Goal: Task Accomplishment & Management: Manage account settings

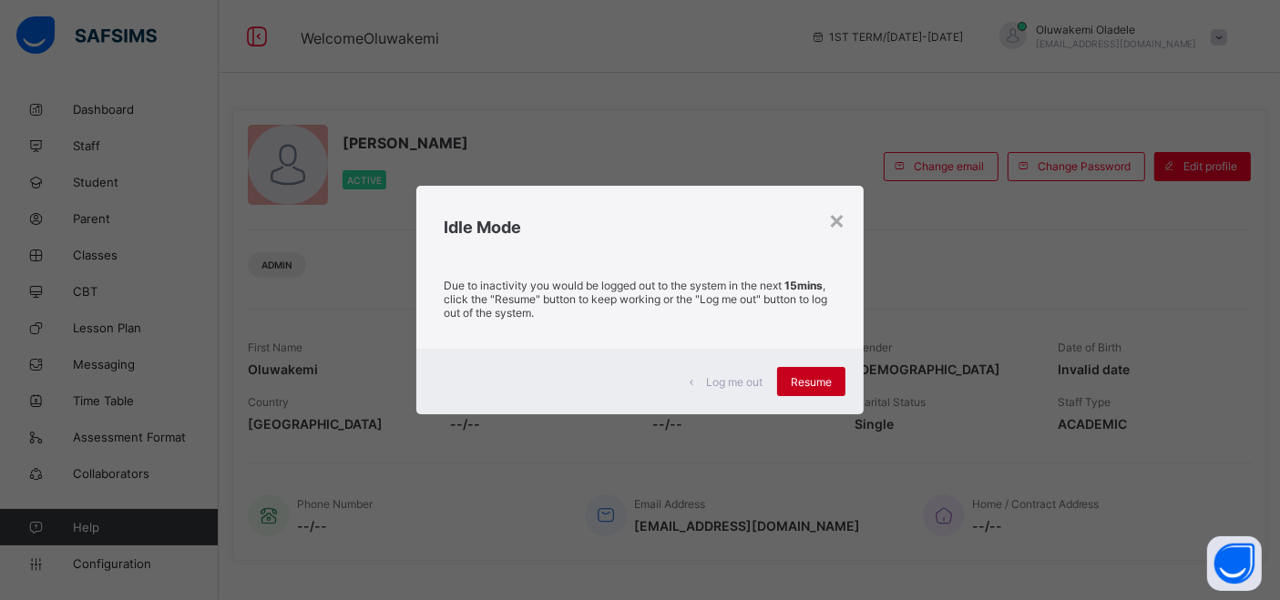
click at [822, 386] on span "Resume" at bounding box center [811, 382] width 41 height 14
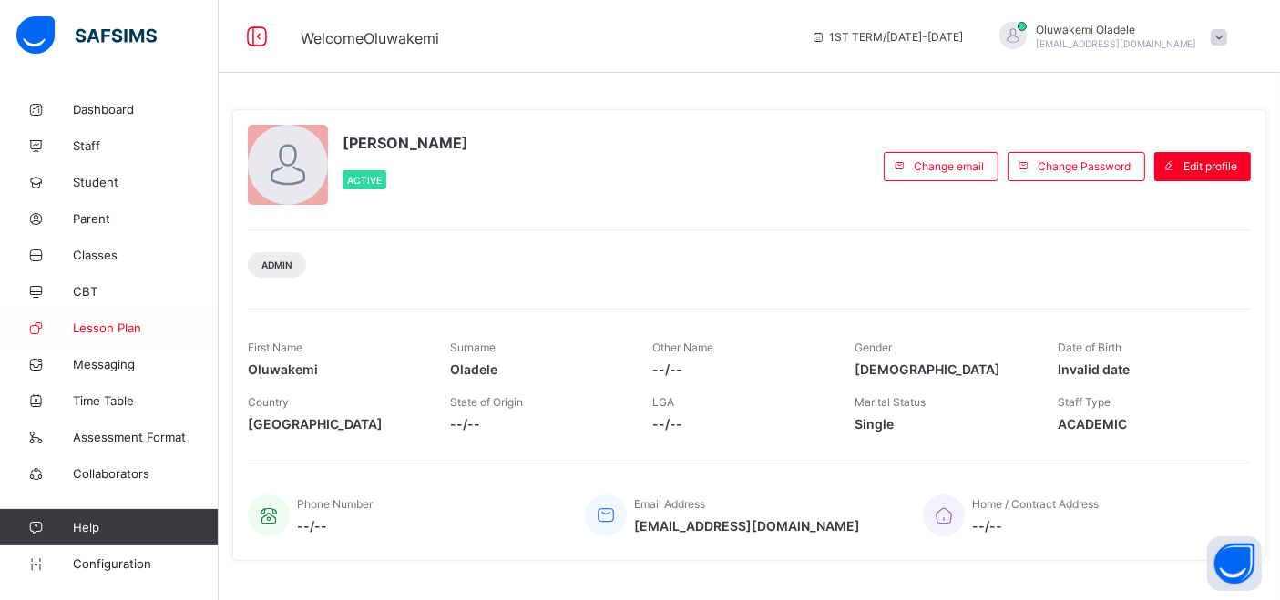
click at [129, 323] on span "Lesson Plan" at bounding box center [146, 328] width 146 height 15
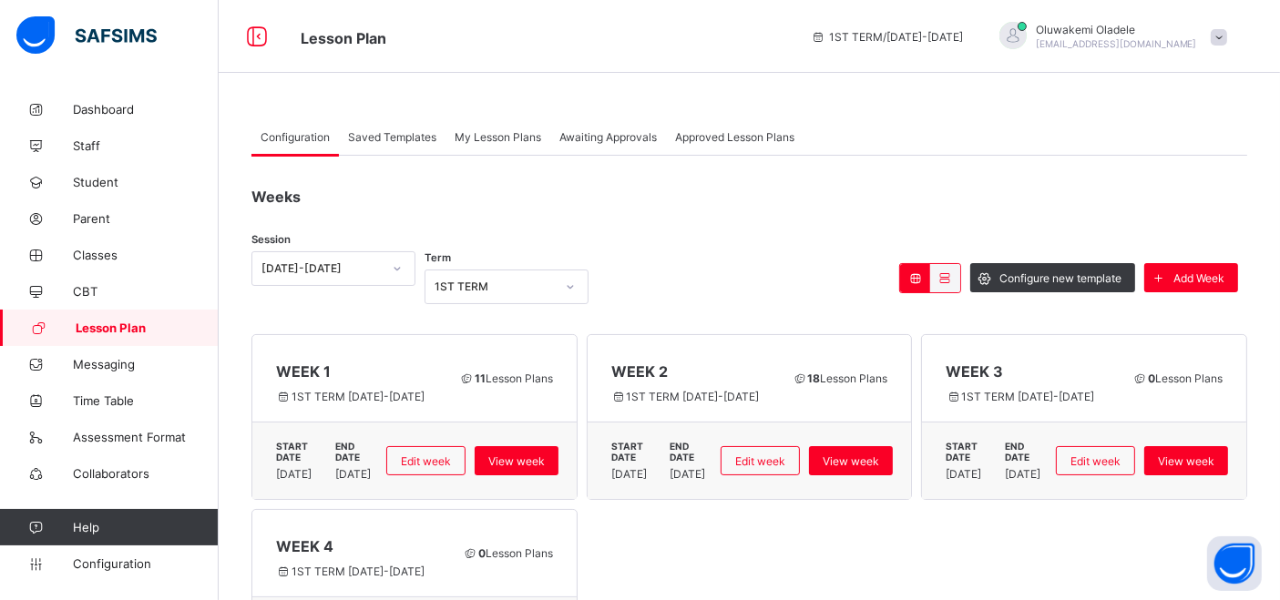
click at [591, 138] on span "Awaiting Approvals" at bounding box center [607, 137] width 97 height 14
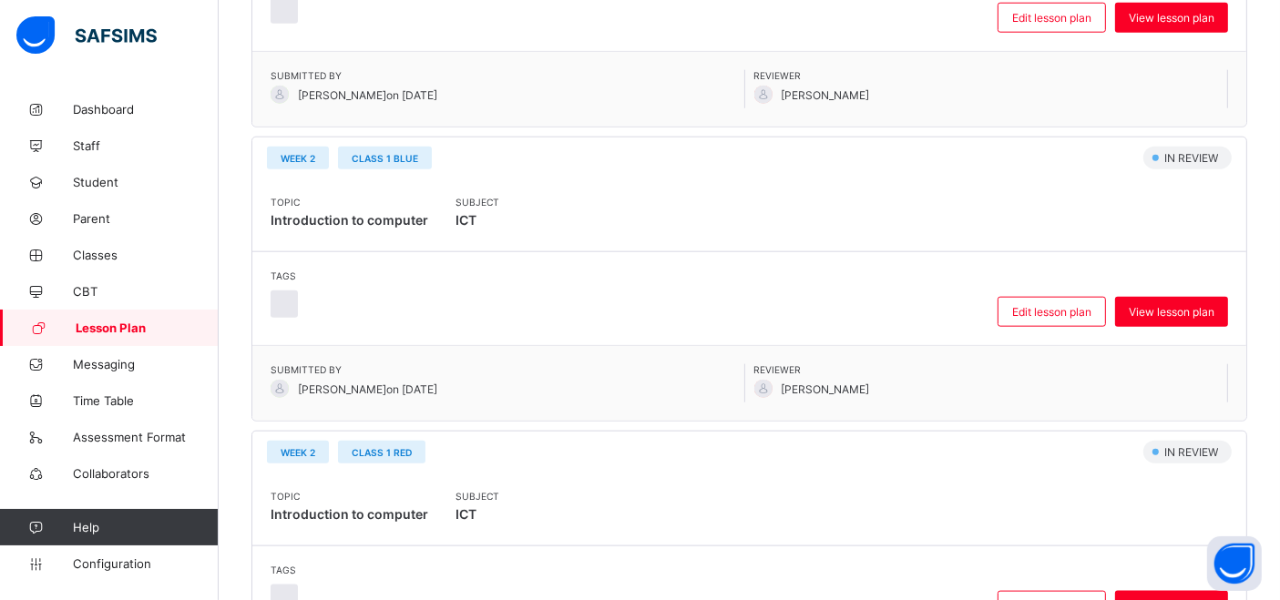
scroll to position [2008, 0]
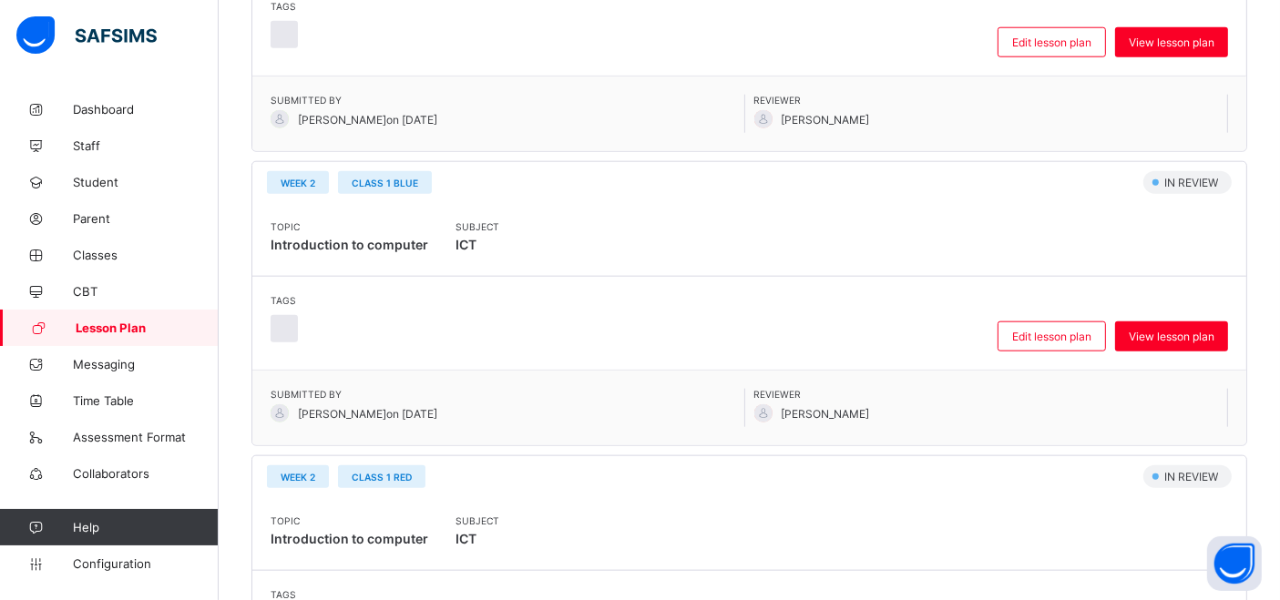
drag, startPoint x: 1271, startPoint y: 402, endPoint x: 1270, endPoint y: 355, distance: 46.5
click at [930, 466] on div "WEEK 2 CLASS 1 RED" at bounding box center [695, 477] width 856 height 23
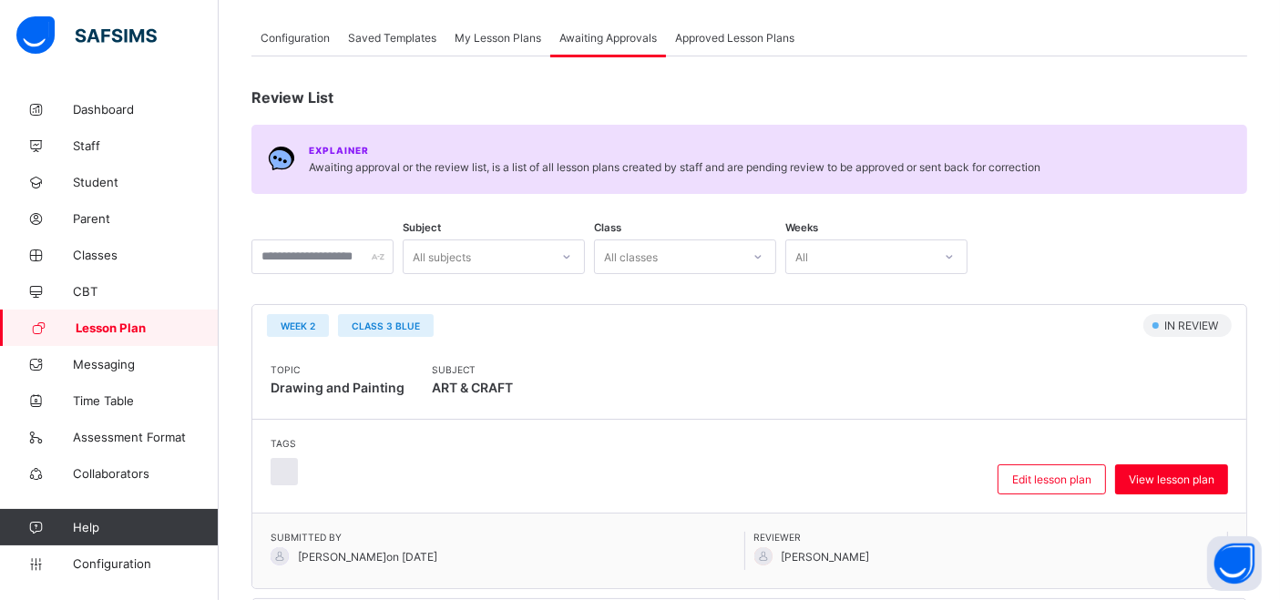
scroll to position [169, 0]
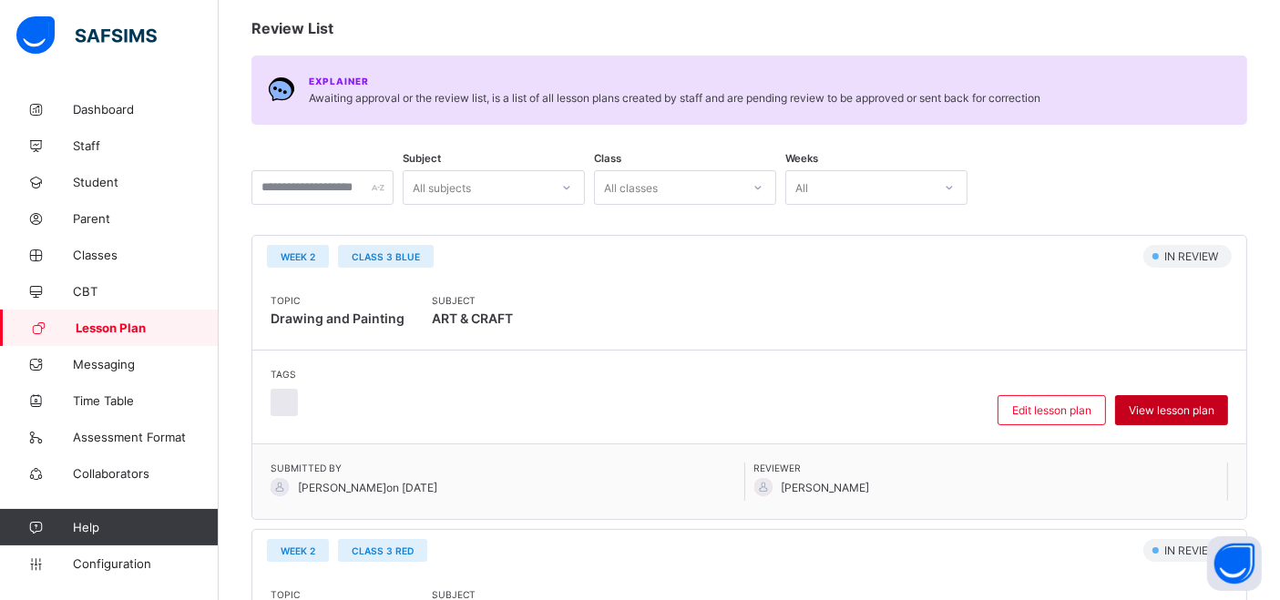
click at [1173, 404] on span "View lesson plan" at bounding box center [1172, 411] width 86 height 14
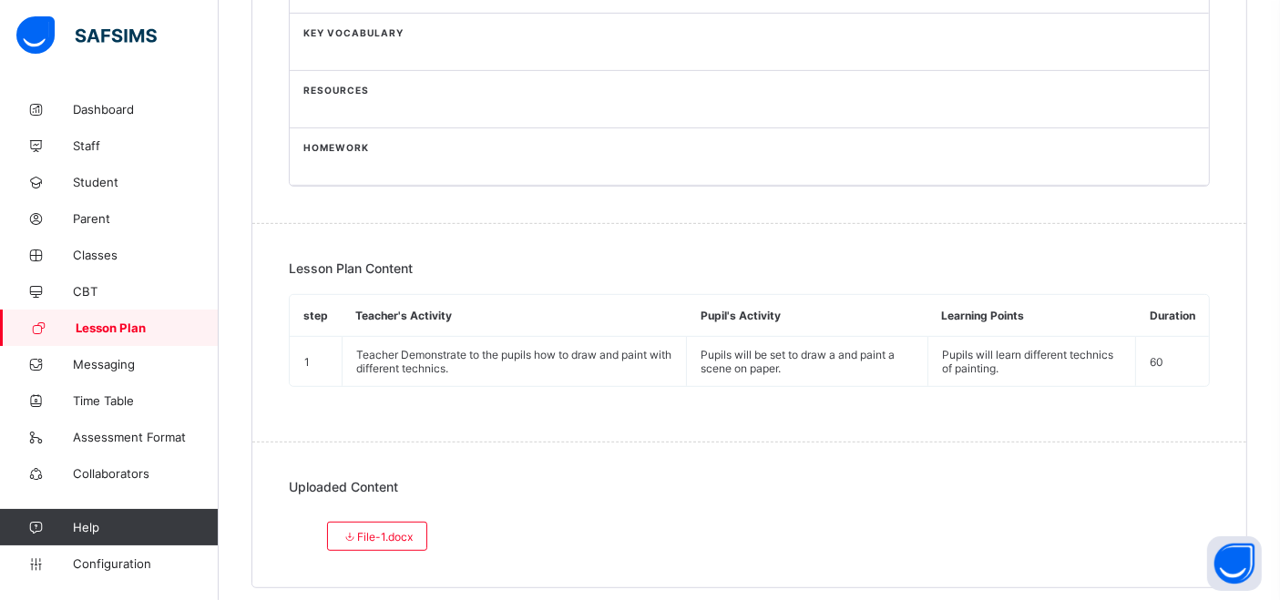
scroll to position [853, 0]
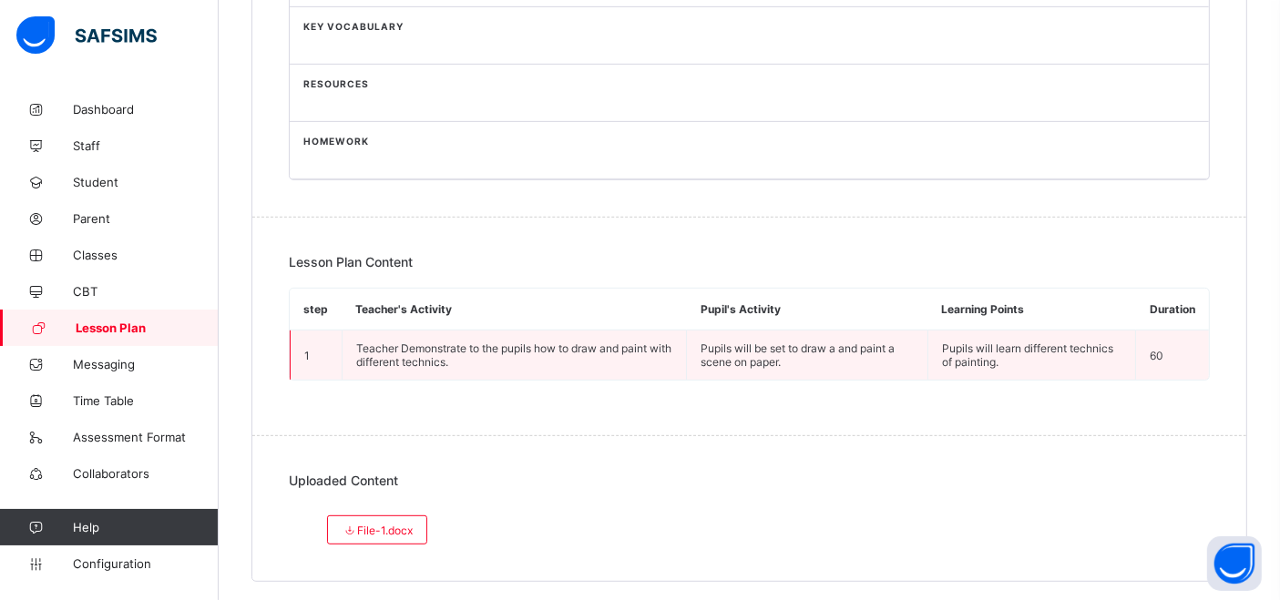
click at [1035, 364] on td "Pupils will learn different technics of painting." at bounding box center [1031, 356] width 209 height 50
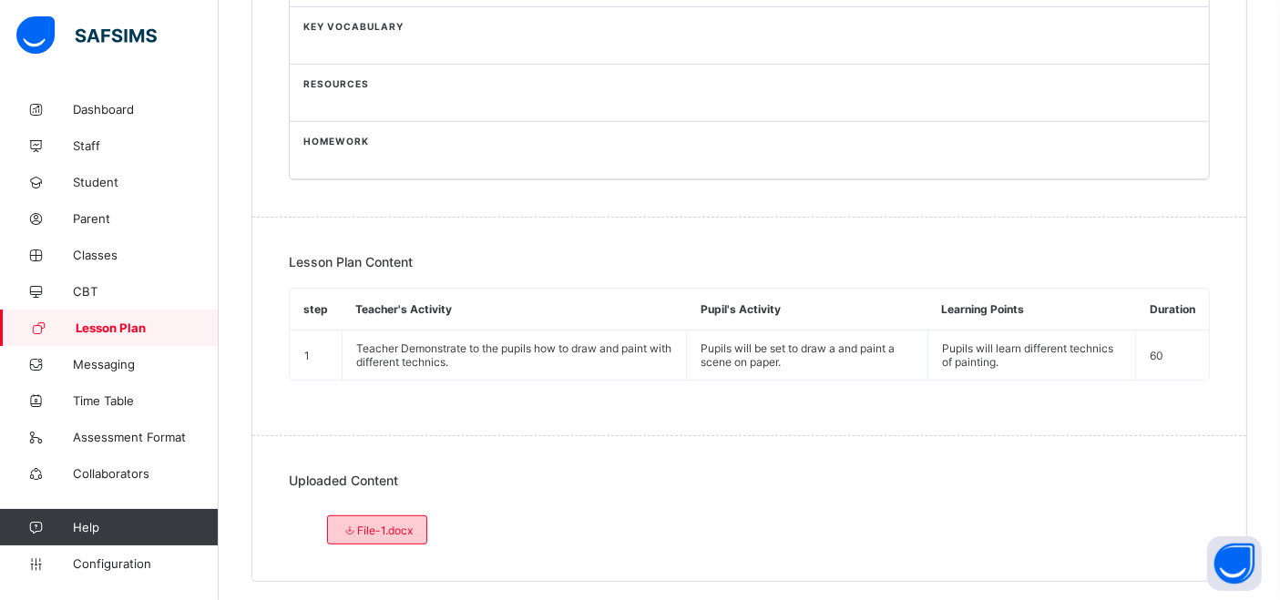
click at [382, 516] on div "File-1.docx" at bounding box center [377, 530] width 100 height 29
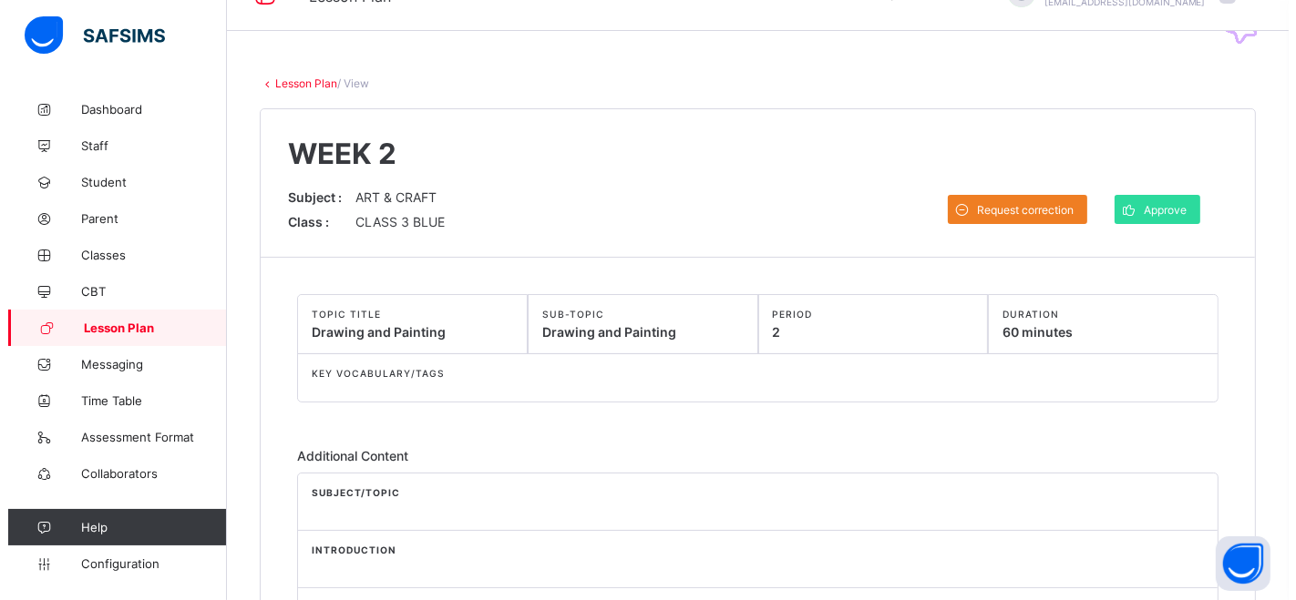
scroll to position [26, 0]
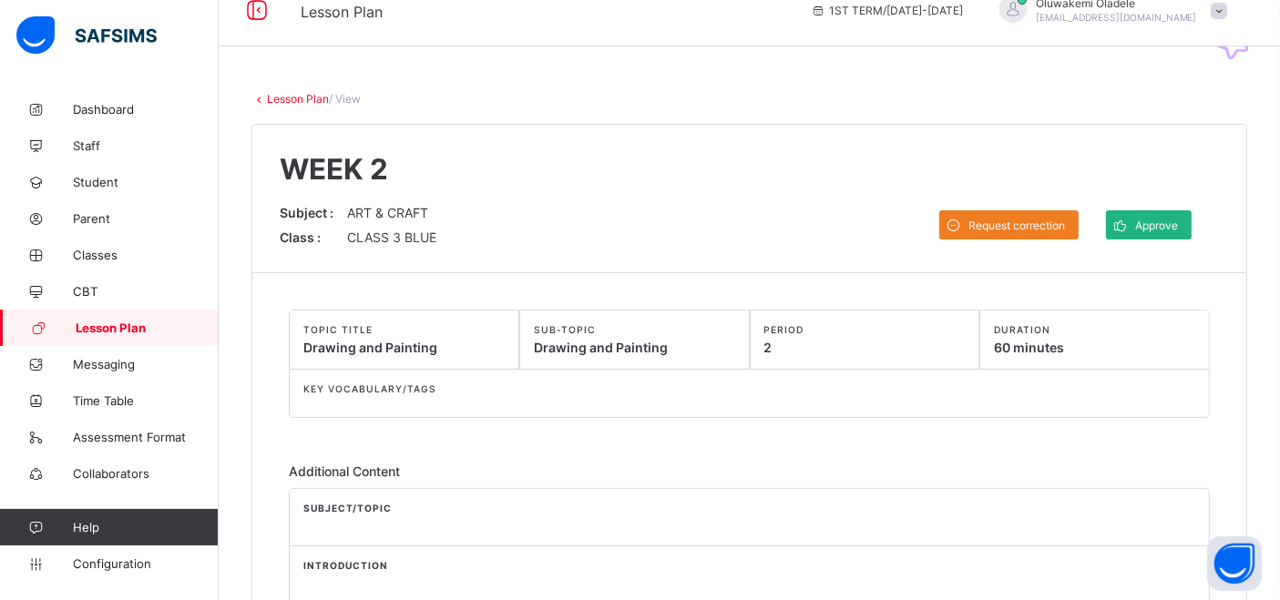
click at [1170, 219] on span "Approve" at bounding box center [1156, 226] width 43 height 14
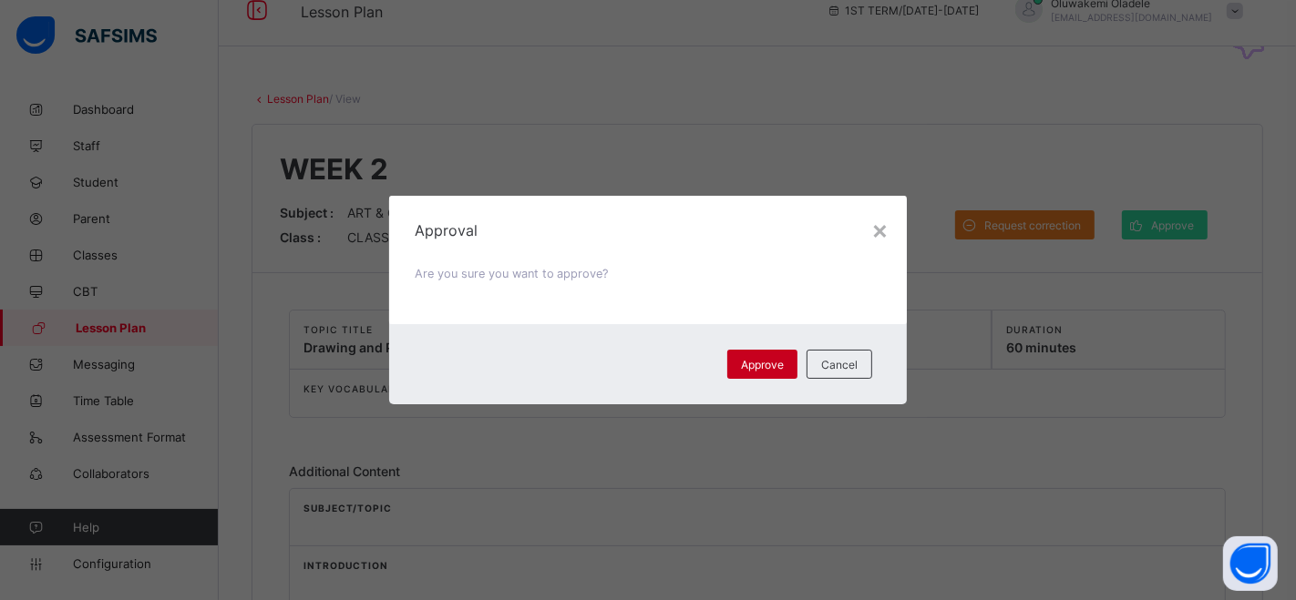
click at [761, 362] on span "Approve" at bounding box center [762, 365] width 43 height 14
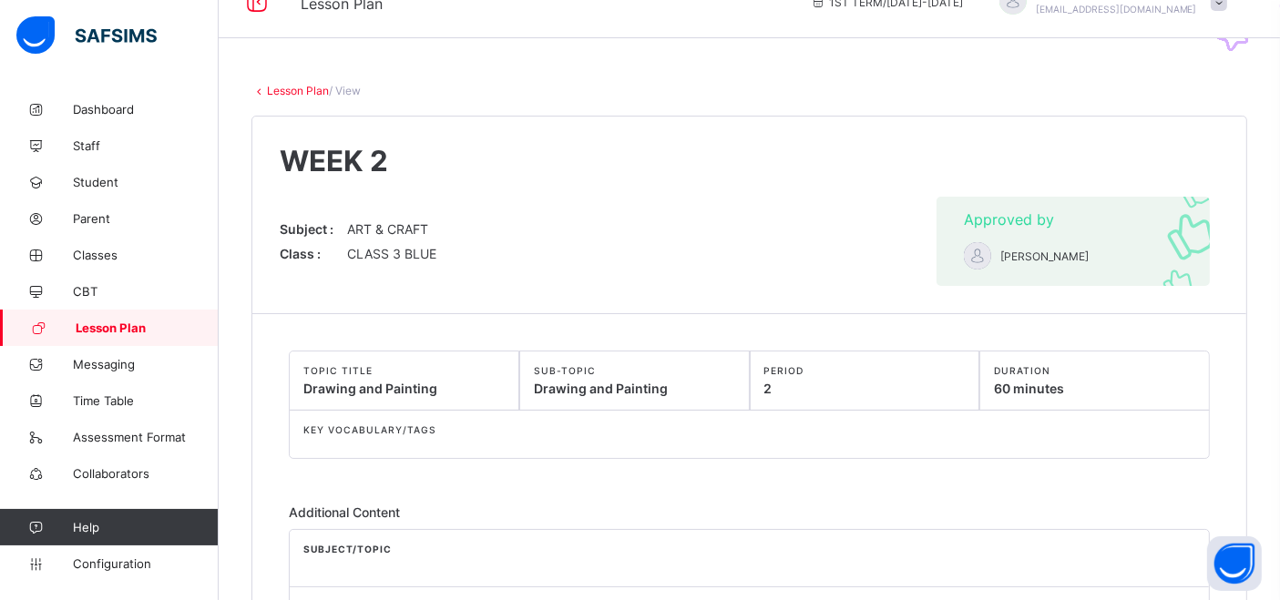
scroll to position [0, 0]
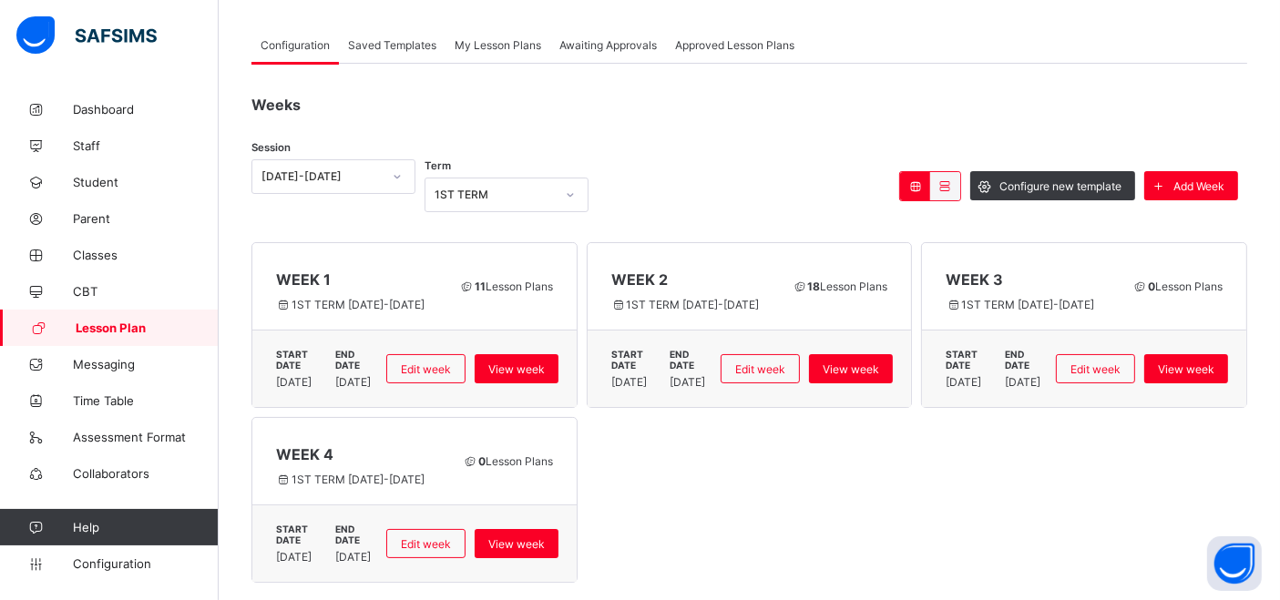
scroll to position [88, 0]
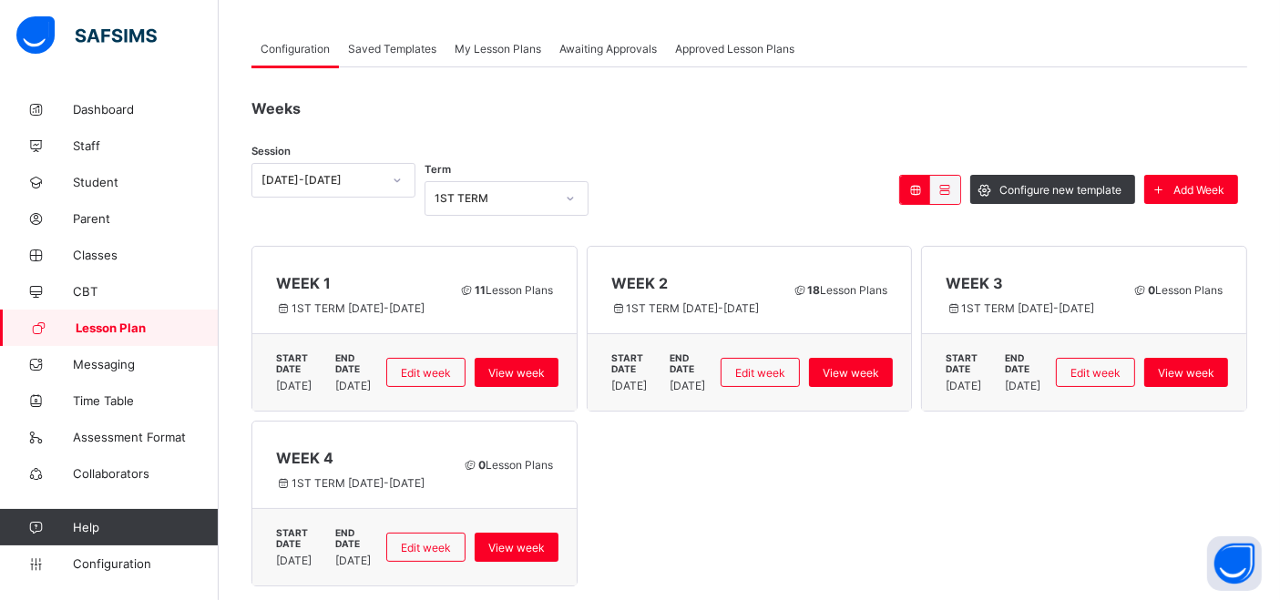
click at [606, 45] on span "Awaiting Approvals" at bounding box center [607, 49] width 97 height 14
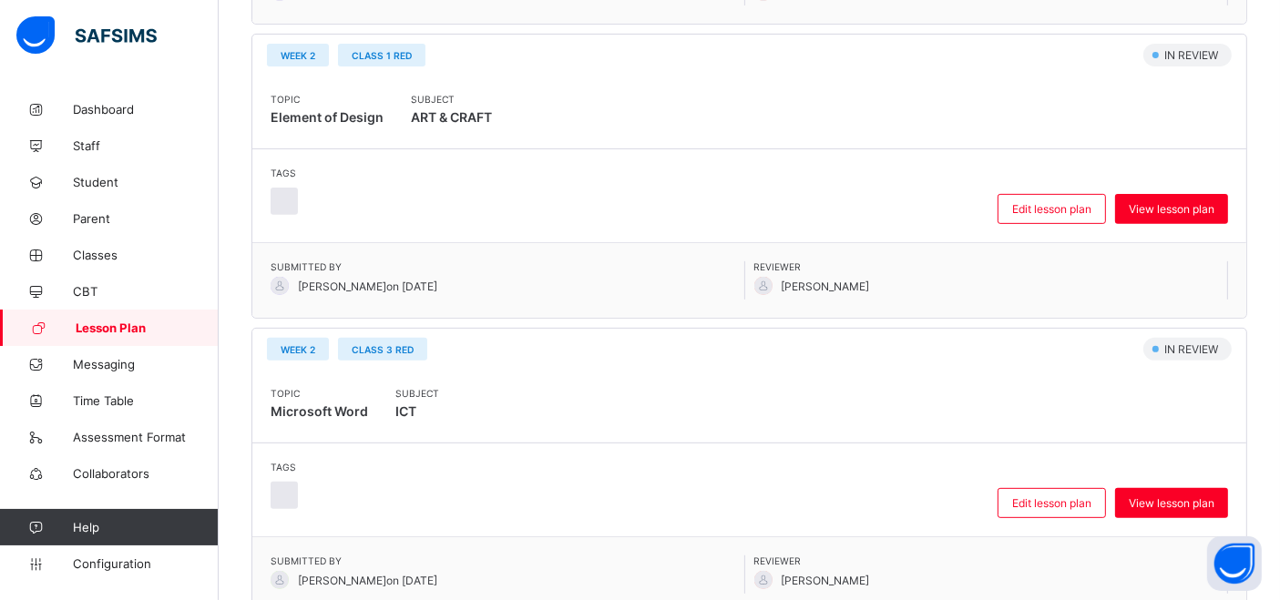
scroll to position [672, 0]
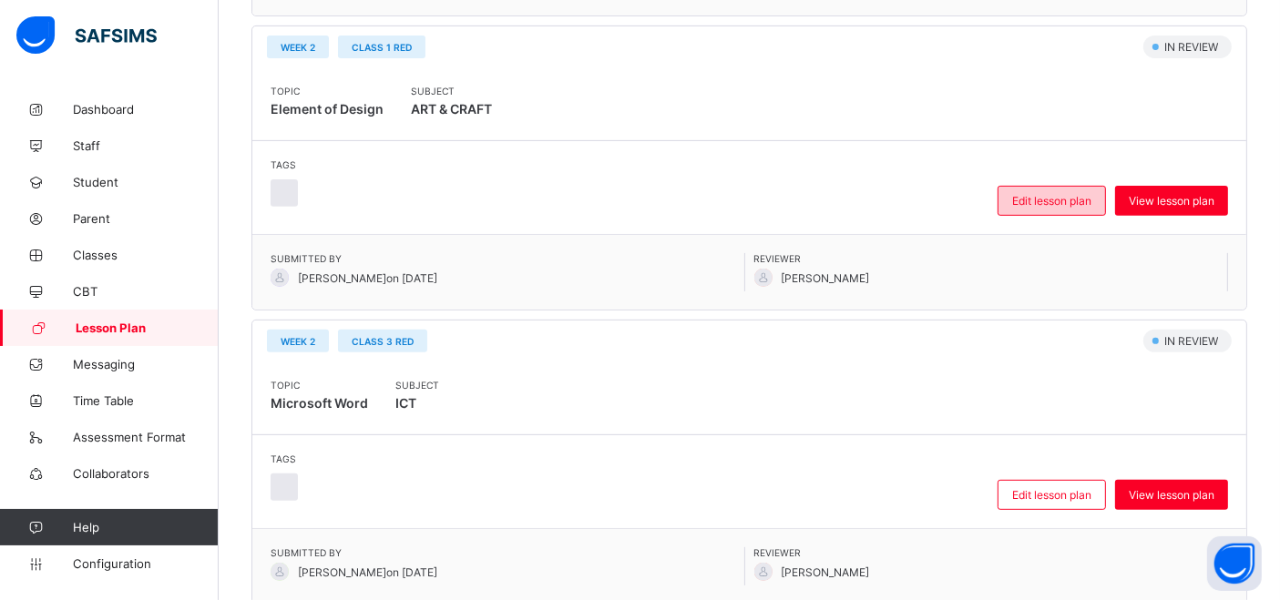
click at [1053, 194] on span "Edit lesson plan" at bounding box center [1051, 201] width 79 height 14
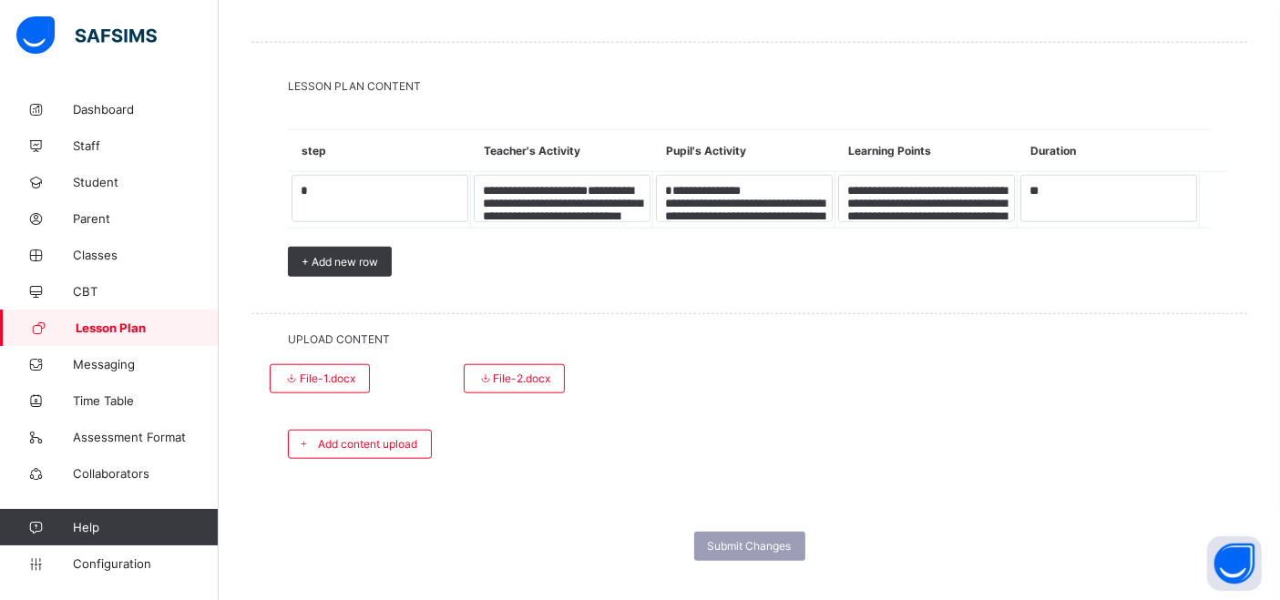
scroll to position [1824, 0]
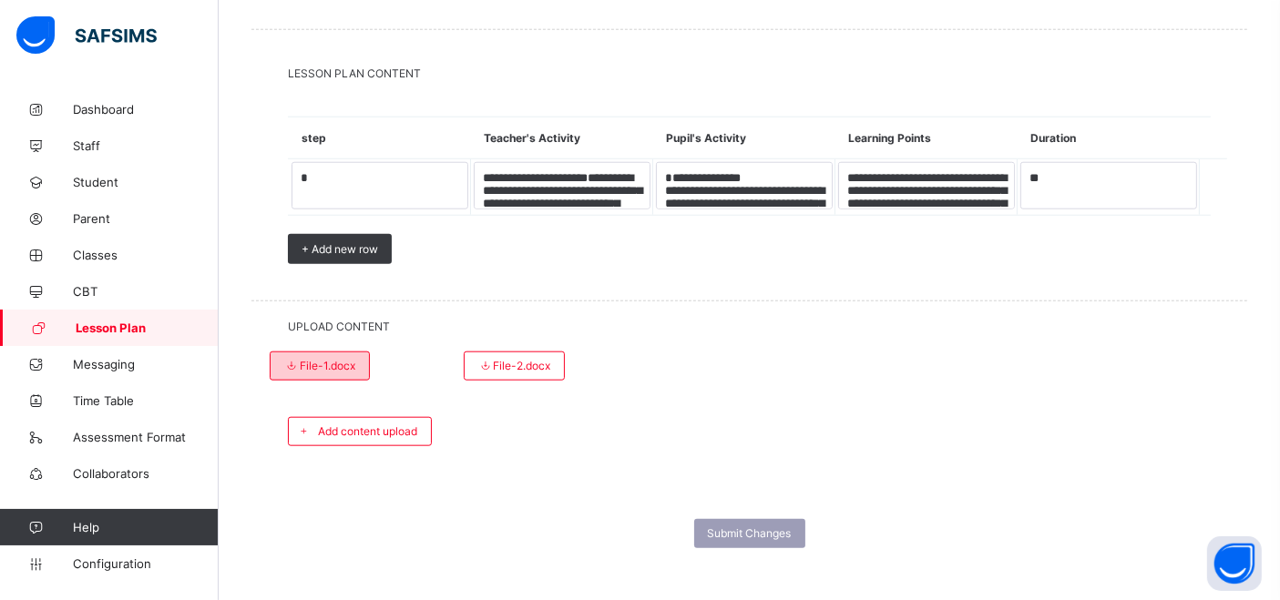
click at [333, 359] on span "File-1.docx" at bounding box center [319, 366] width 71 height 14
click at [507, 359] on span "File-2.docx" at bounding box center [514, 366] width 73 height 14
click at [963, 67] on span "LESSON PLAN CONTENT" at bounding box center [749, 74] width 923 height 14
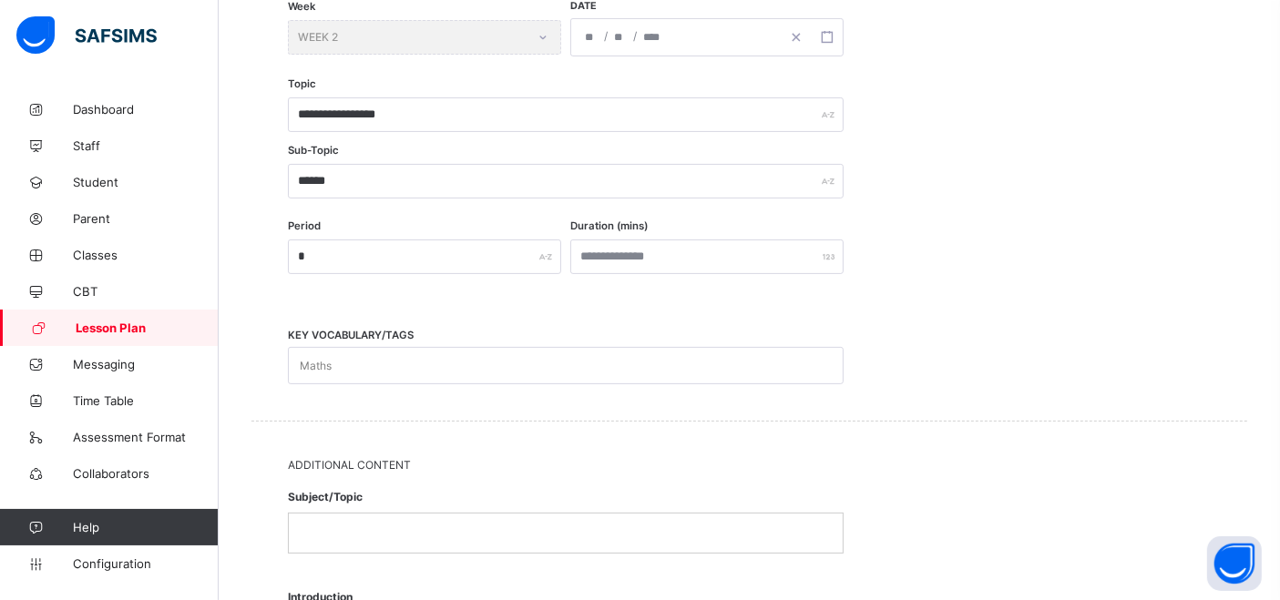
scroll to position [447, 0]
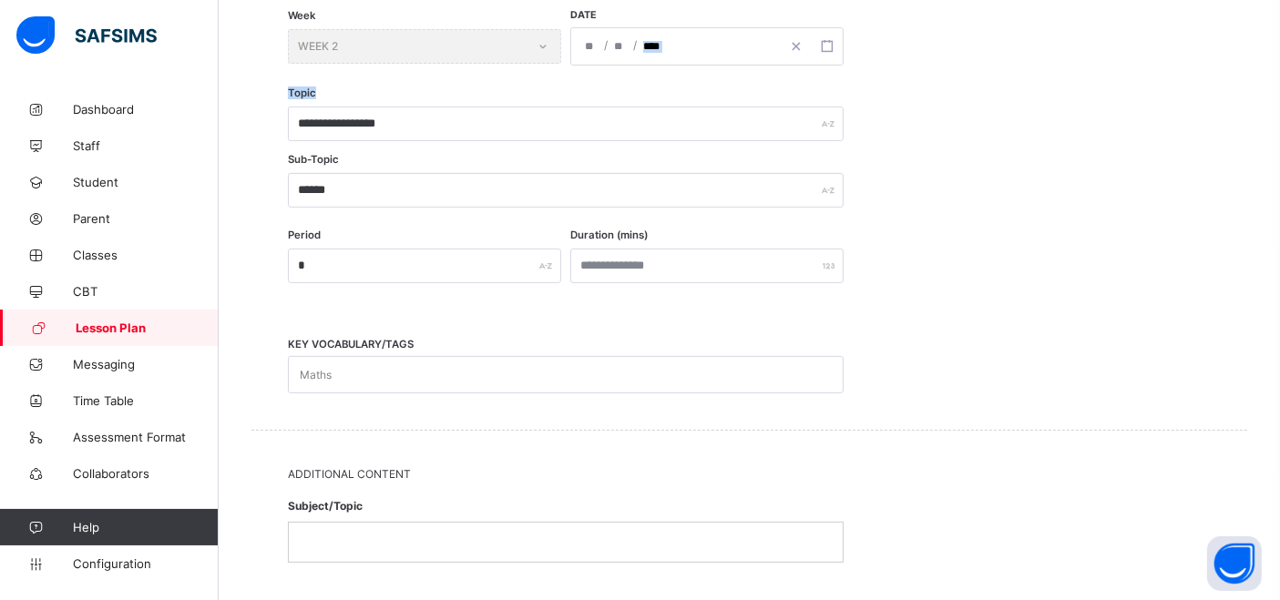
drag, startPoint x: 1245, startPoint y: 147, endPoint x: 1220, endPoint y: 16, distance: 132.8
click at [1220, 16] on div "**********" at bounding box center [749, 154] width 996 height 551
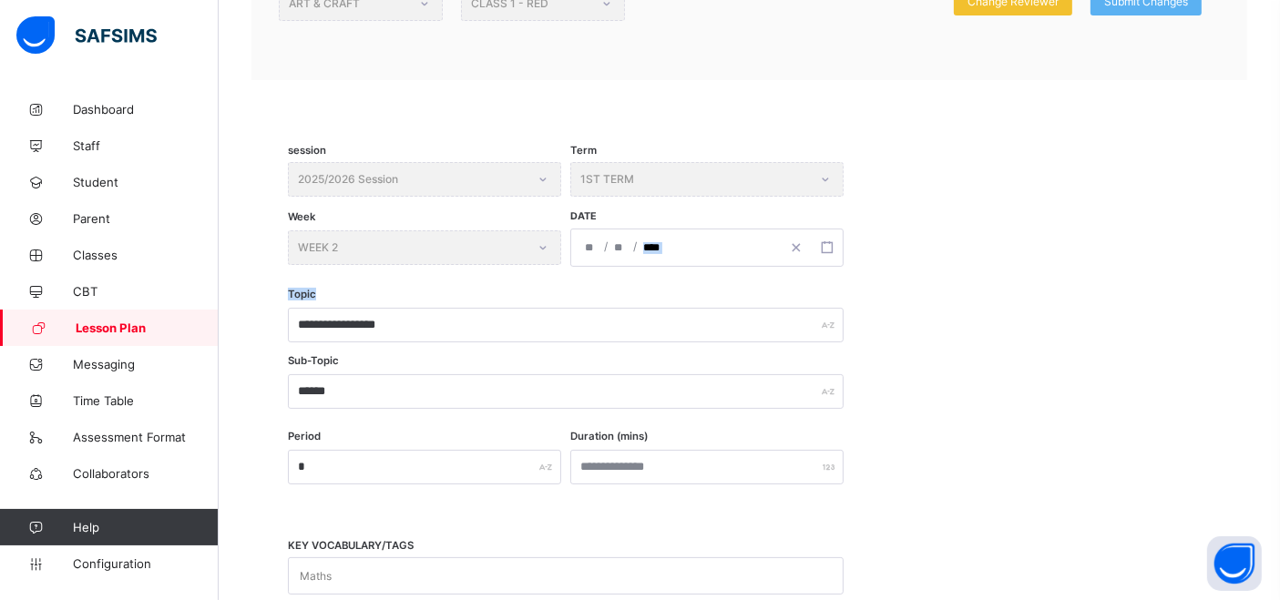
scroll to position [0, 0]
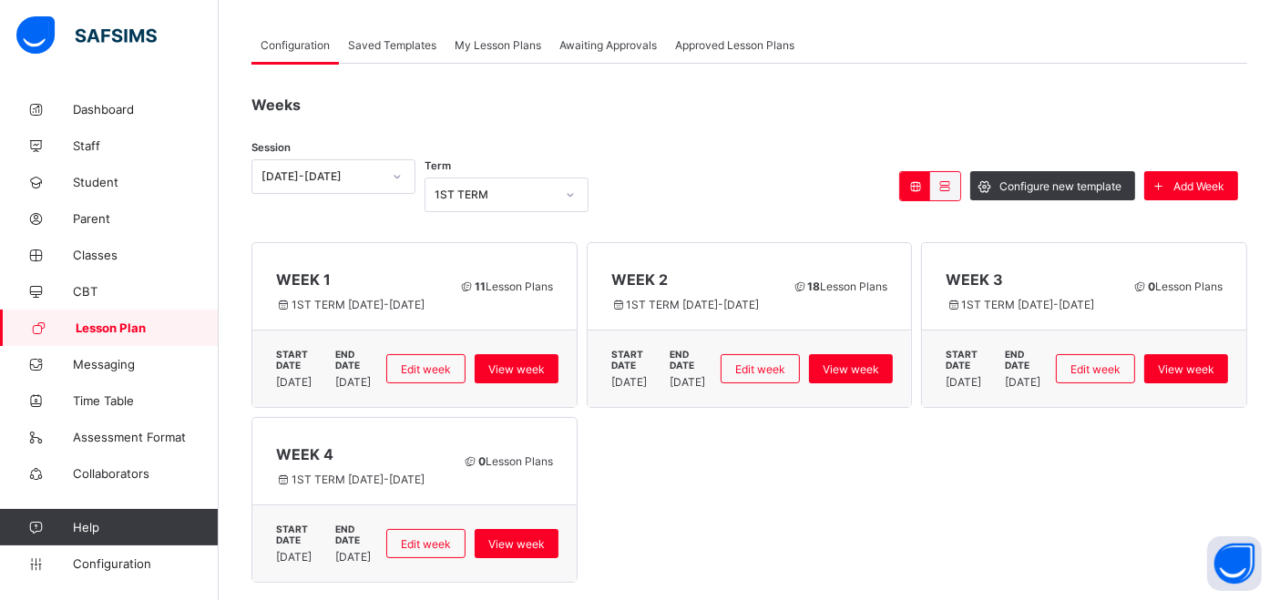
scroll to position [88, 0]
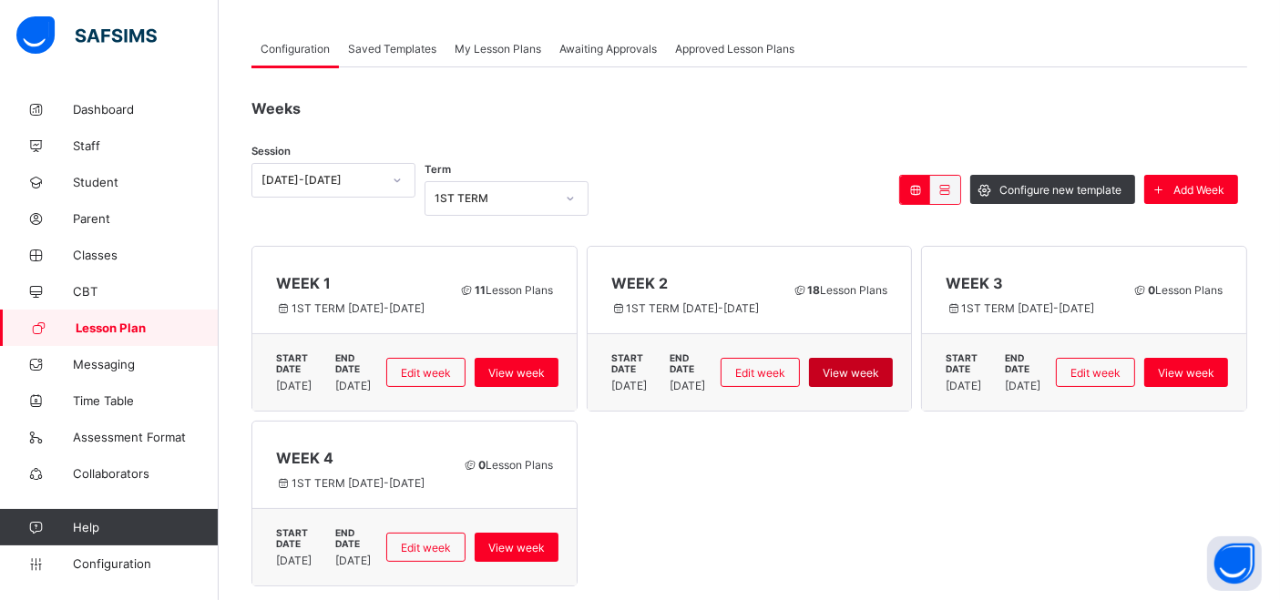
click at [879, 366] on span "View week" at bounding box center [851, 373] width 56 height 14
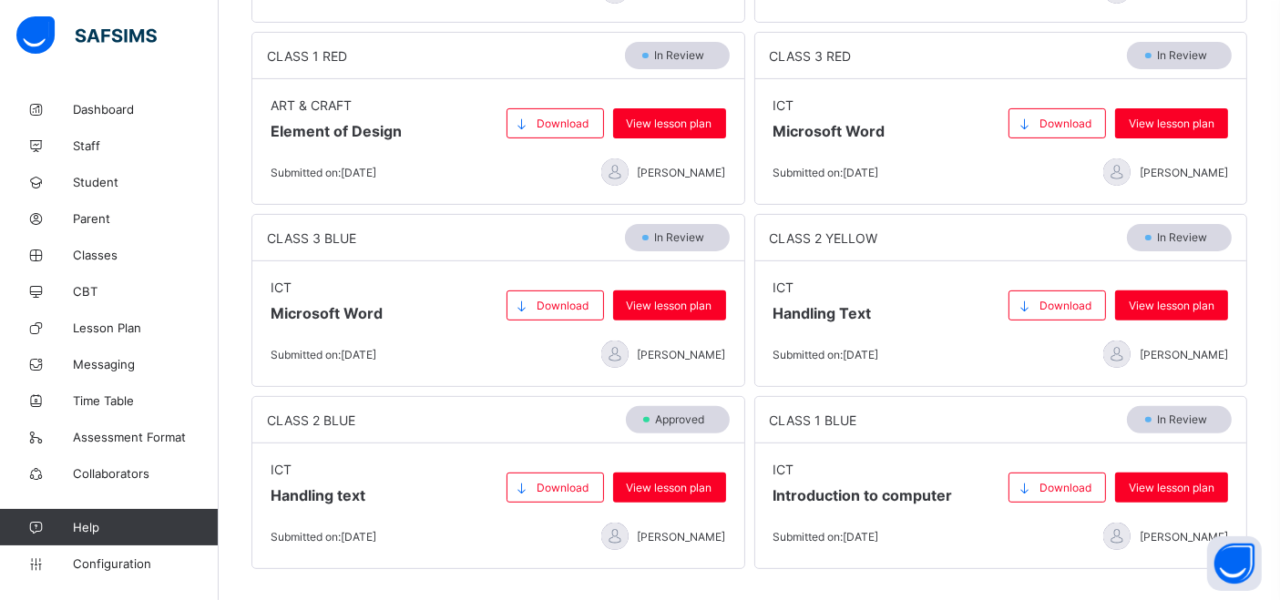
scroll to position [667, 0]
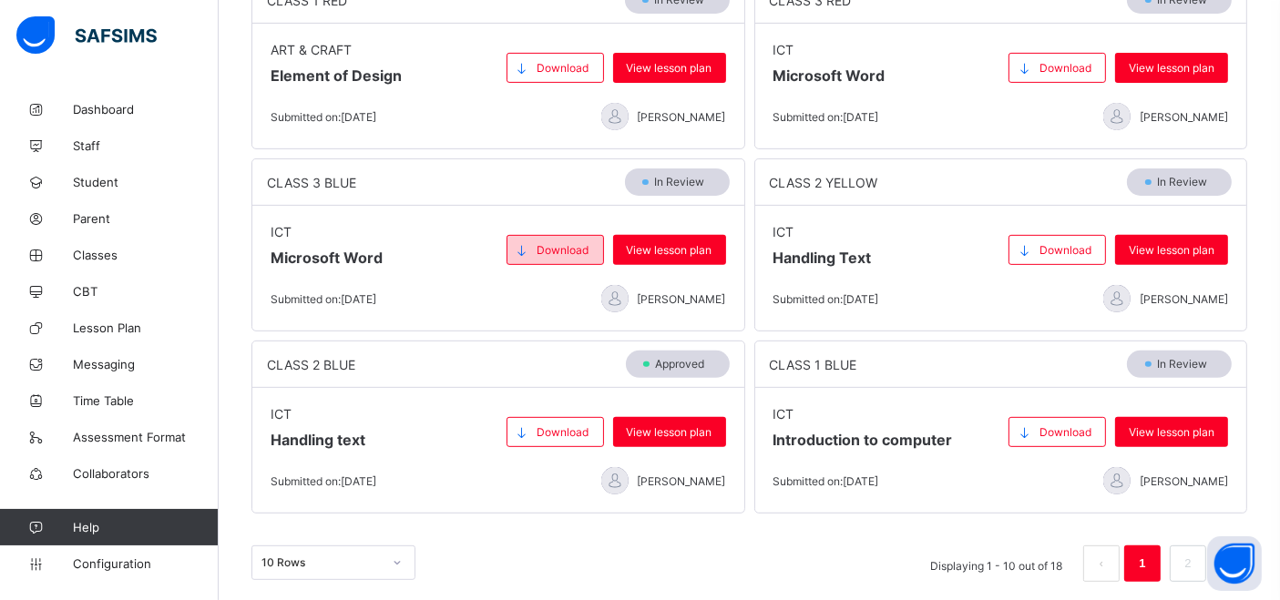
click at [561, 235] on div "Download" at bounding box center [555, 250] width 97 height 30
click at [693, 243] on span "View lesson plan" at bounding box center [670, 250] width 86 height 14
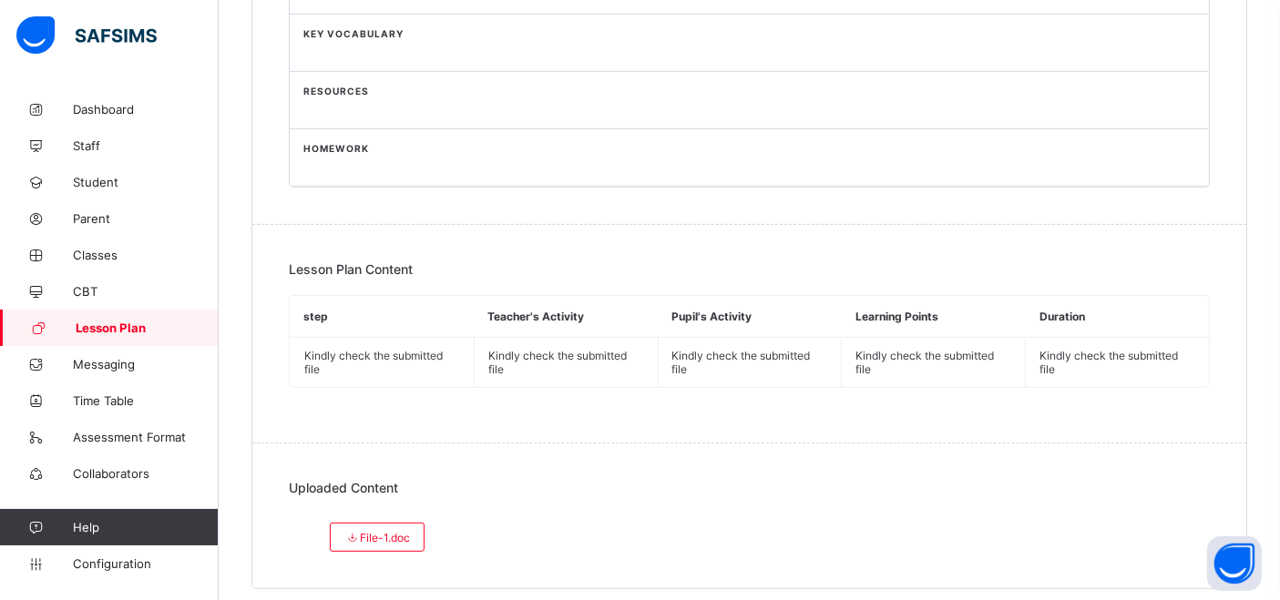
scroll to position [853, 0]
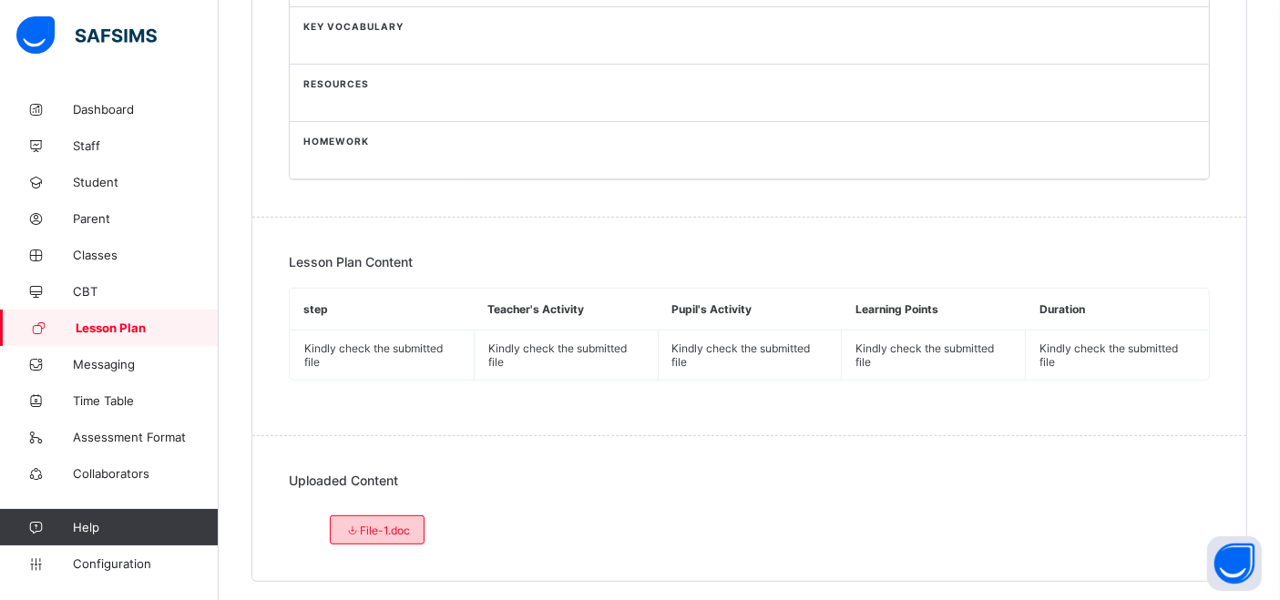
click at [365, 524] on span "File-1.doc" at bounding box center [377, 531] width 66 height 14
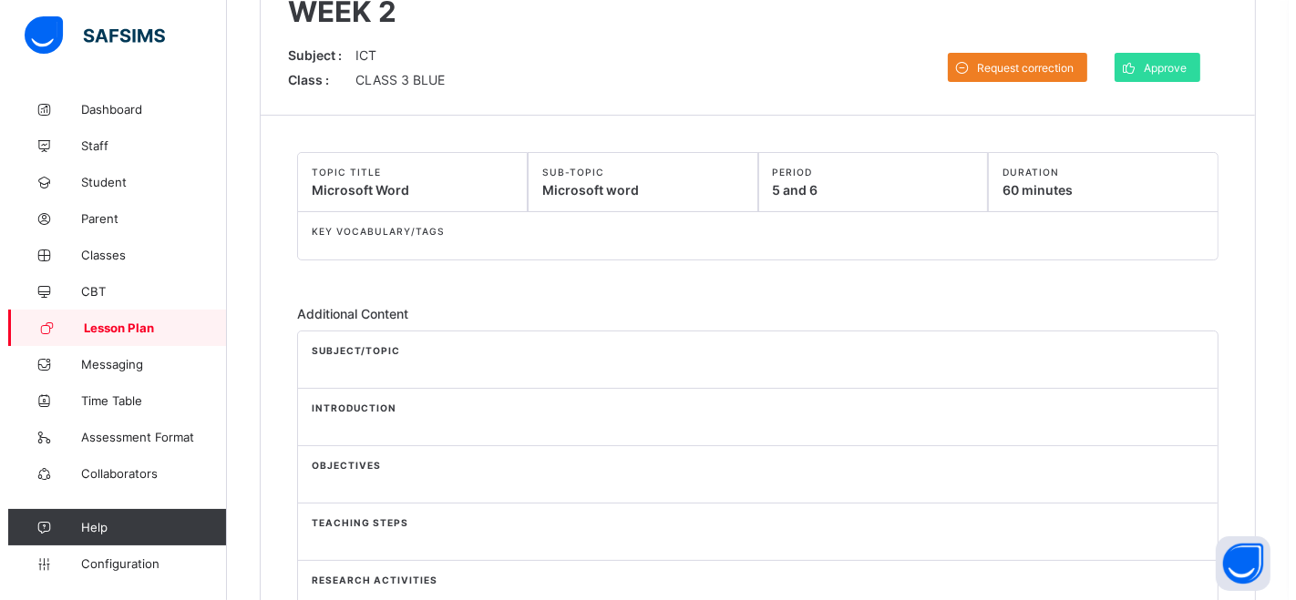
scroll to position [129, 0]
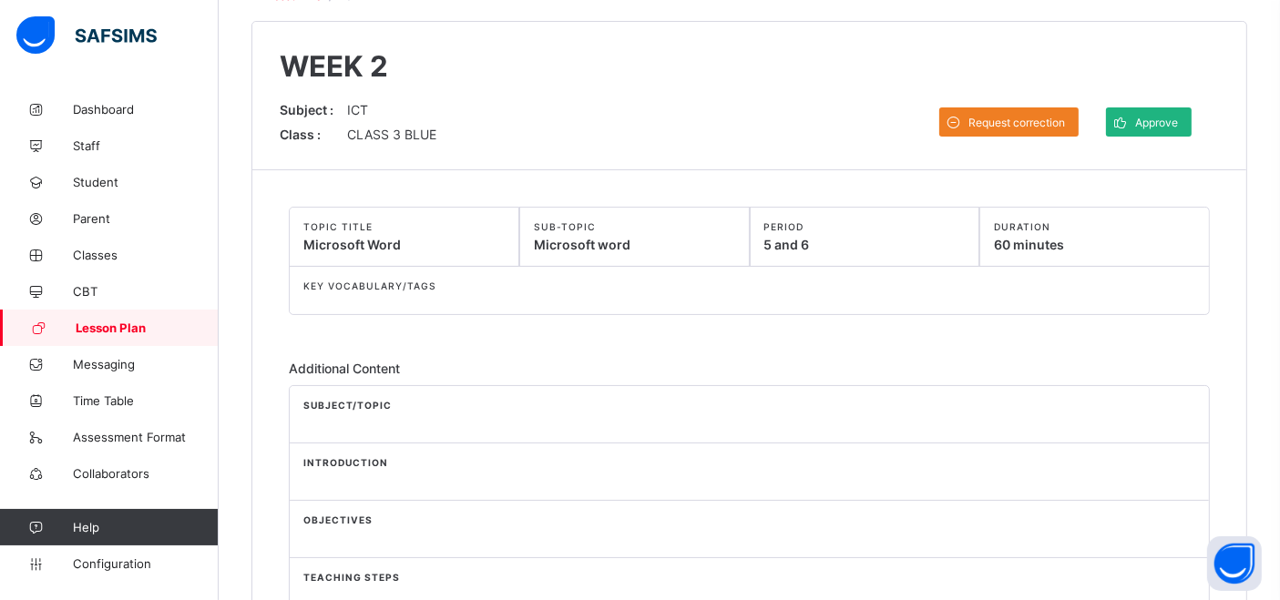
click at [1155, 120] on span "Approve" at bounding box center [1156, 123] width 43 height 14
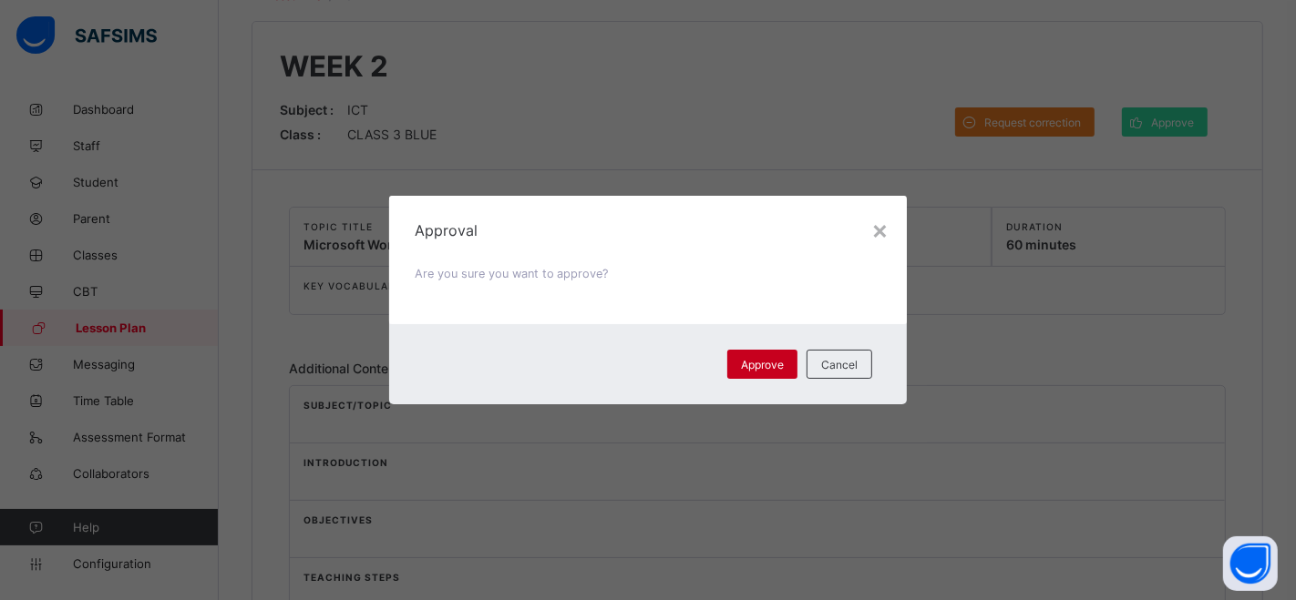
click at [757, 364] on span "Approve" at bounding box center [762, 365] width 43 height 14
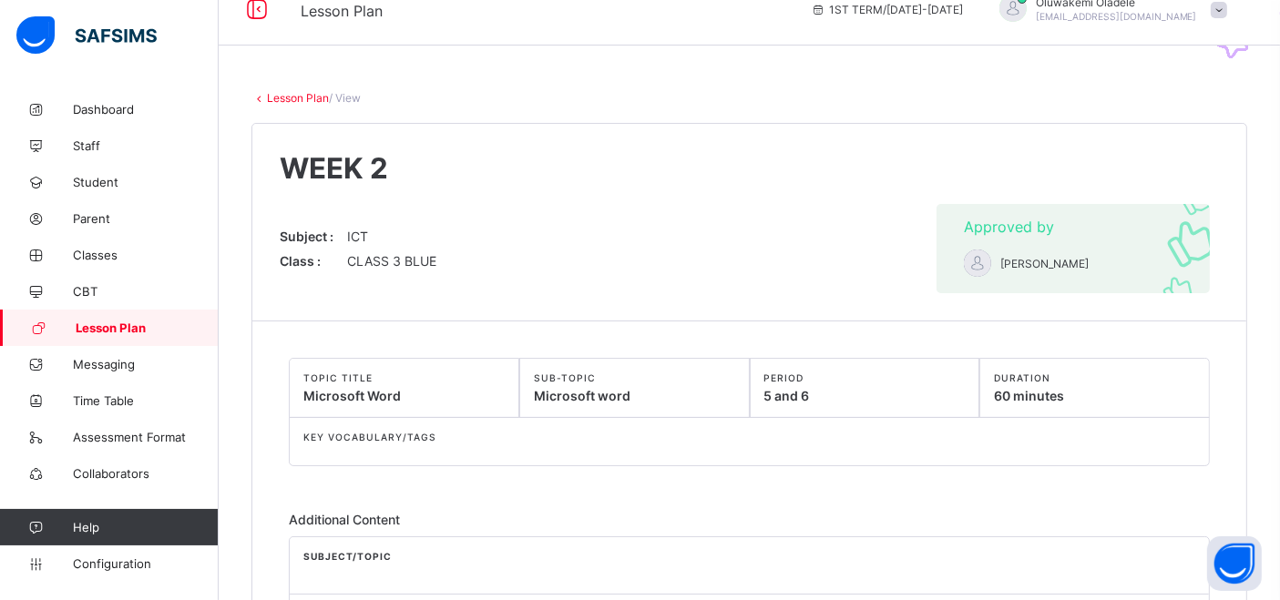
scroll to position [0, 0]
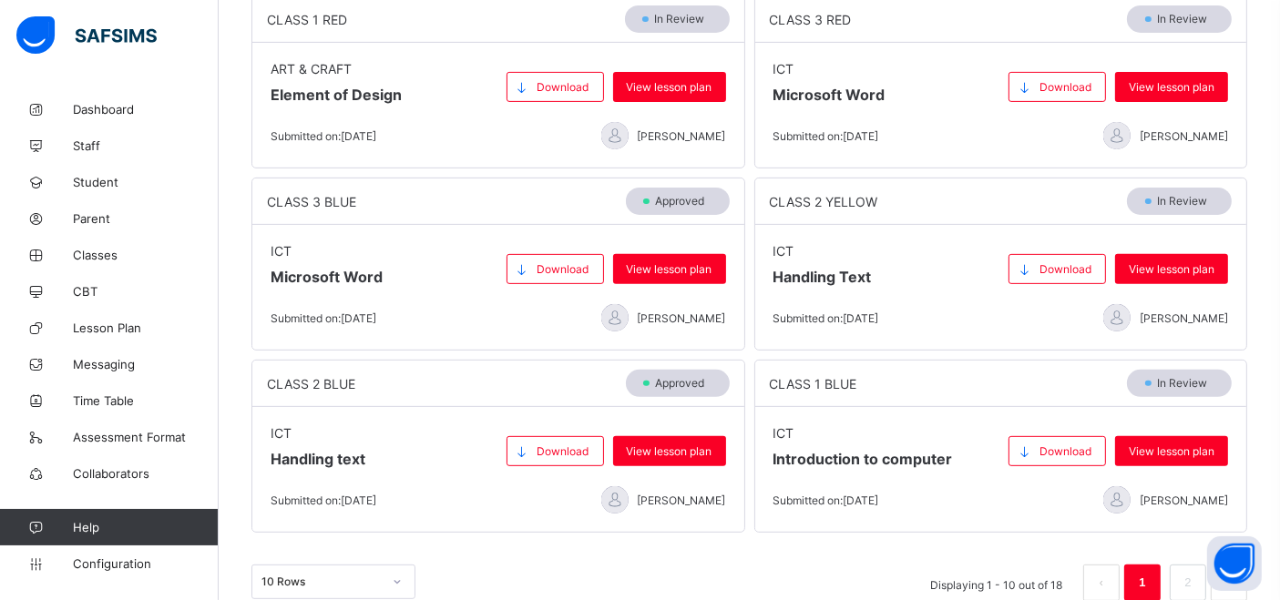
scroll to position [667, 0]
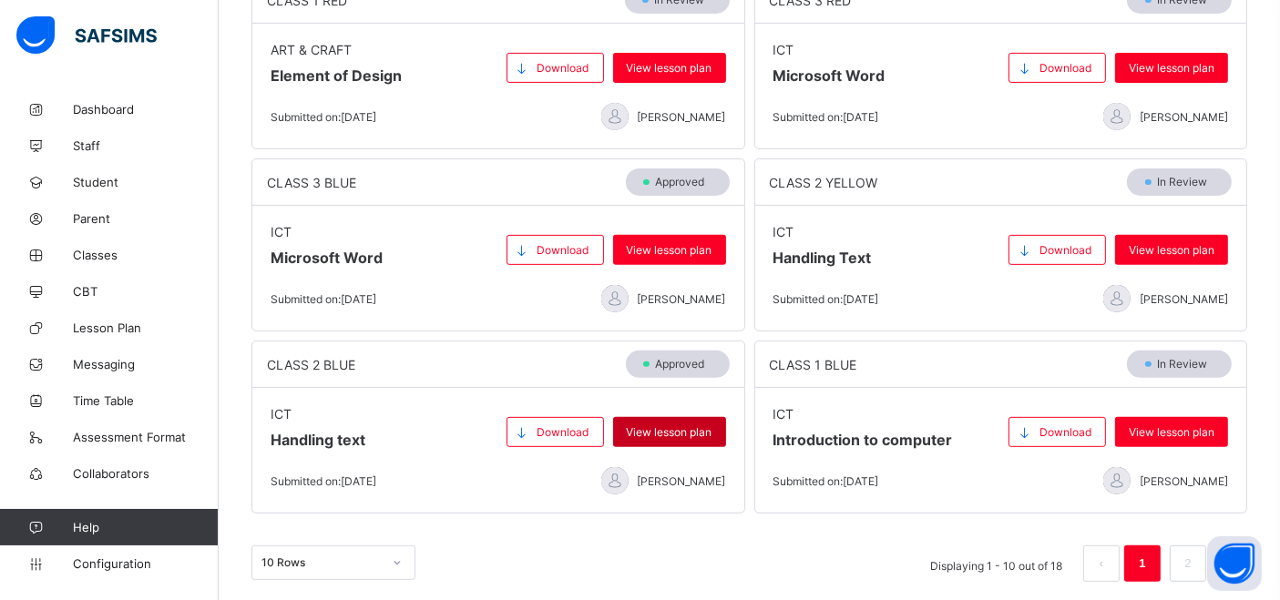
click at [688, 433] on div "View lesson plan" at bounding box center [669, 432] width 113 height 30
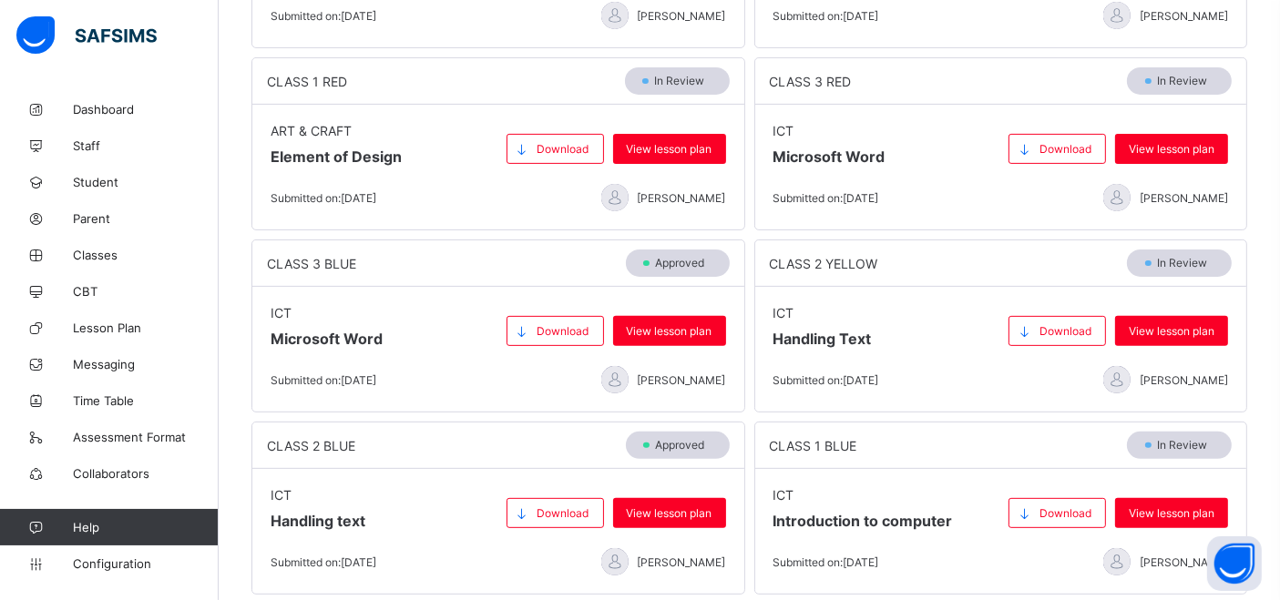
scroll to position [667, 0]
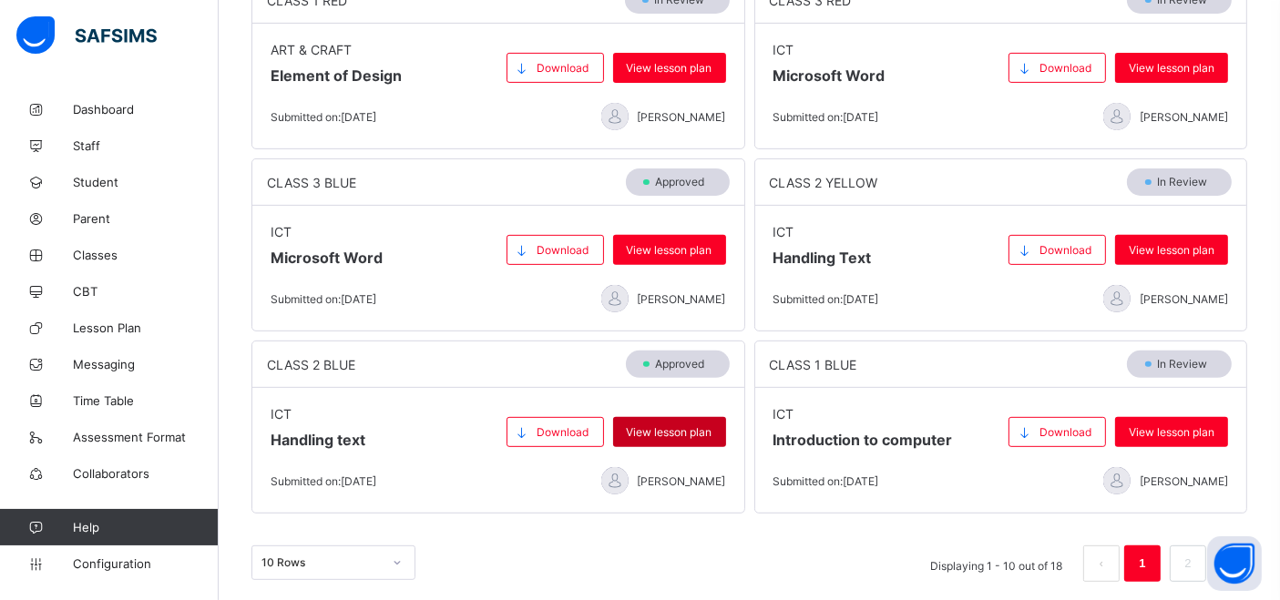
click at [687, 425] on span "View lesson plan" at bounding box center [670, 432] width 86 height 14
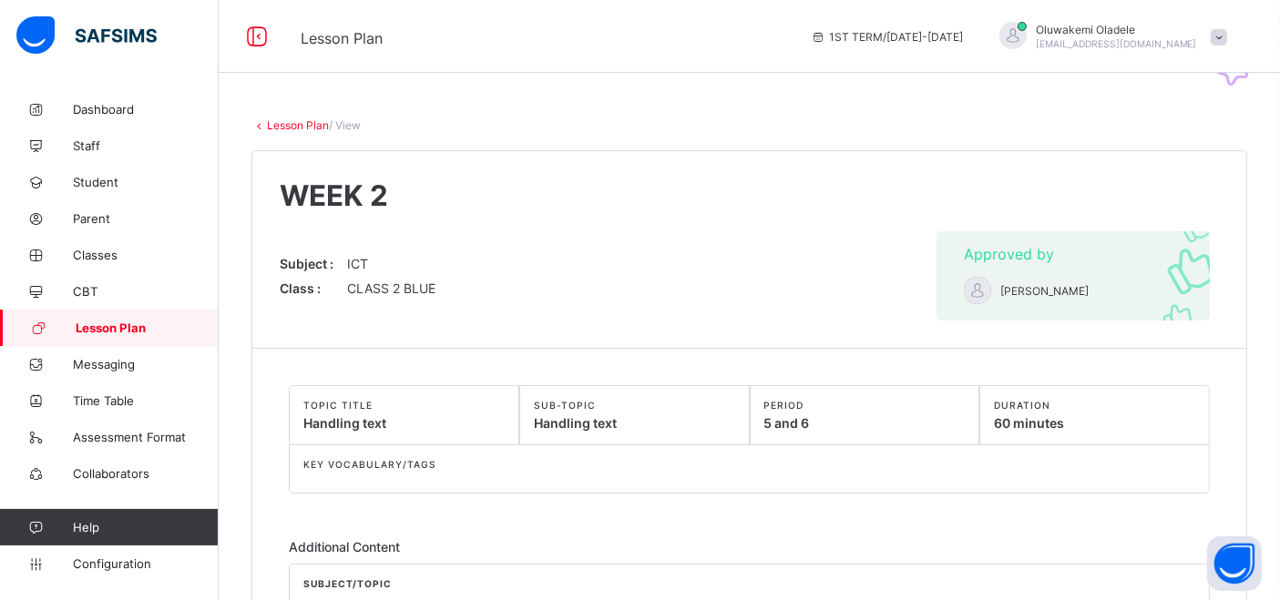
click at [112, 324] on span "Lesson Plan" at bounding box center [147, 328] width 143 height 15
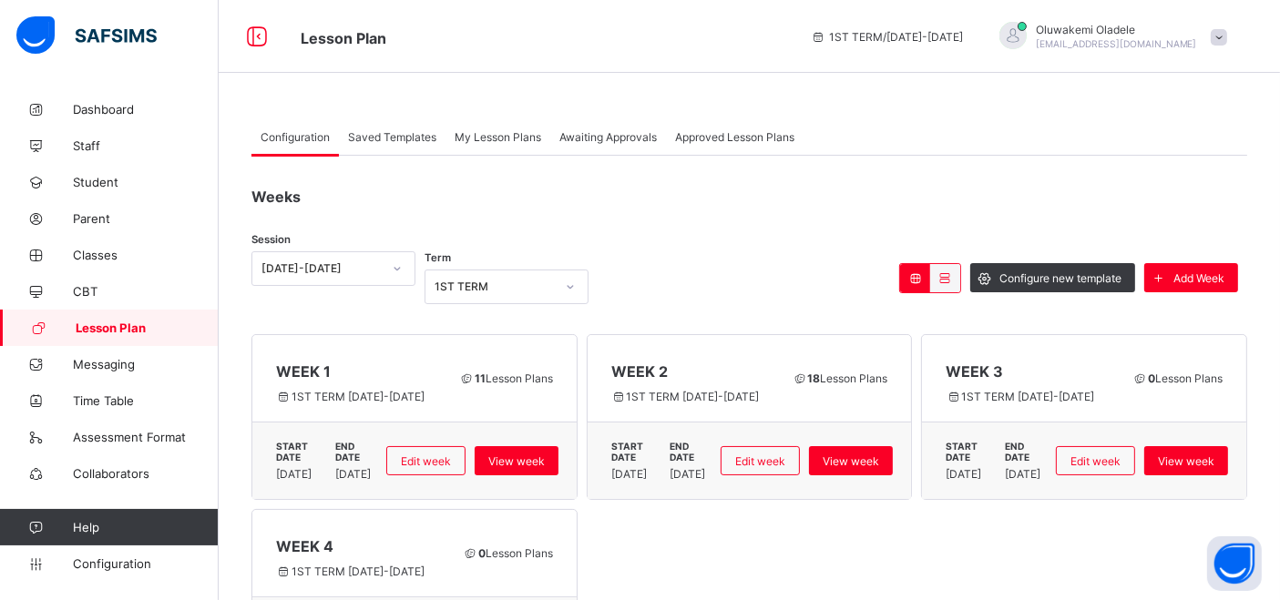
click at [620, 135] on span "Awaiting Approvals" at bounding box center [607, 137] width 97 height 14
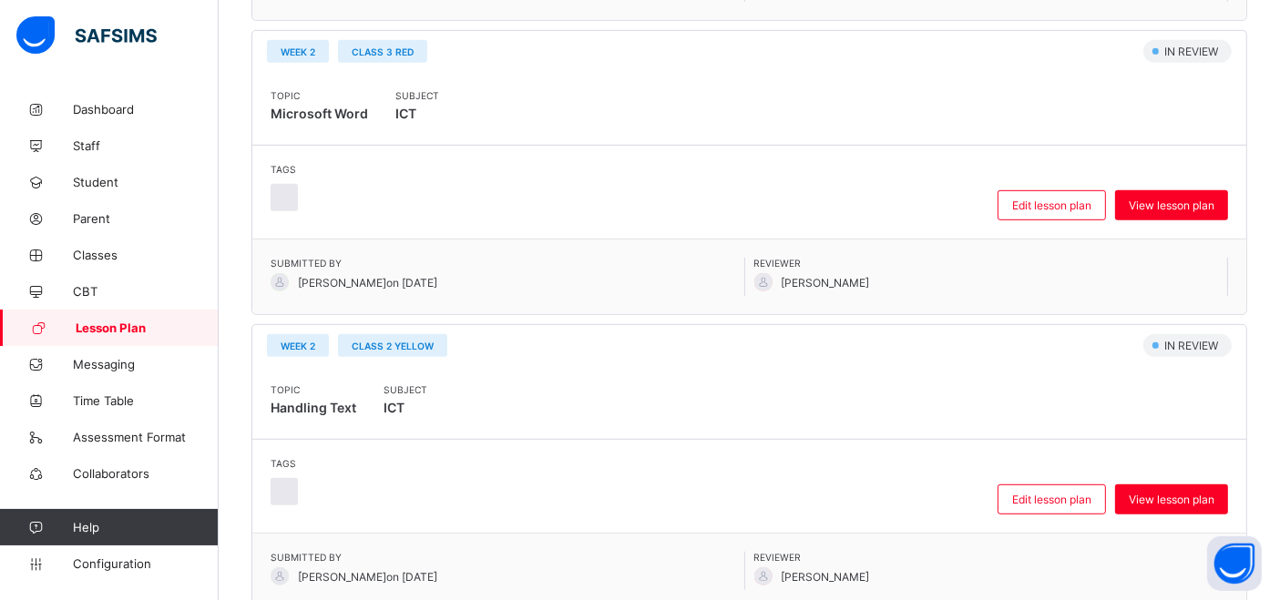
scroll to position [974, 0]
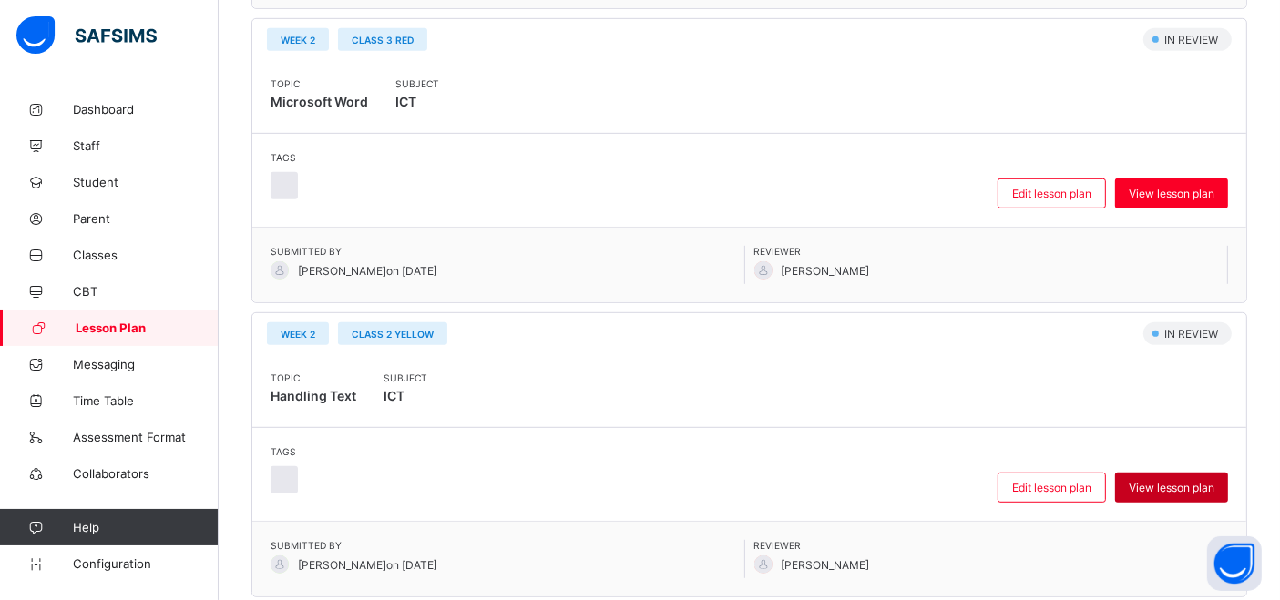
click at [1188, 483] on span "View lesson plan" at bounding box center [1172, 488] width 86 height 14
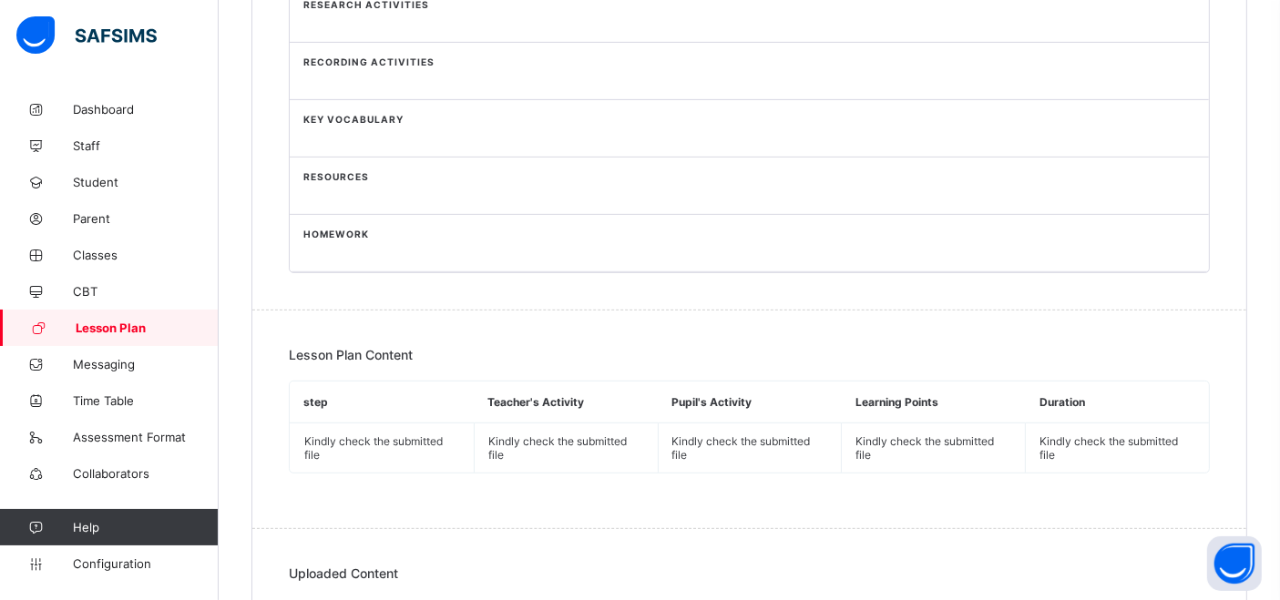
scroll to position [853, 0]
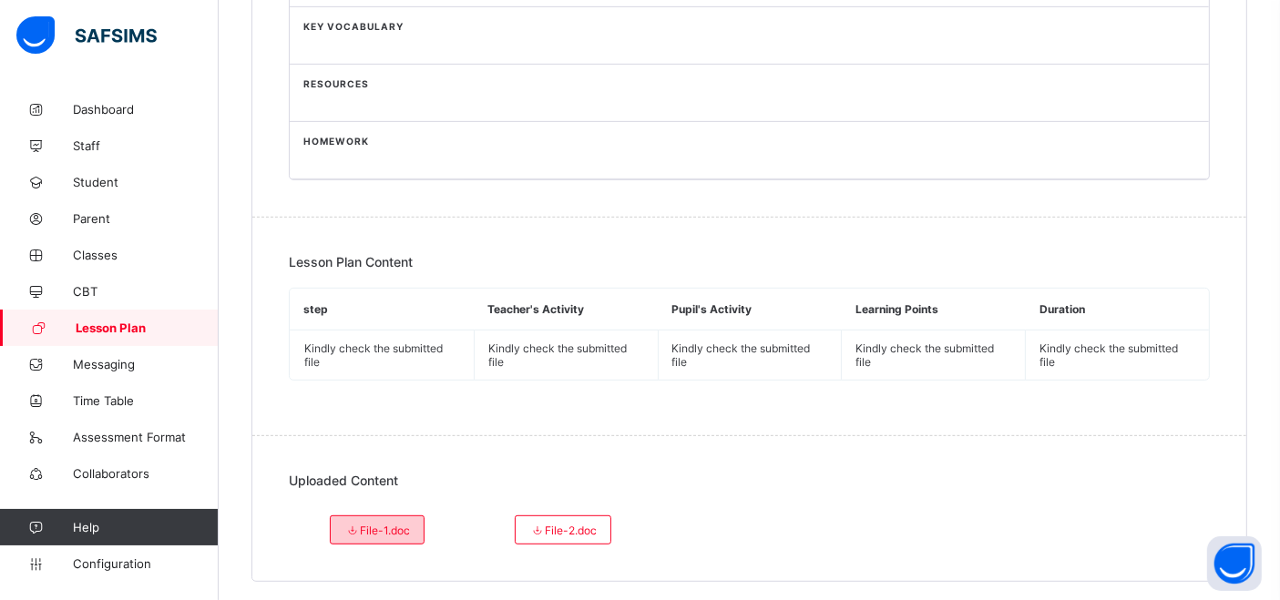
click at [375, 524] on span "File-1.doc" at bounding box center [377, 531] width 66 height 14
click at [576, 524] on span "File-2.doc" at bounding box center [562, 531] width 67 height 14
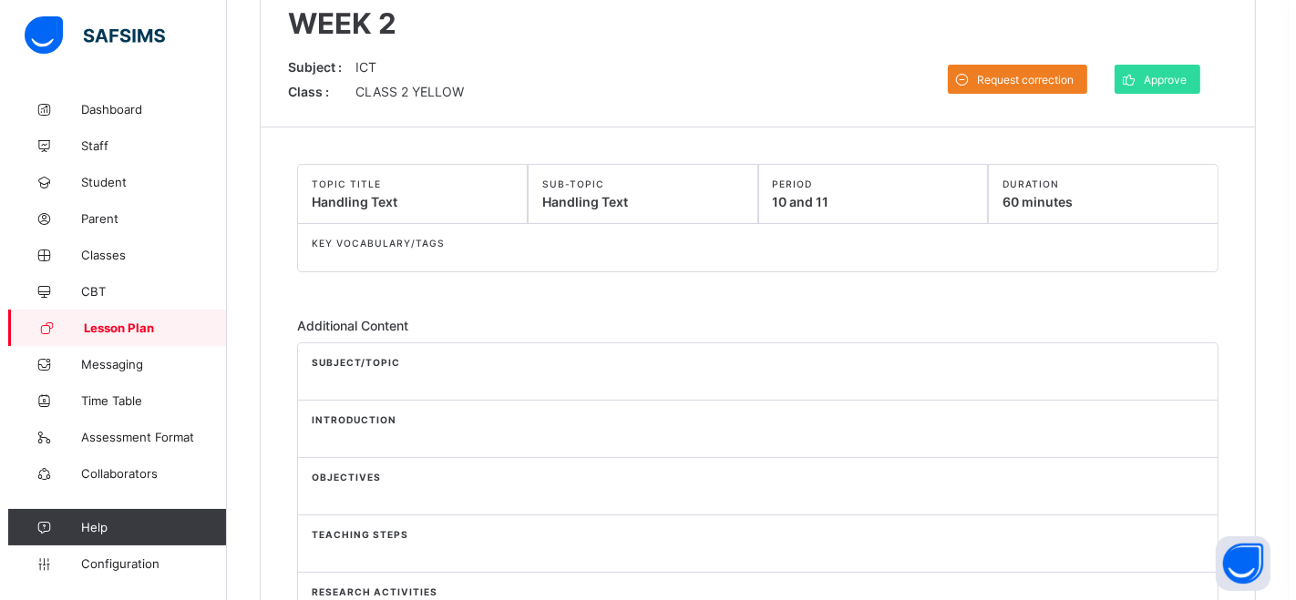
scroll to position [147, 0]
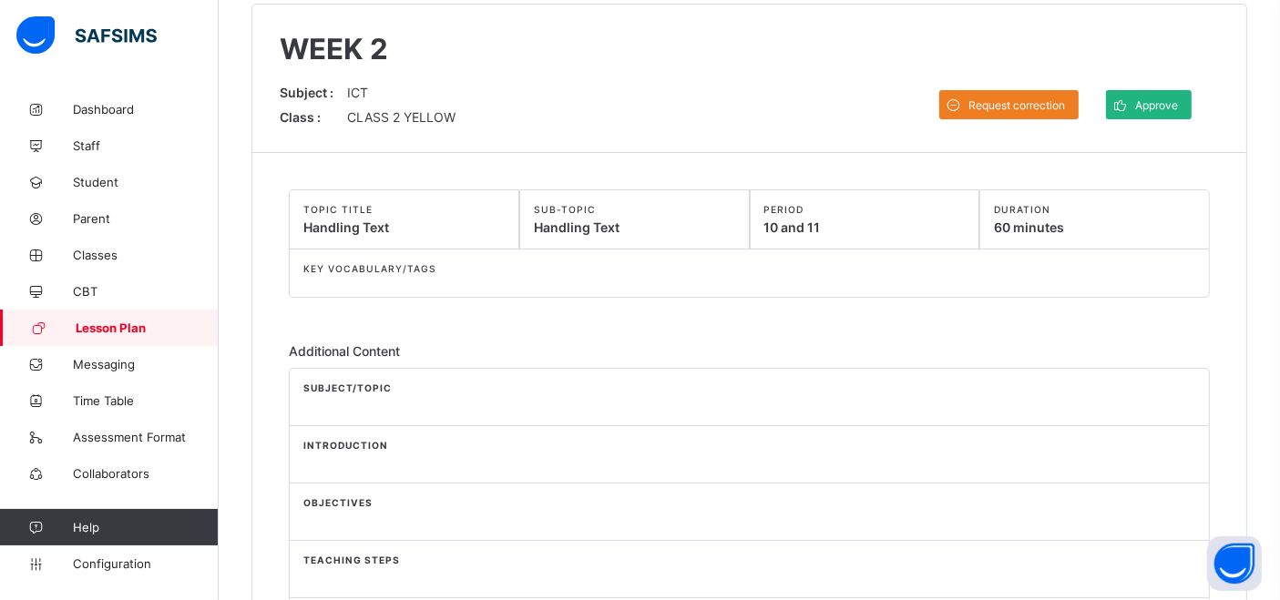
click at [1161, 98] on span "Approve" at bounding box center [1156, 105] width 43 height 14
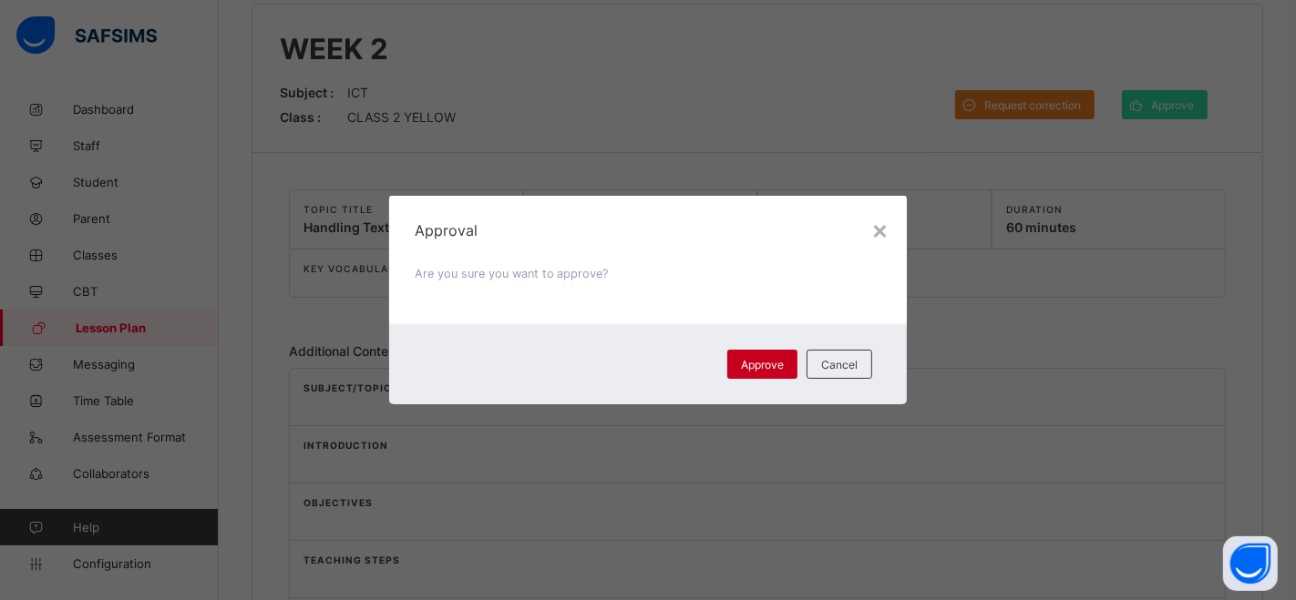
click at [751, 364] on span "Approve" at bounding box center [762, 365] width 43 height 14
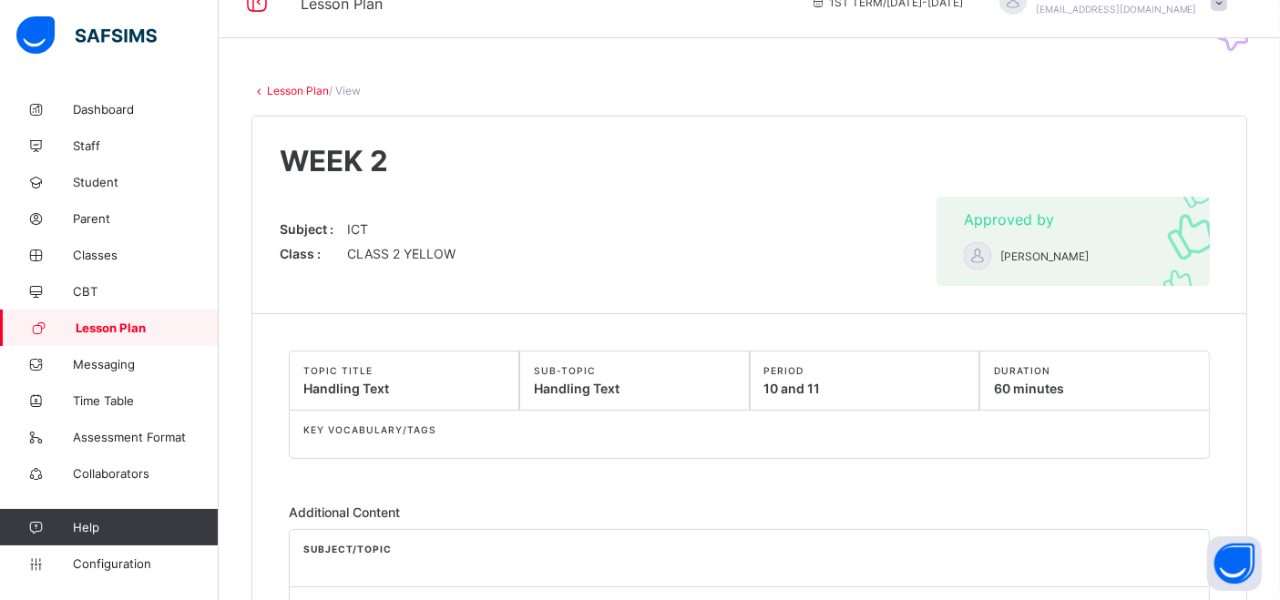
scroll to position [0, 0]
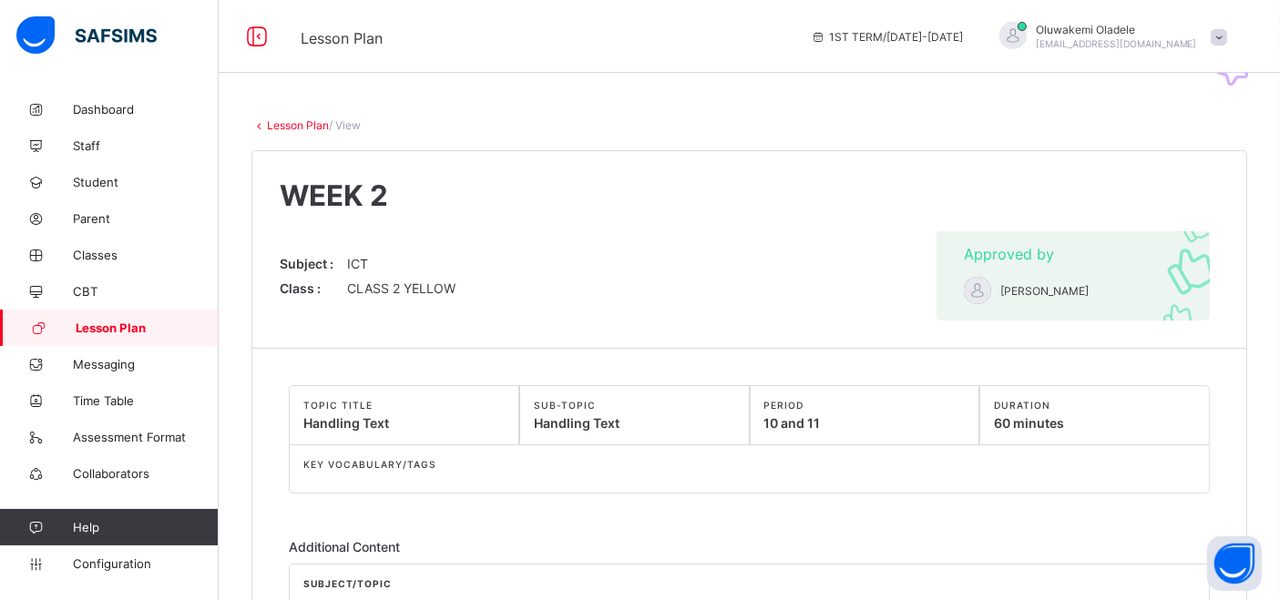
click at [110, 326] on span "Lesson Plan" at bounding box center [147, 328] width 143 height 15
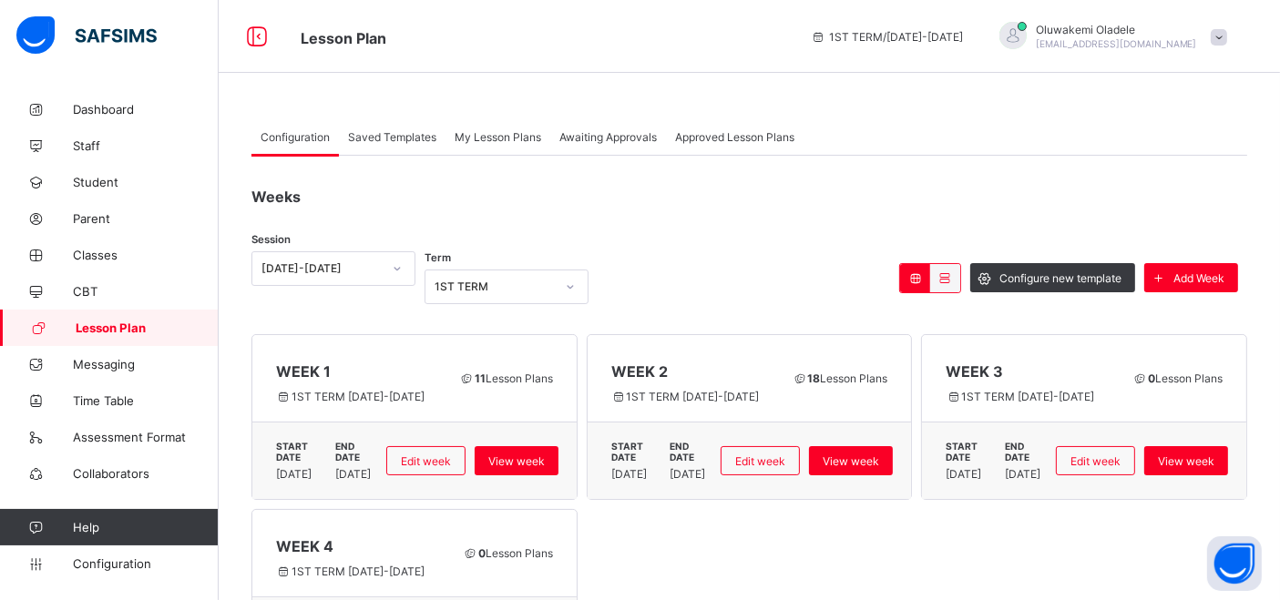
click at [611, 132] on span "Awaiting Approvals" at bounding box center [607, 137] width 97 height 14
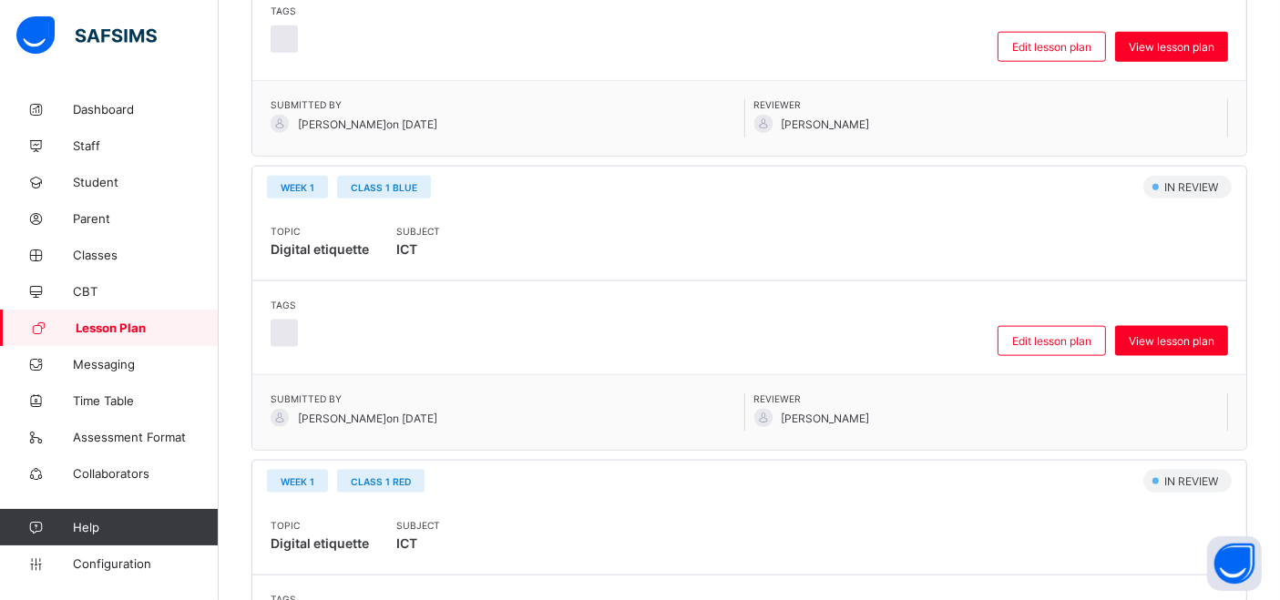
scroll to position [2306, 0]
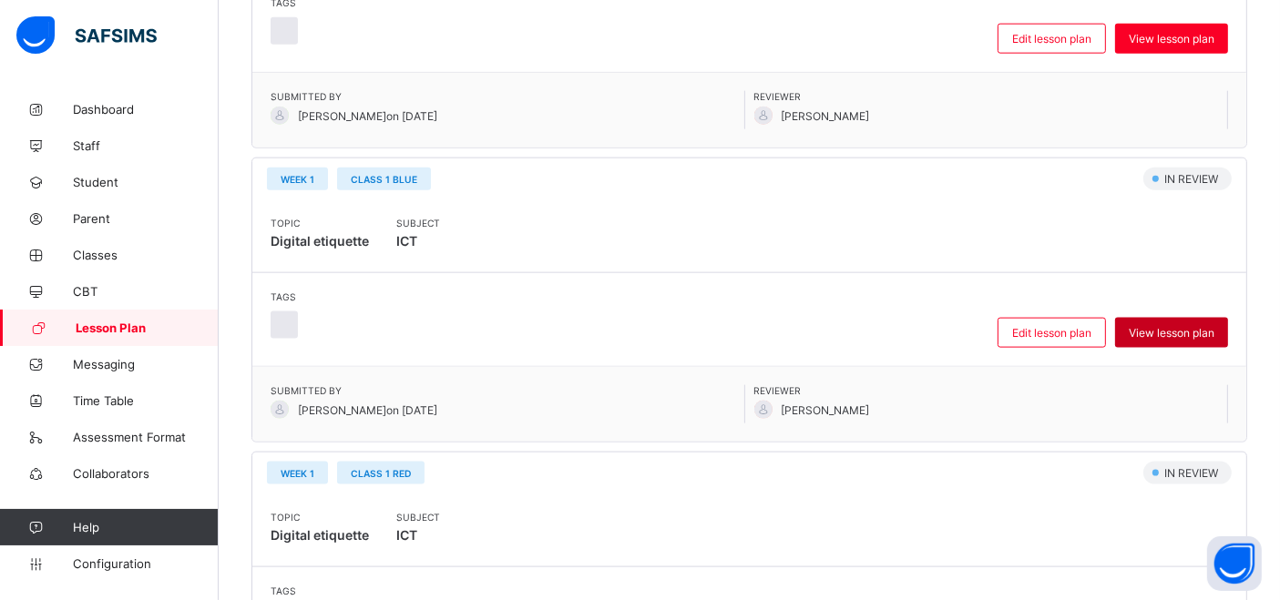
click at [1177, 326] on span "View lesson plan" at bounding box center [1172, 333] width 86 height 14
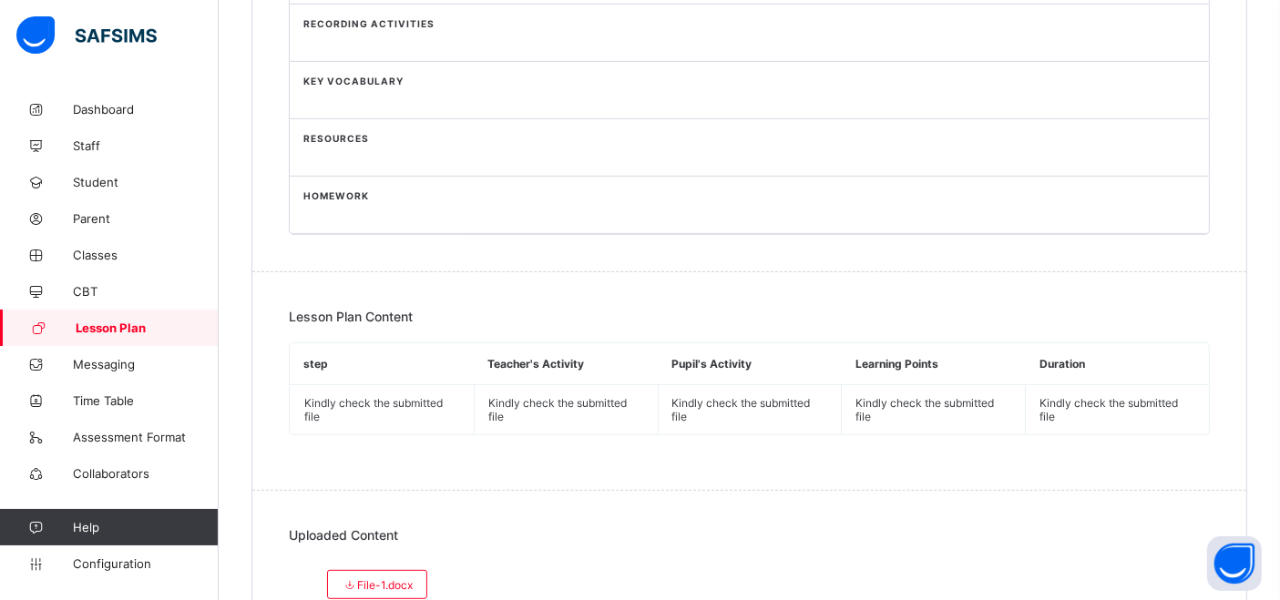
scroll to position [853, 0]
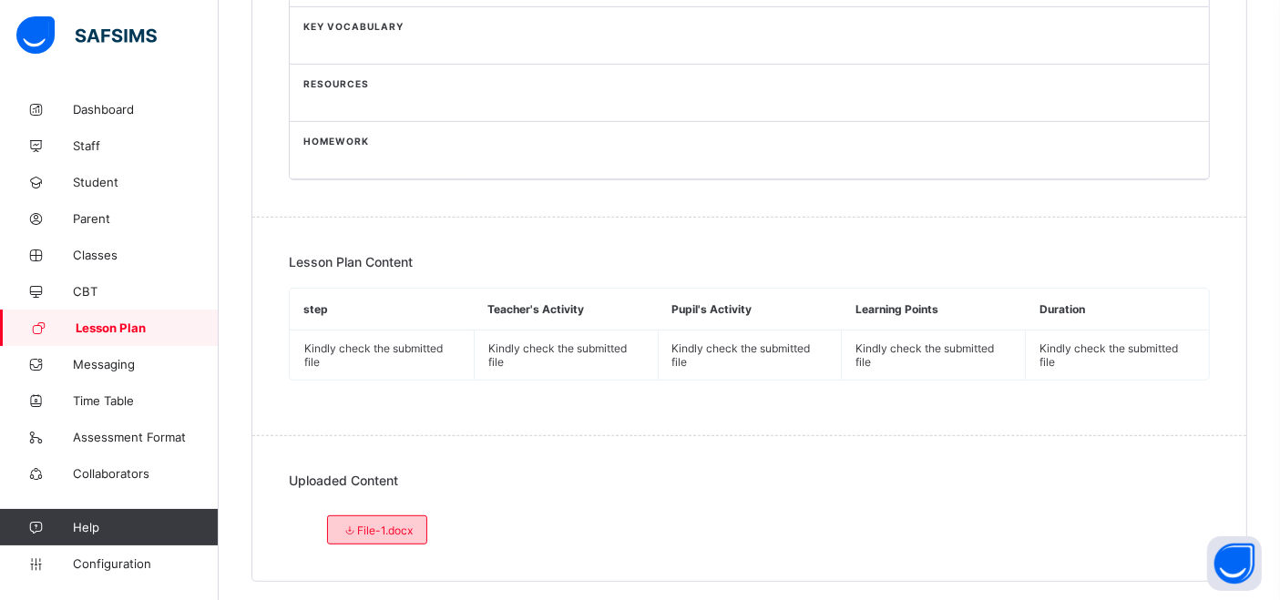
click at [396, 524] on span "File-1.docx" at bounding box center [377, 531] width 71 height 14
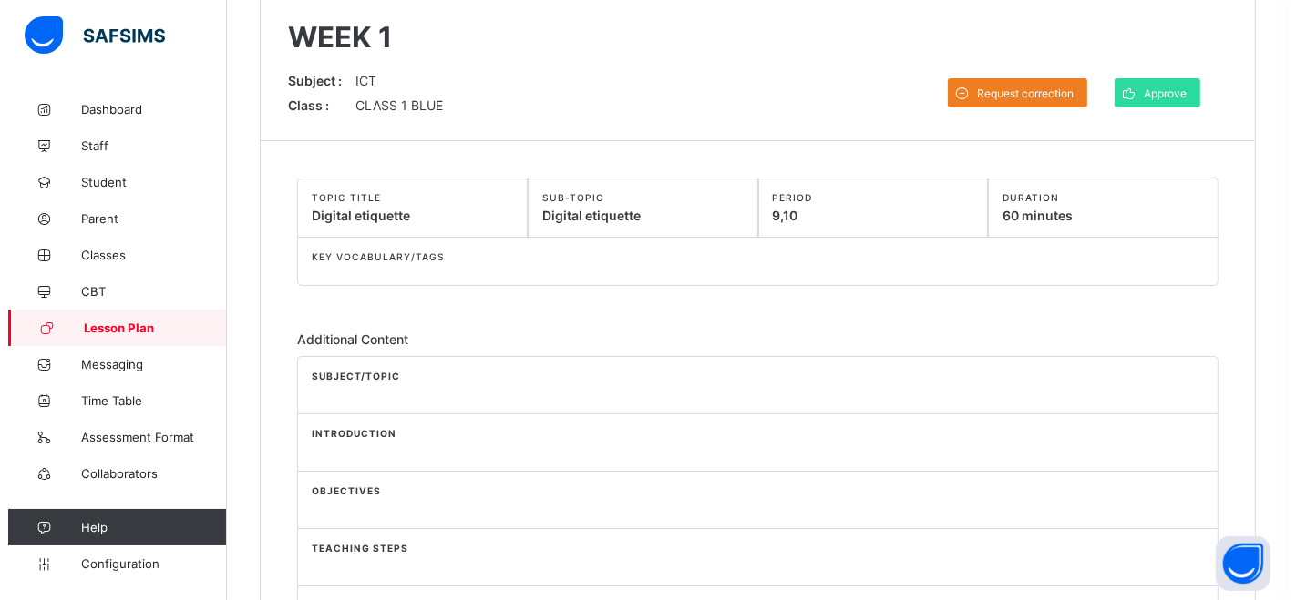
scroll to position [101, 0]
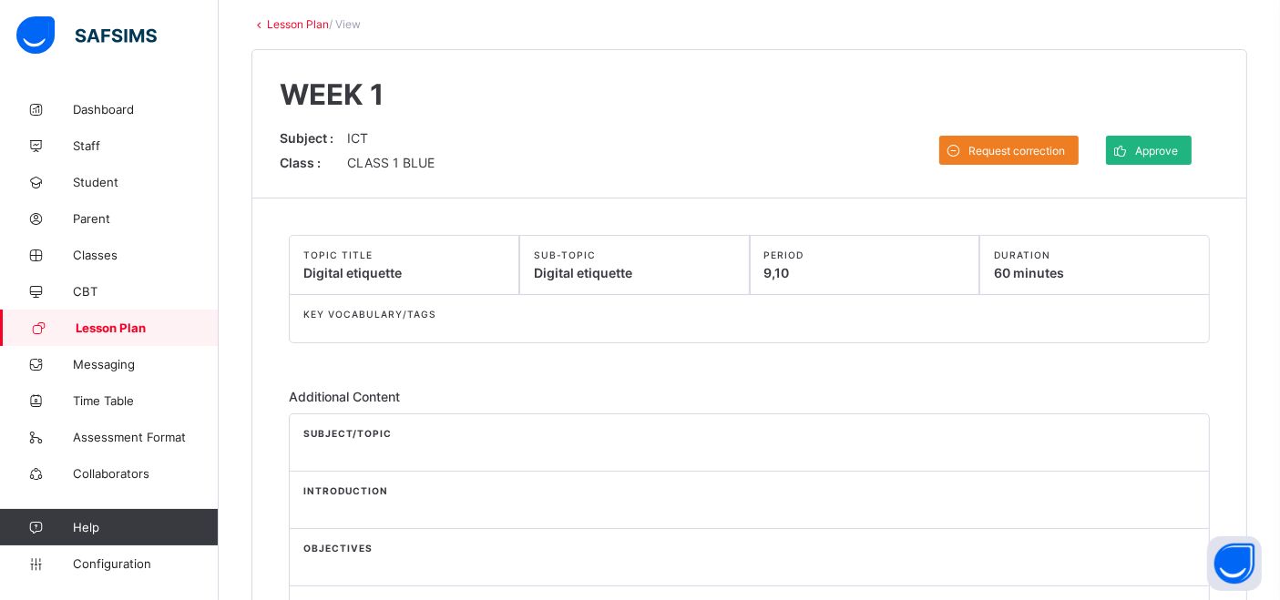
click at [1135, 143] on span at bounding box center [1120, 150] width 29 height 29
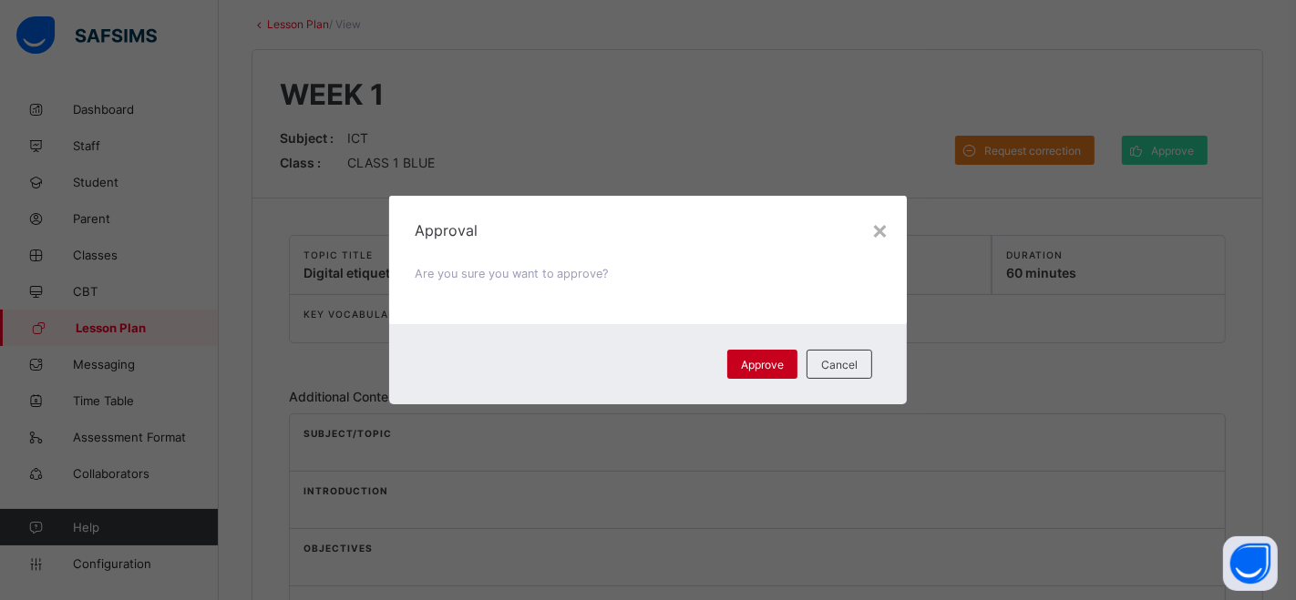
click at [752, 359] on span "Approve" at bounding box center [762, 365] width 43 height 14
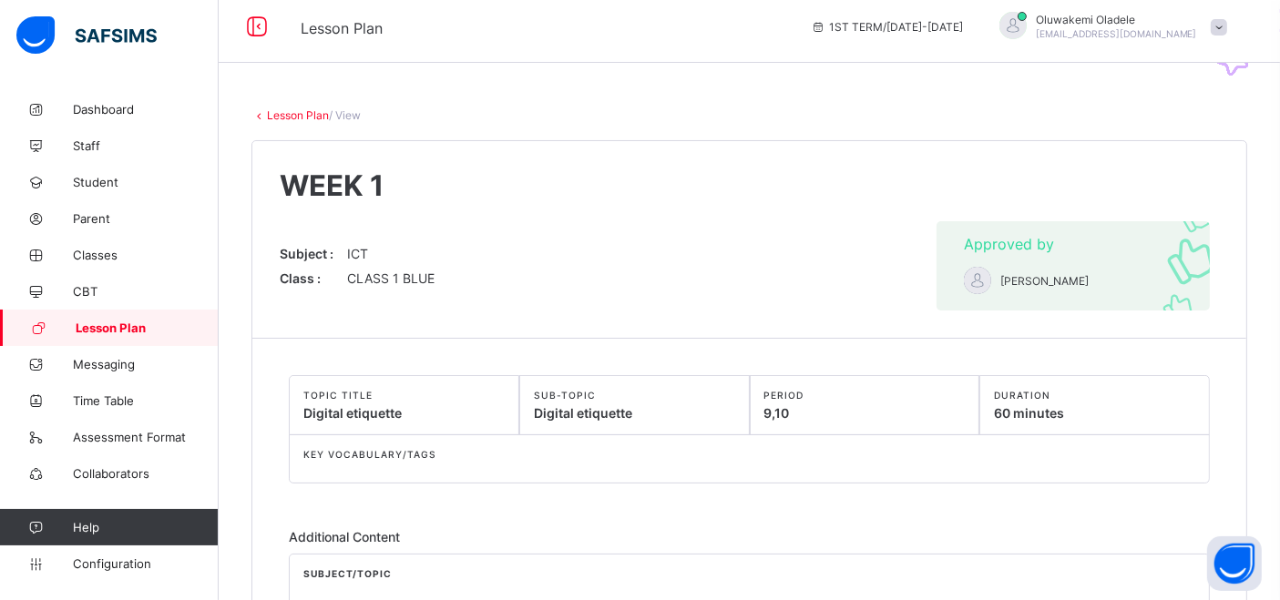
scroll to position [0, 0]
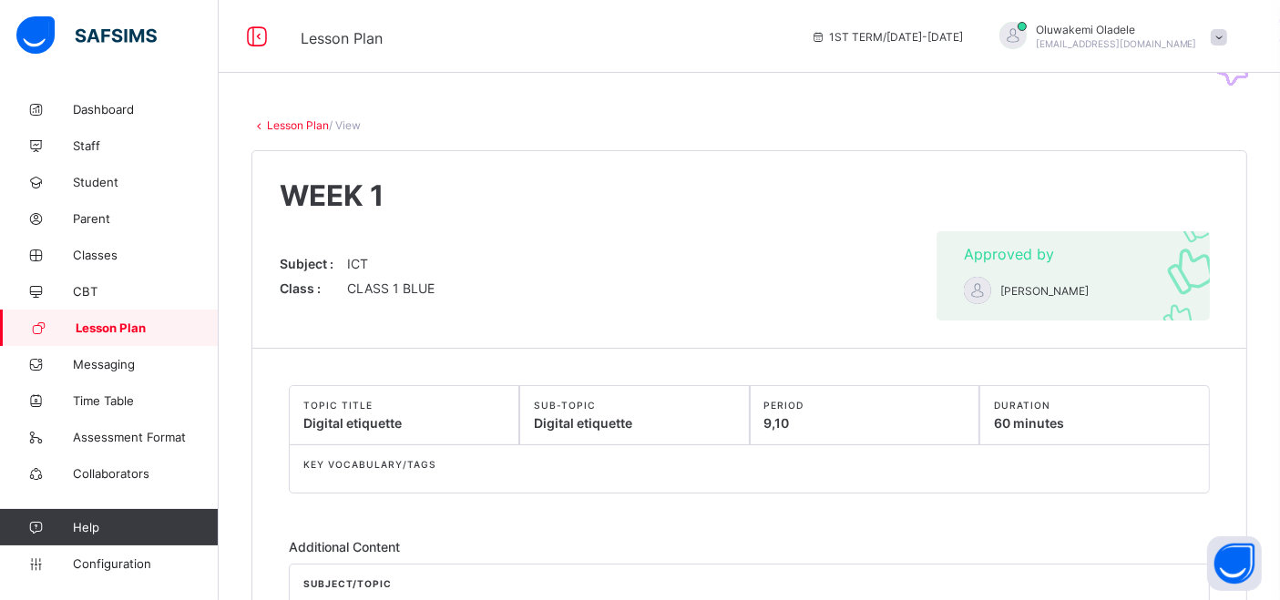
click at [122, 321] on span "Lesson Plan" at bounding box center [147, 328] width 143 height 15
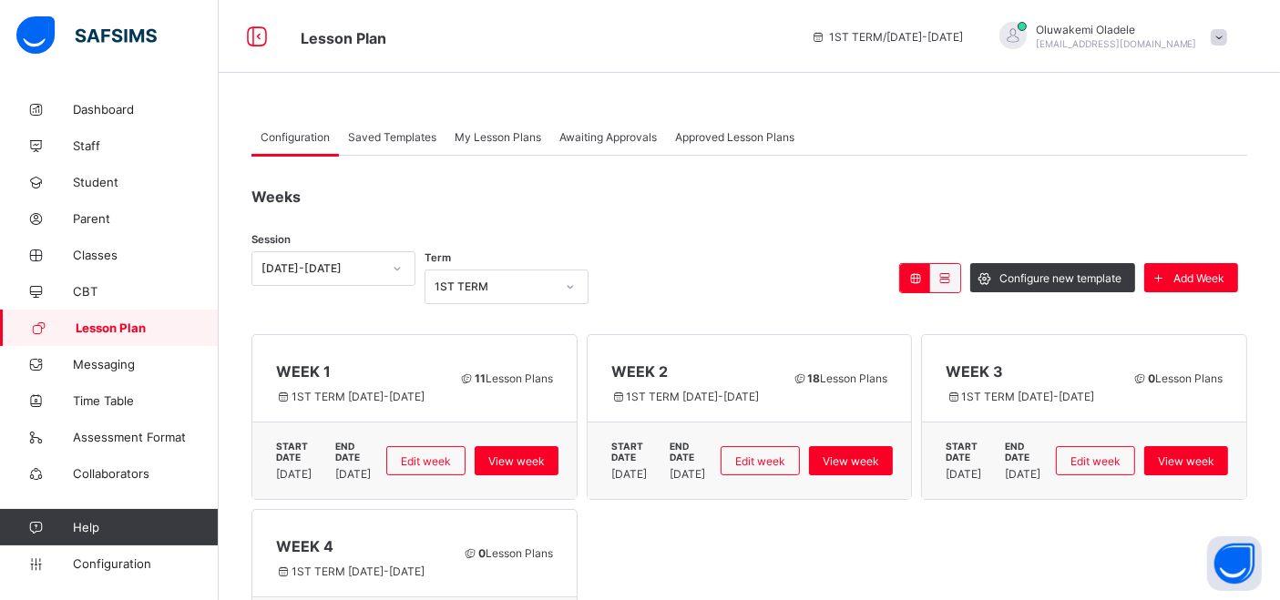
click at [612, 134] on span "Awaiting Approvals" at bounding box center [607, 137] width 97 height 14
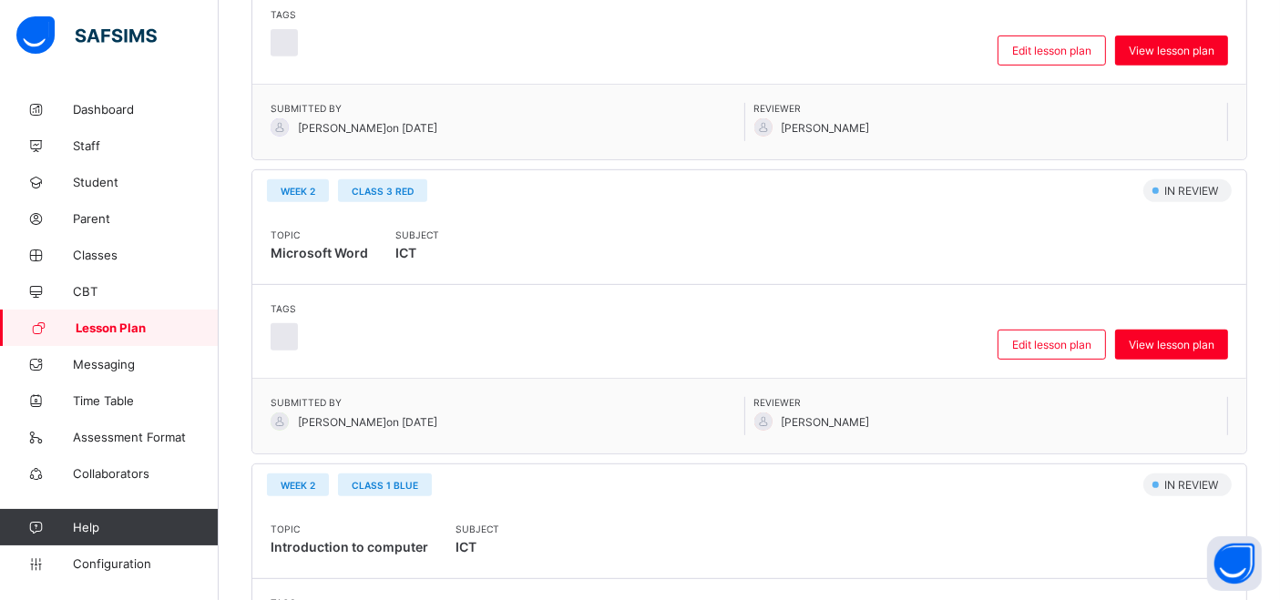
scroll to position [847, 0]
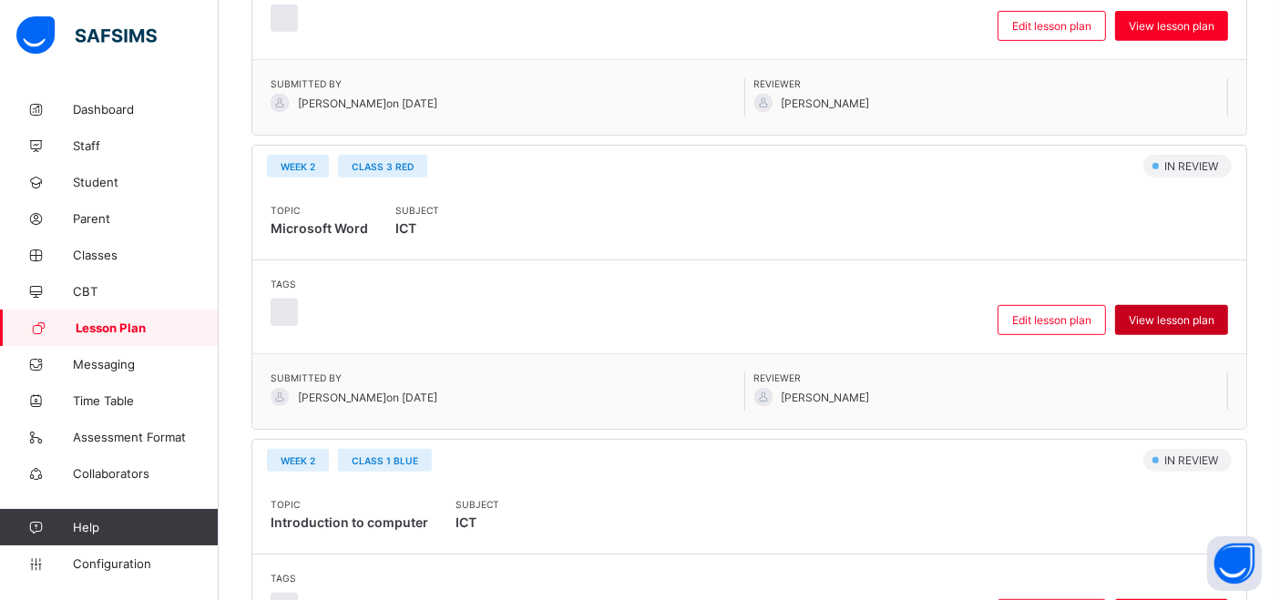
click at [1179, 316] on span "View lesson plan" at bounding box center [1172, 320] width 86 height 14
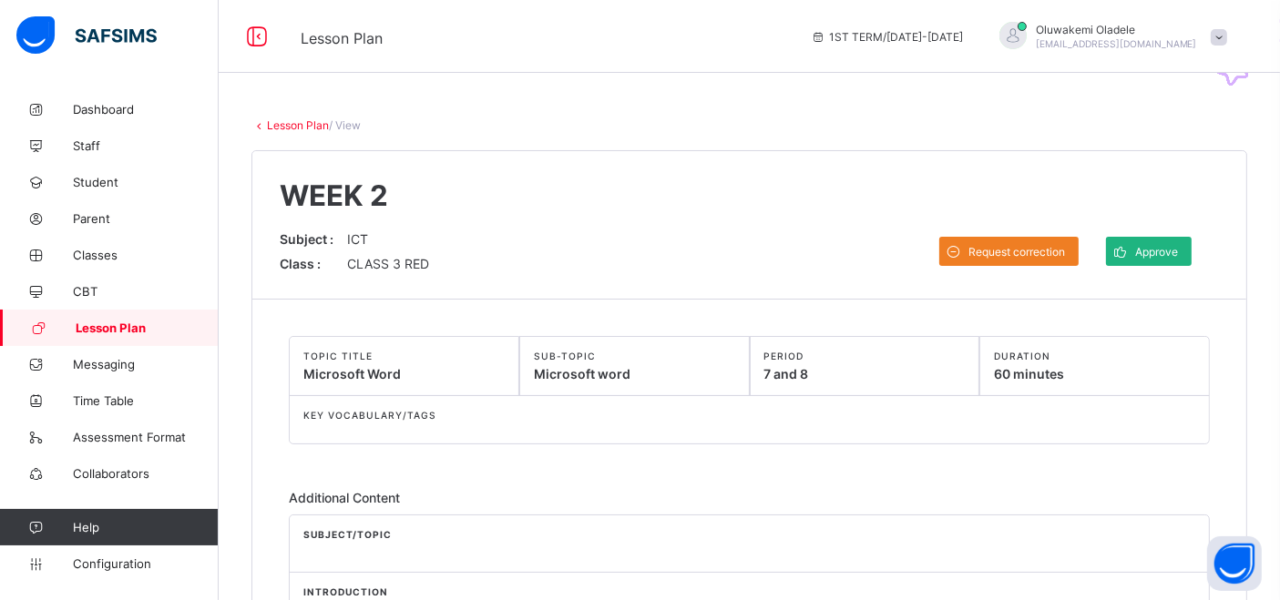
click at [1173, 246] on span "Approve" at bounding box center [1156, 252] width 43 height 14
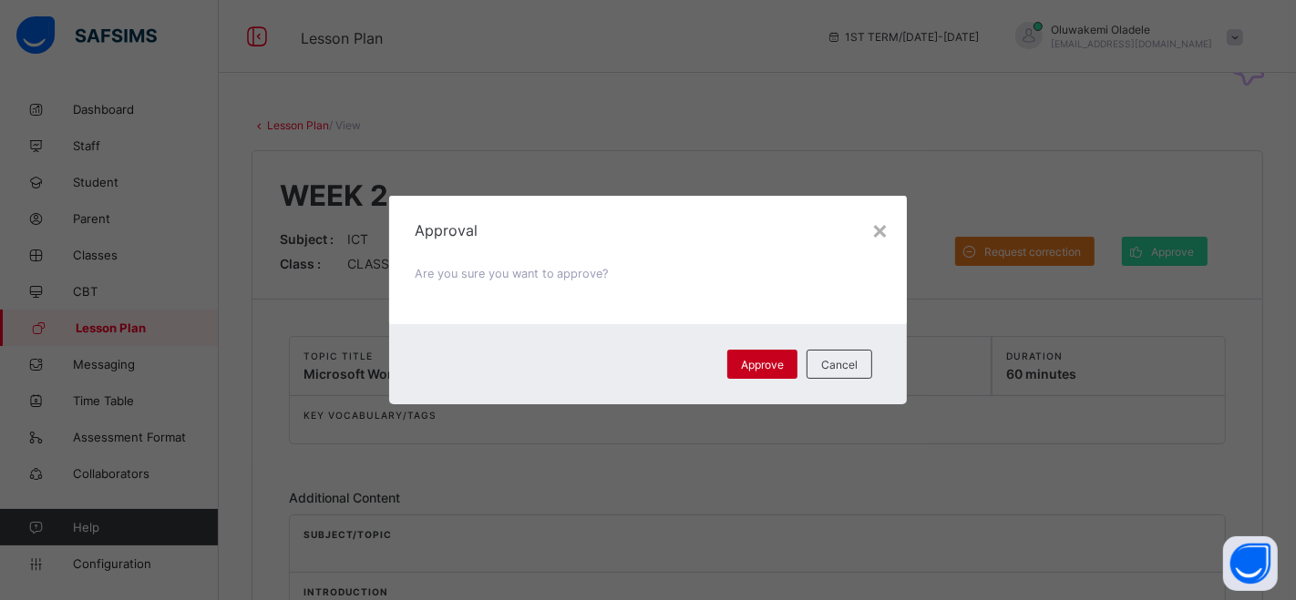
click at [746, 360] on span "Approve" at bounding box center [762, 365] width 43 height 14
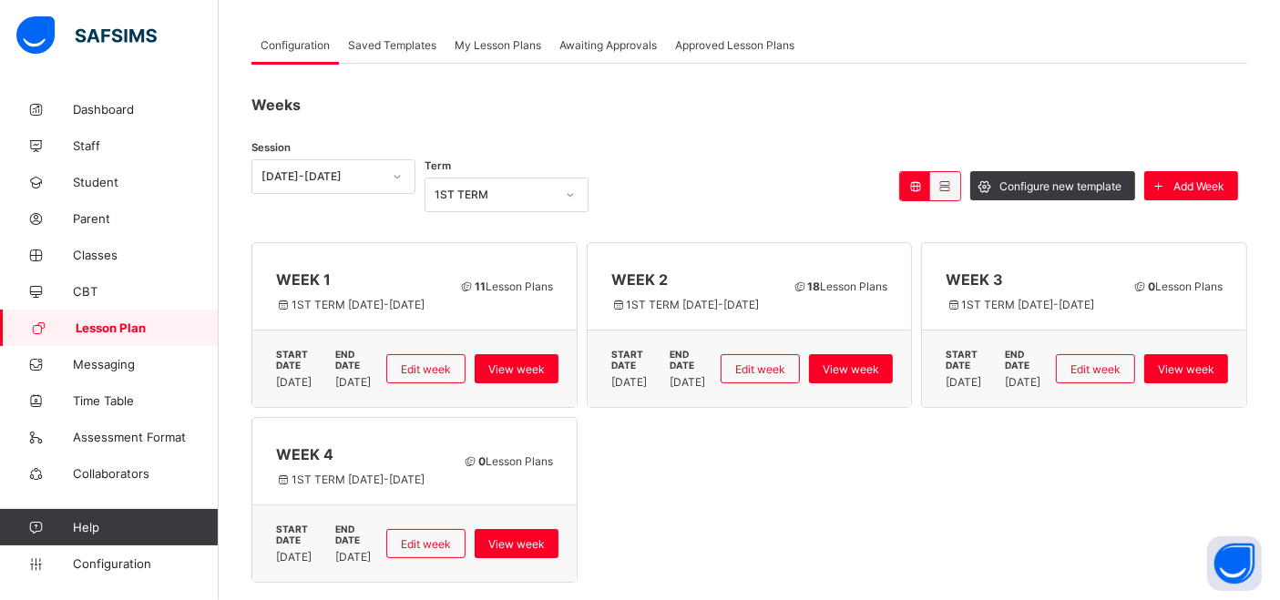
scroll to position [88, 0]
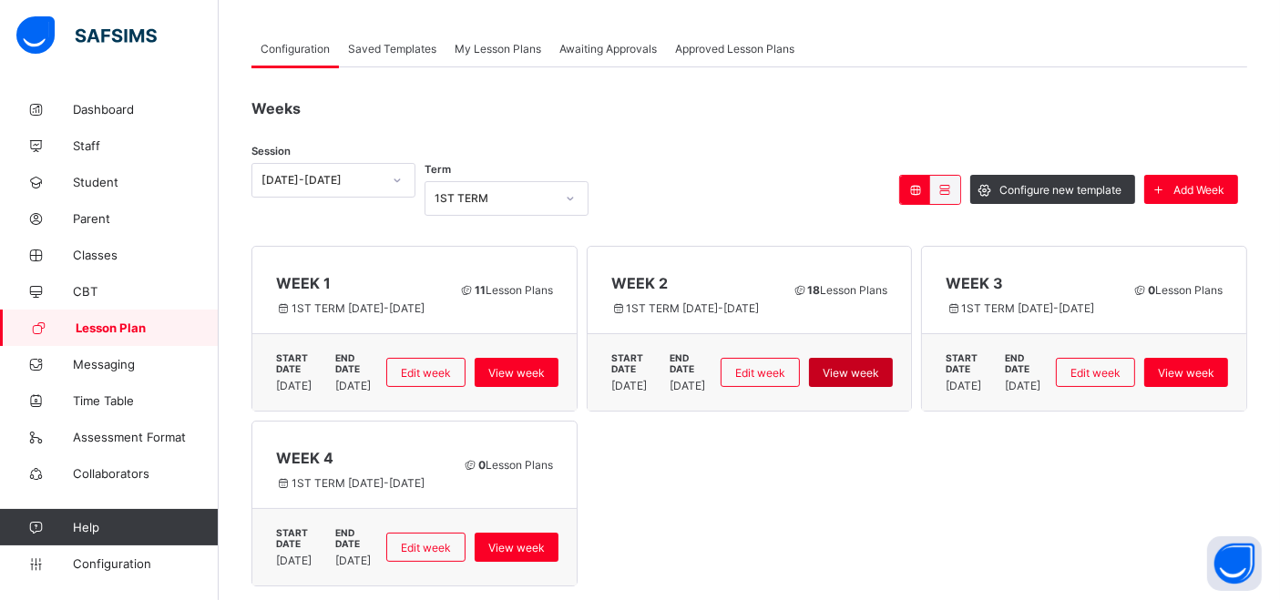
click at [893, 358] on div "View week" at bounding box center [851, 372] width 84 height 29
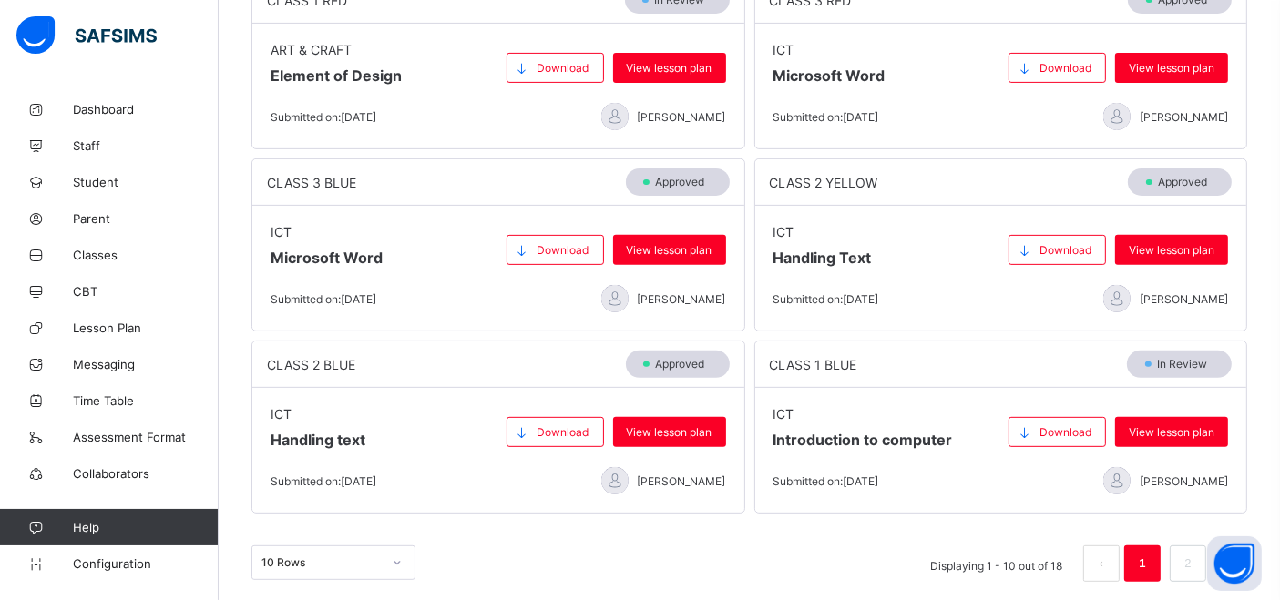
scroll to position [657, 0]
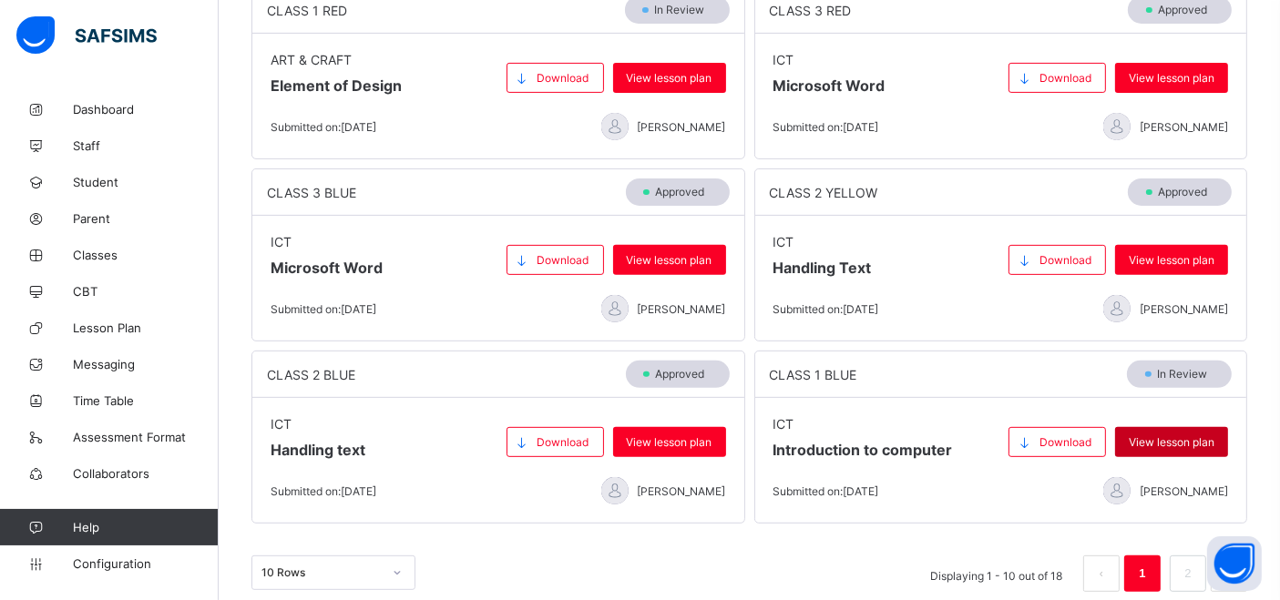
click at [1172, 436] on span "View lesson plan" at bounding box center [1172, 443] width 86 height 14
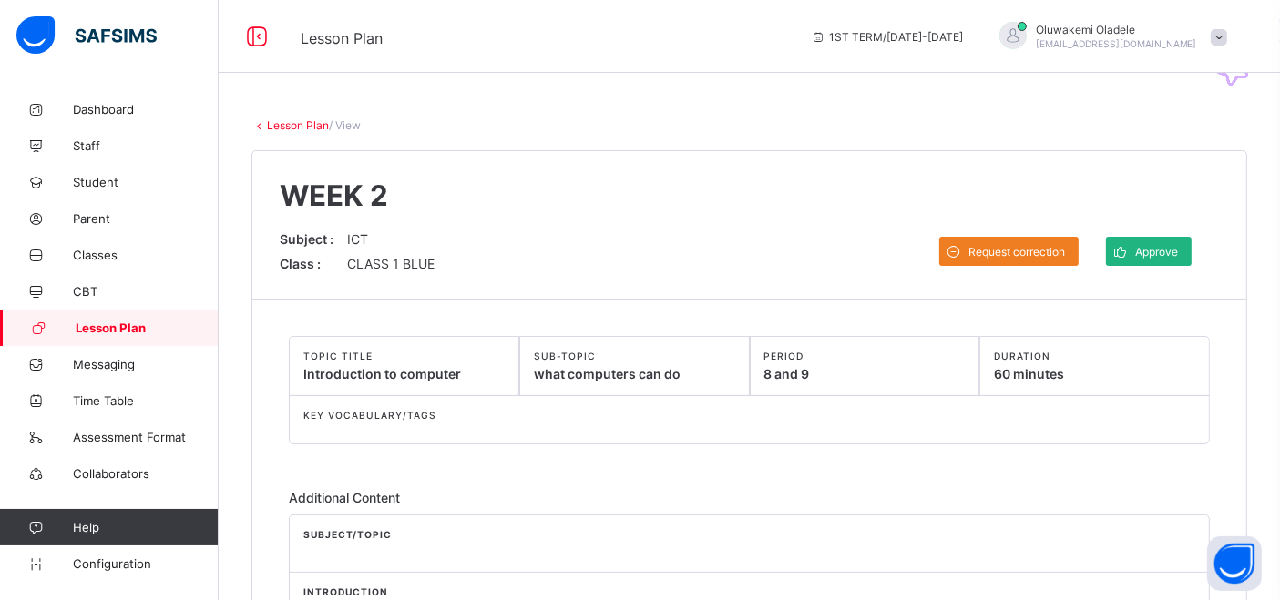
click at [1163, 250] on span "Approve" at bounding box center [1156, 252] width 43 height 14
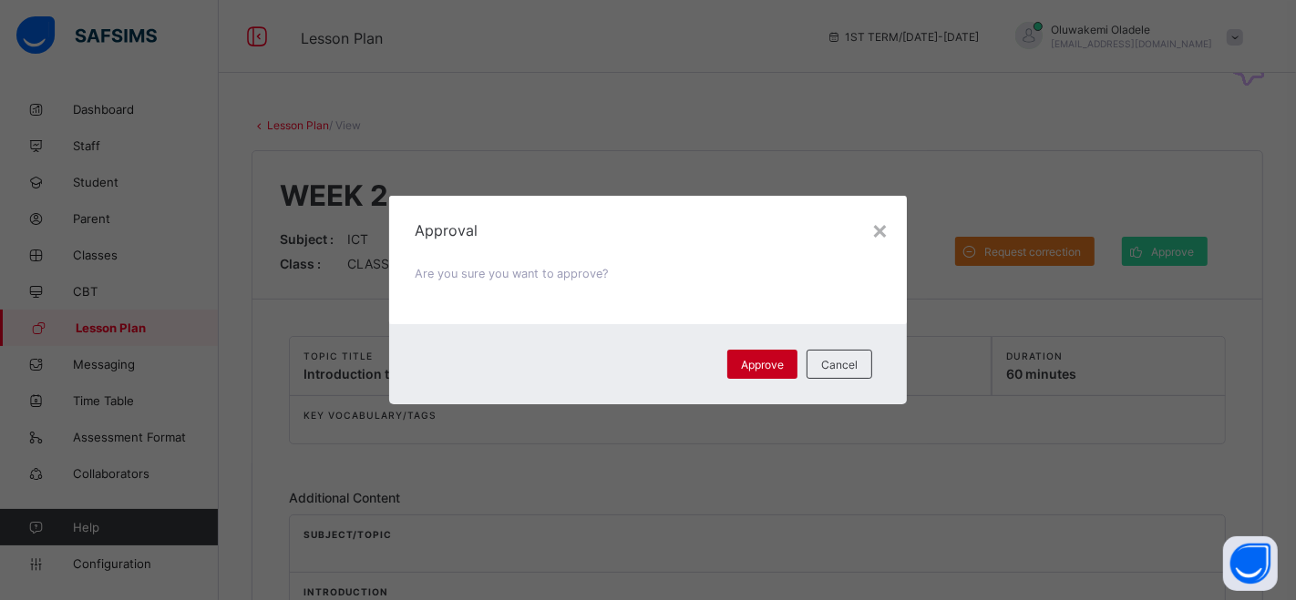
click at [760, 358] on span "Approve" at bounding box center [762, 365] width 43 height 14
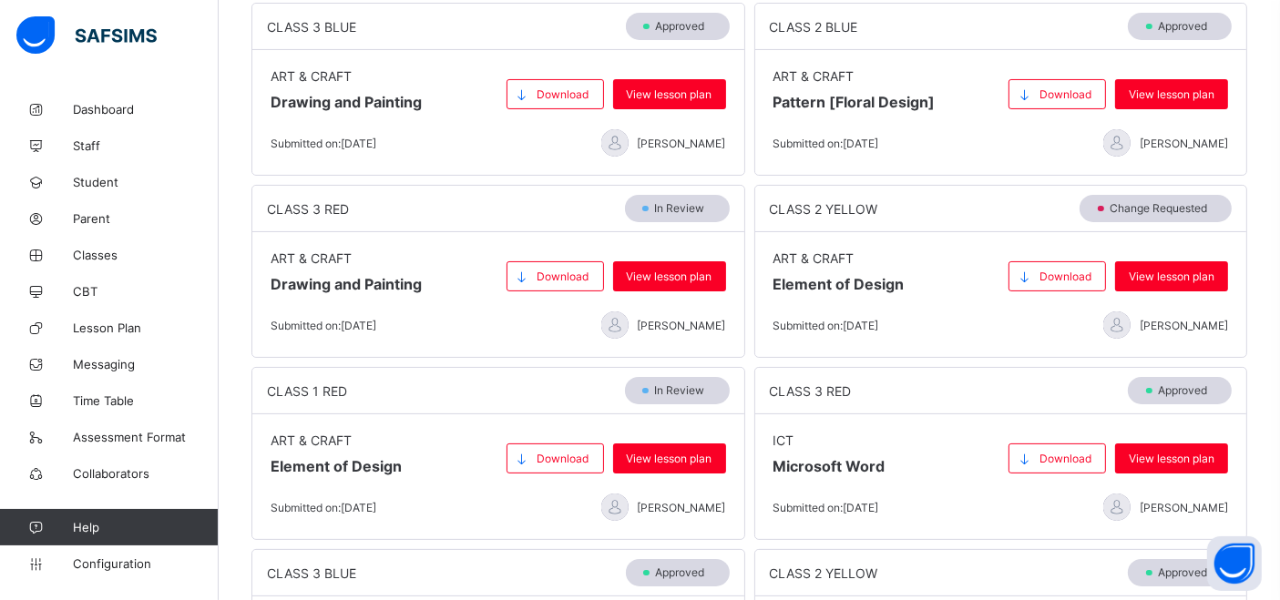
scroll to position [269, 0]
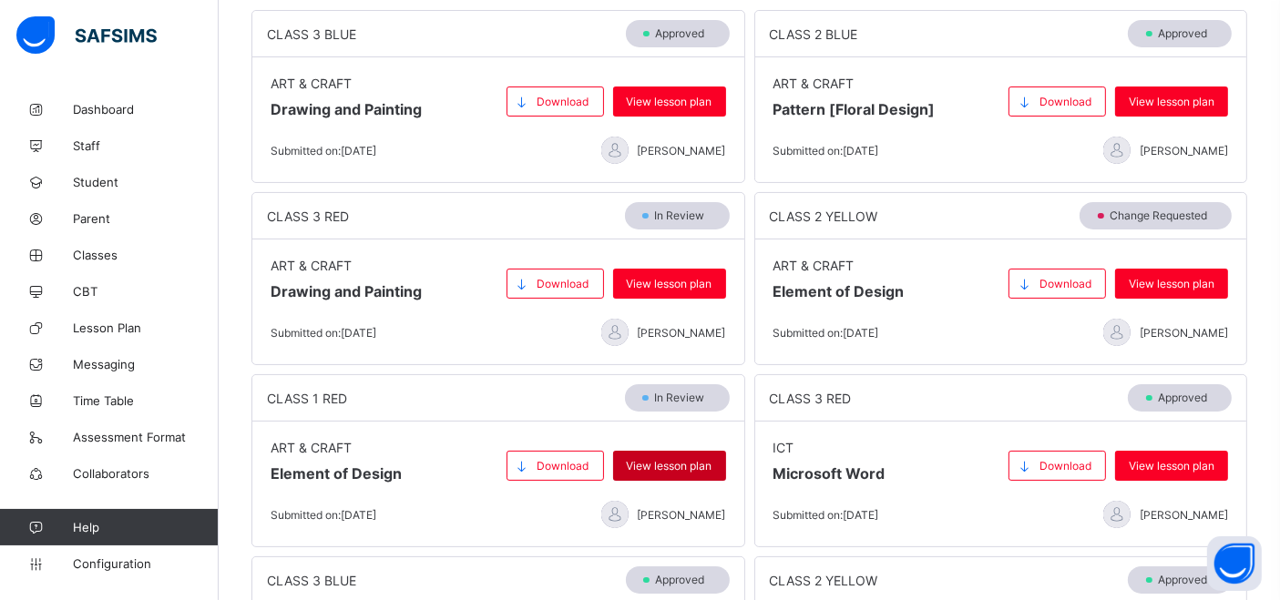
click at [674, 461] on span "View lesson plan" at bounding box center [670, 466] width 86 height 14
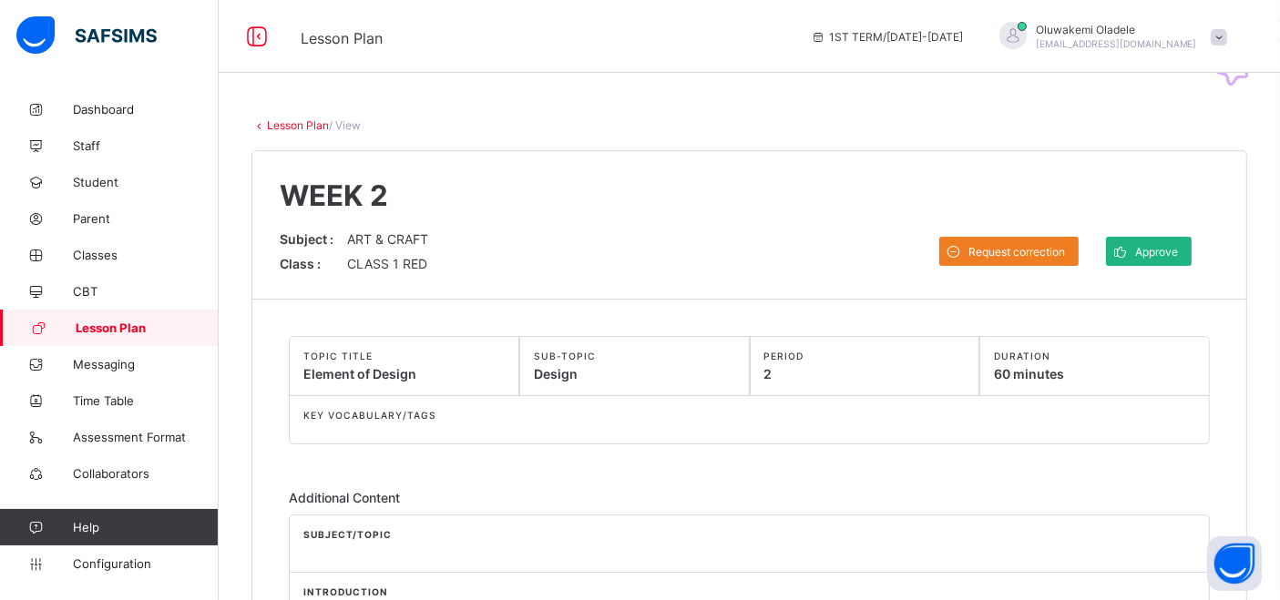
click at [1168, 246] on span "Approve" at bounding box center [1156, 252] width 43 height 14
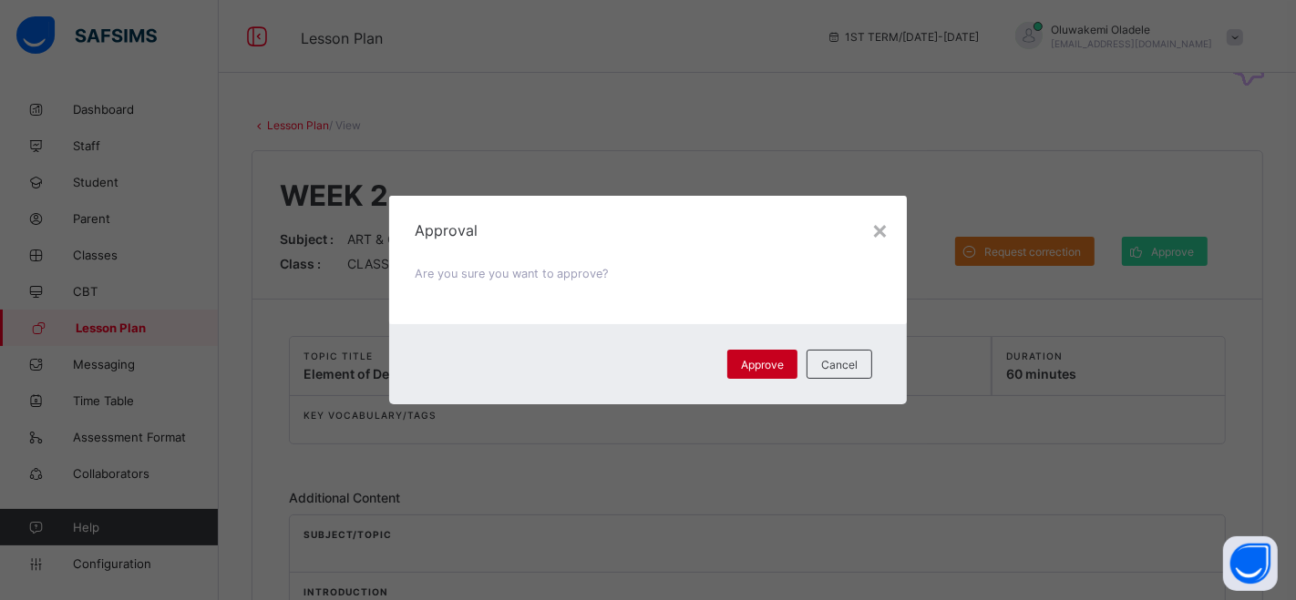
click at [755, 364] on span "Approve" at bounding box center [762, 365] width 43 height 14
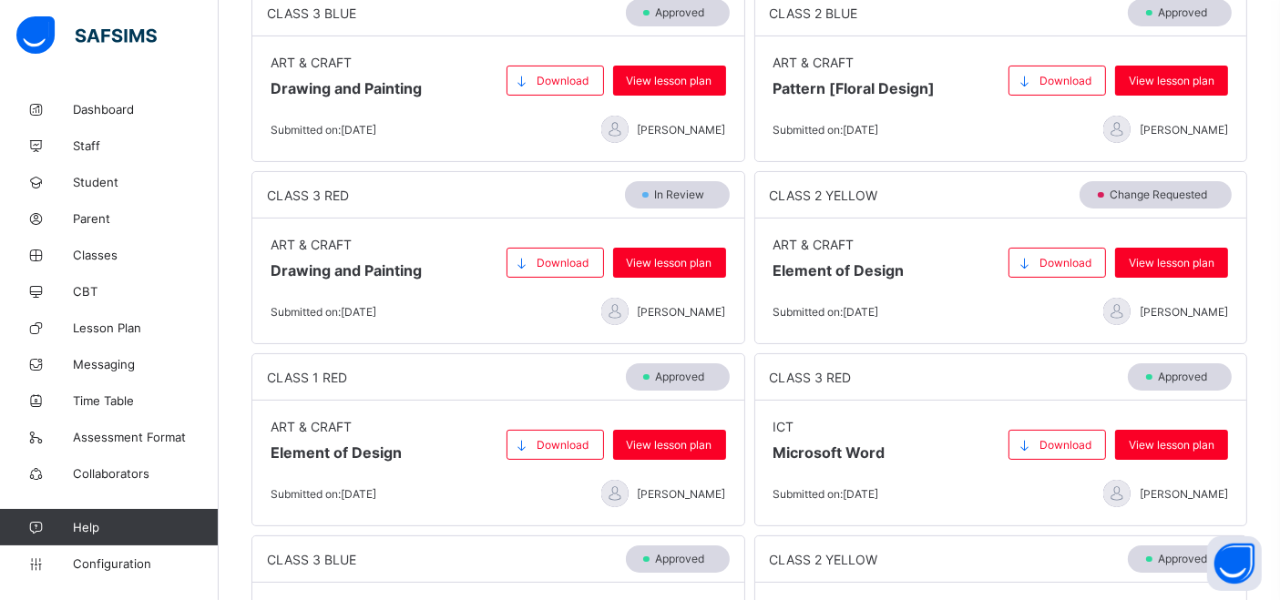
scroll to position [289, 0]
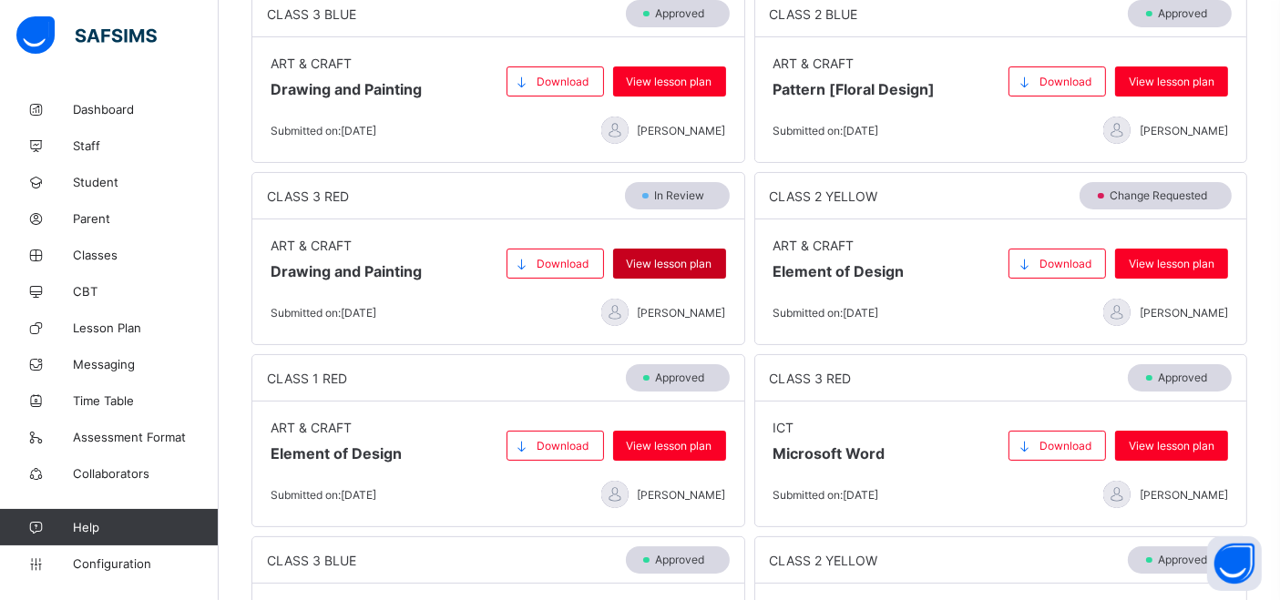
click at [685, 262] on span "View lesson plan" at bounding box center [670, 264] width 86 height 14
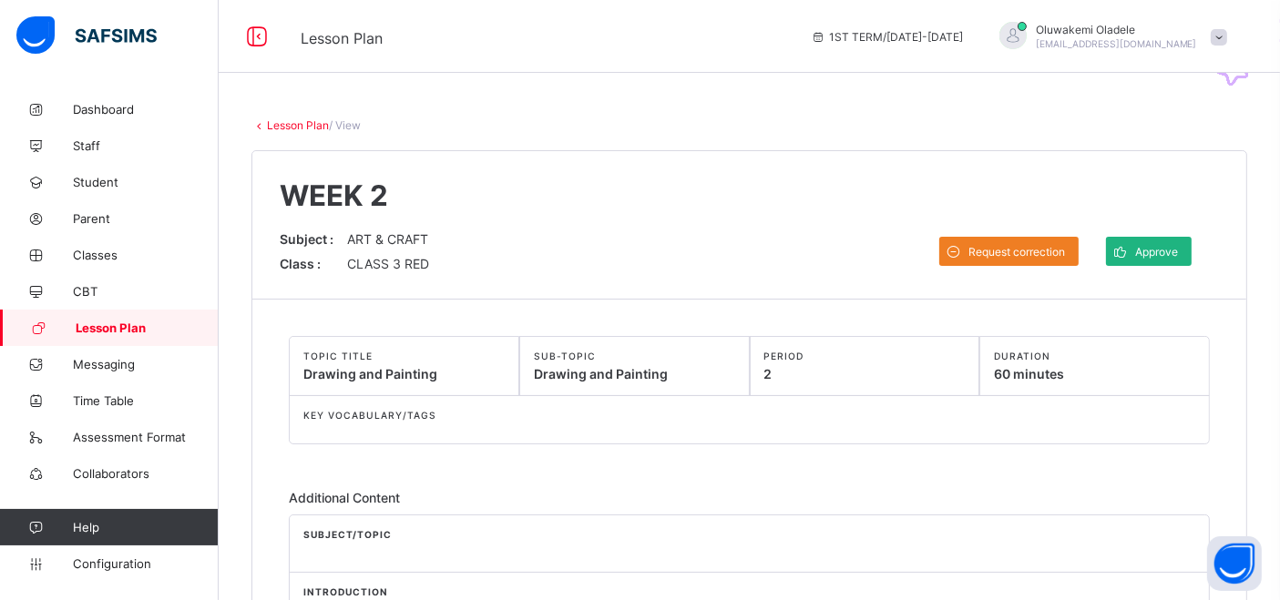
click at [1173, 248] on span "Approve" at bounding box center [1156, 252] width 43 height 14
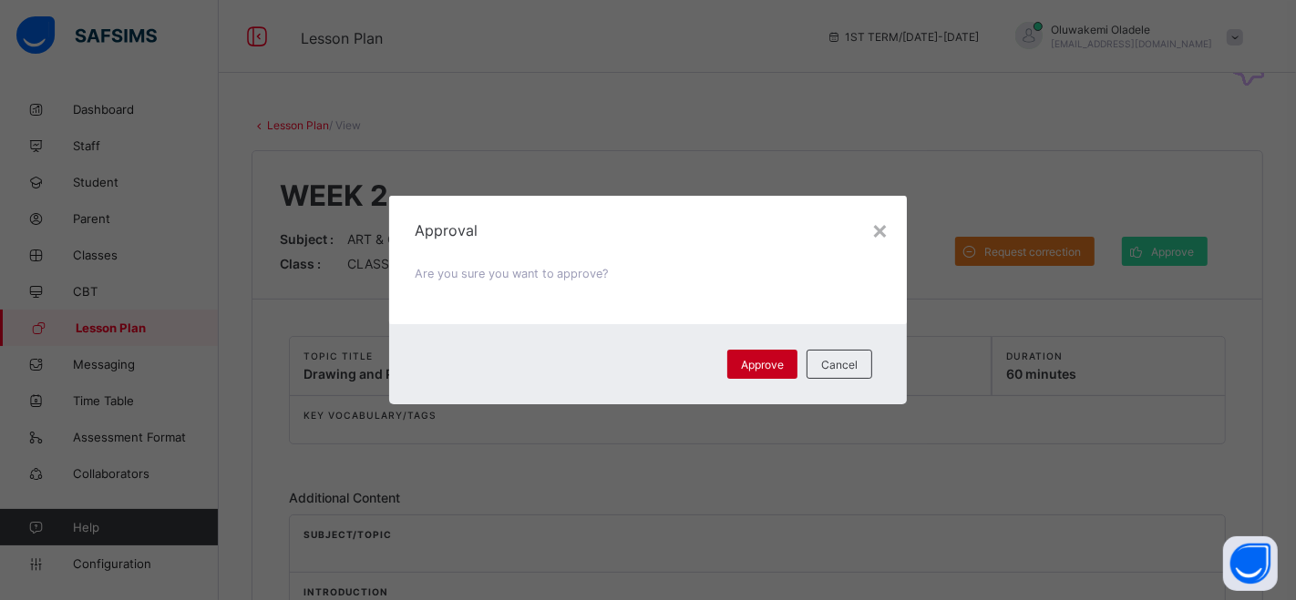
click at [759, 361] on span "Approve" at bounding box center [762, 365] width 43 height 14
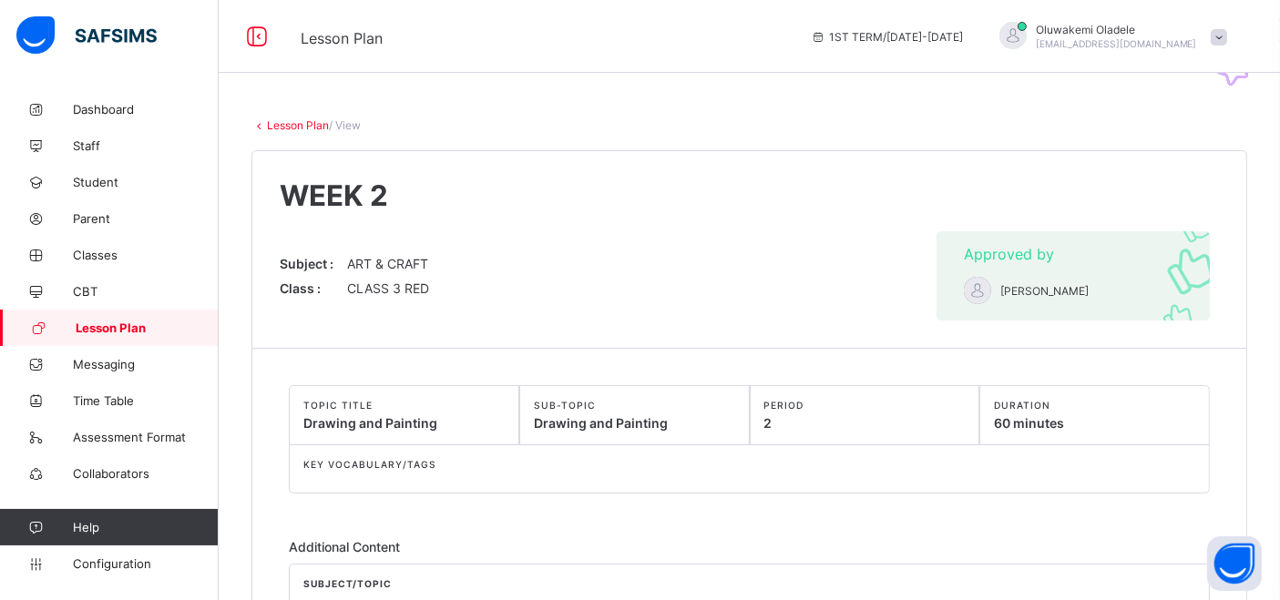
click at [99, 332] on span "Lesson Plan" at bounding box center [147, 328] width 143 height 15
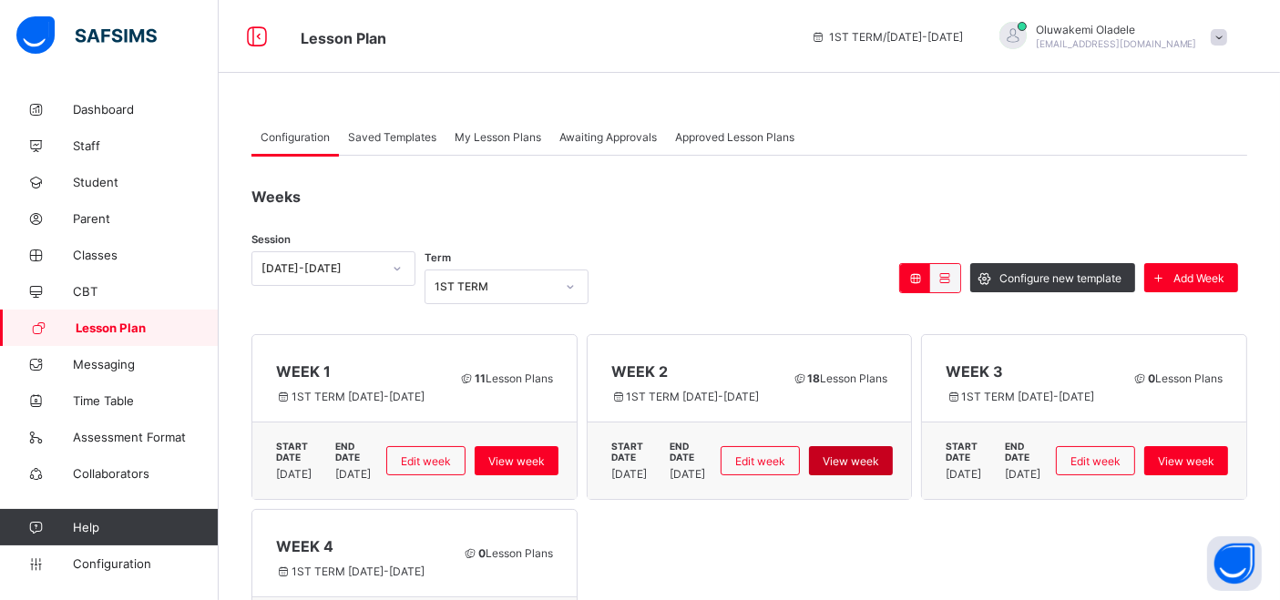
click at [879, 455] on span "View week" at bounding box center [851, 462] width 56 height 14
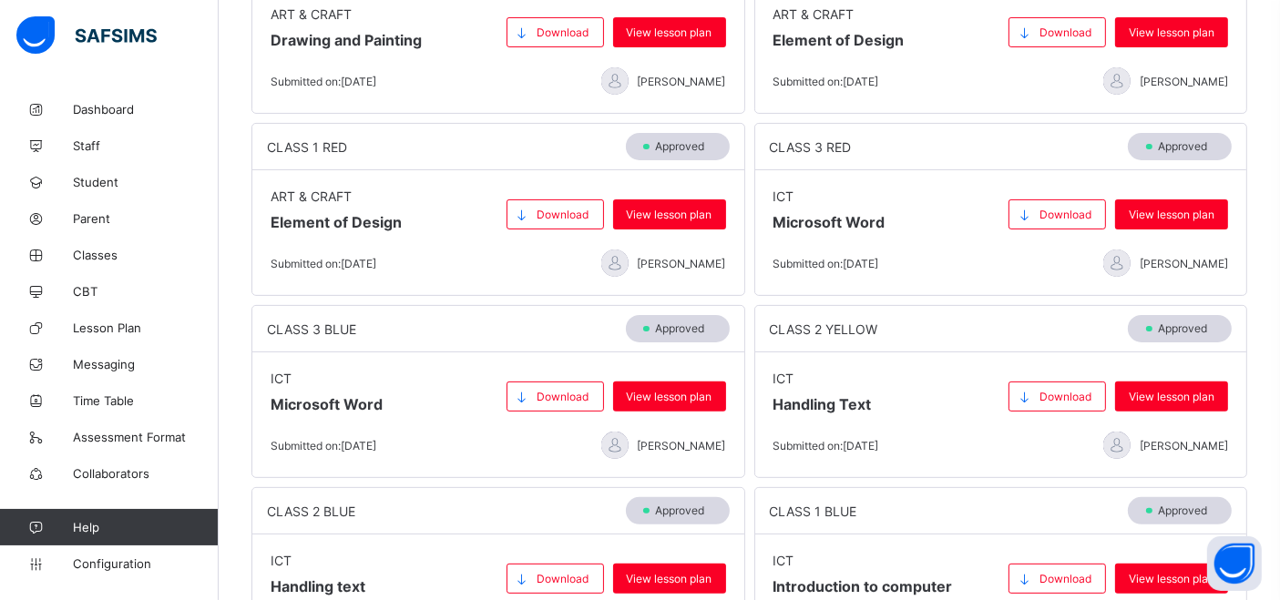
scroll to position [667, 0]
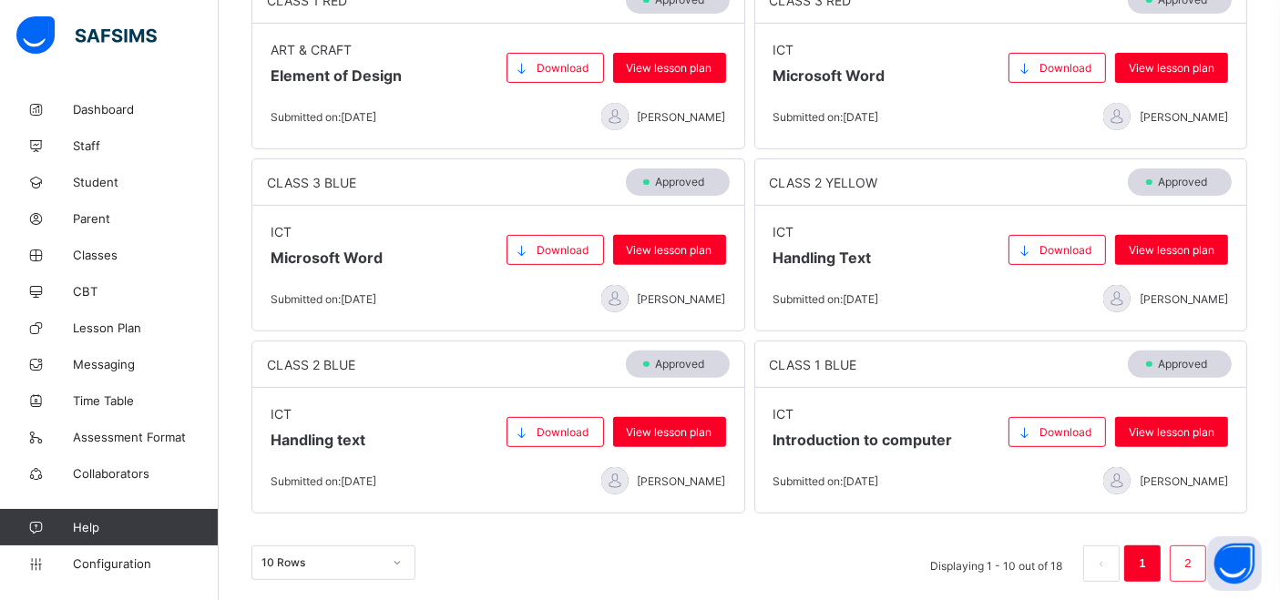
click at [1192, 551] on li "2" at bounding box center [1188, 564] width 36 height 36
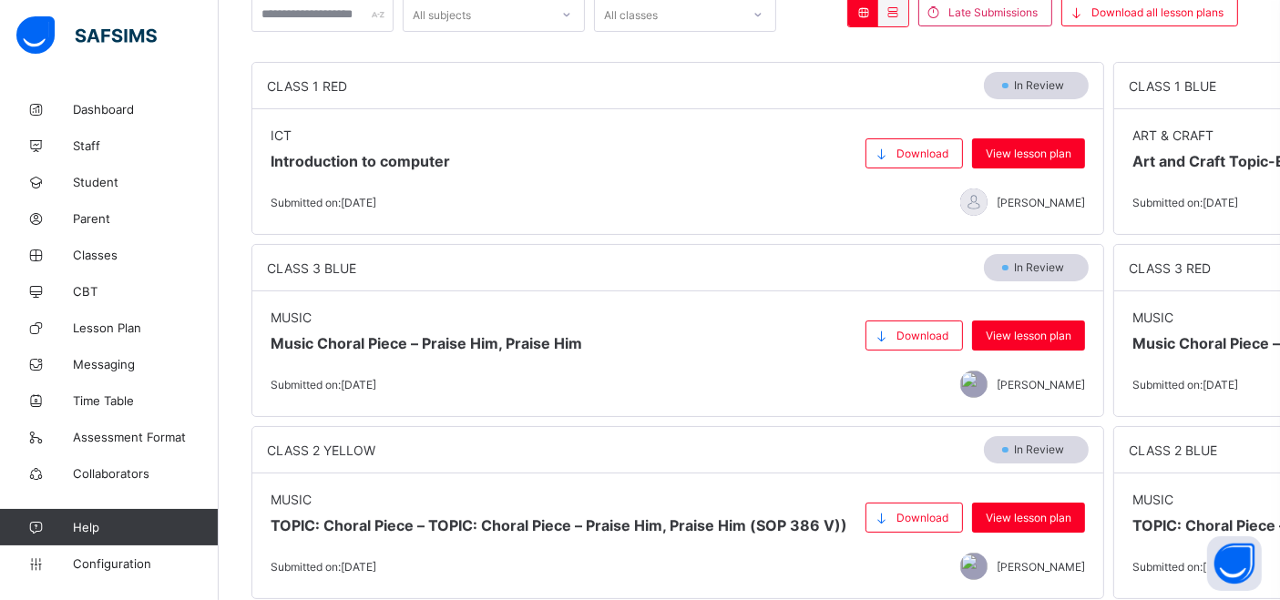
scroll to position [487, 0]
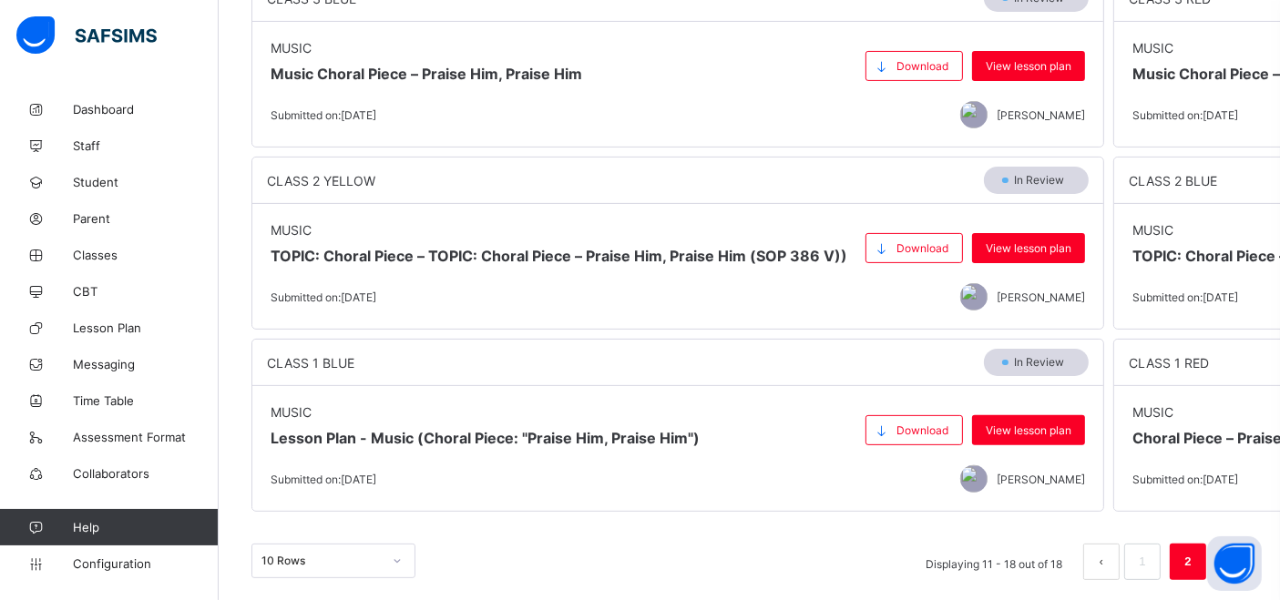
drag, startPoint x: 26, startPoint y: 4, endPoint x: 546, endPoint y: 96, distance: 528.3
click at [546, 96] on span at bounding box center [678, 96] width 815 height 9
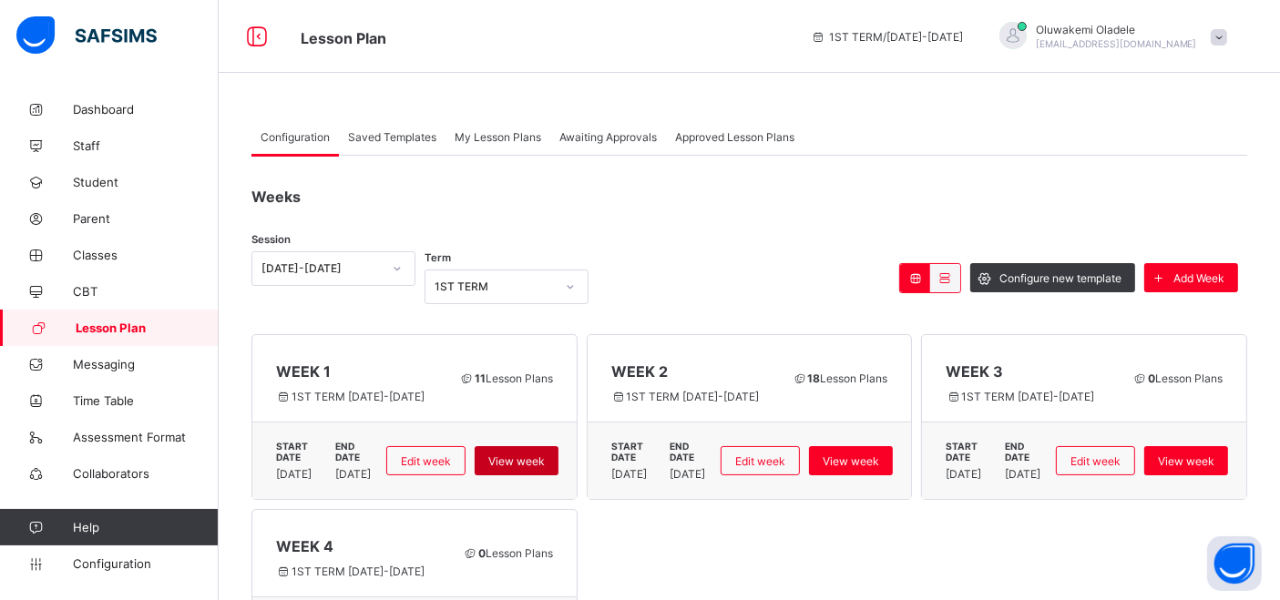
drag, startPoint x: 1288, startPoint y: 110, endPoint x: 554, endPoint y: 451, distance: 809.6
click at [545, 455] on span "View week" at bounding box center [516, 462] width 56 height 14
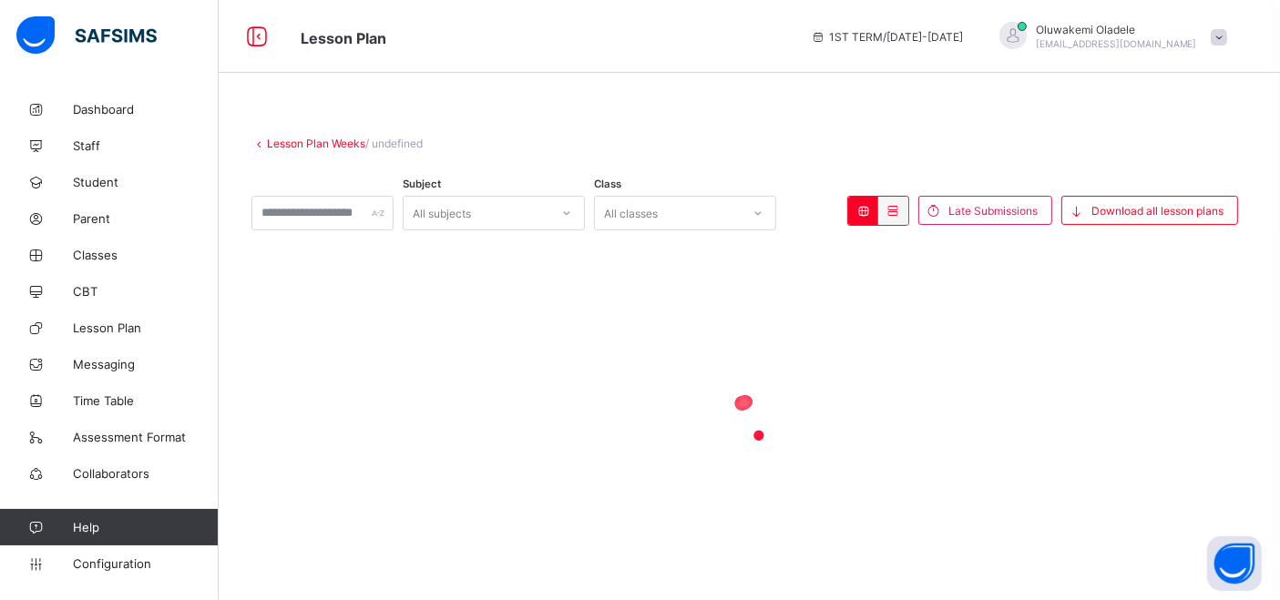
click at [554, 451] on div at bounding box center [749, 420] width 996 height 73
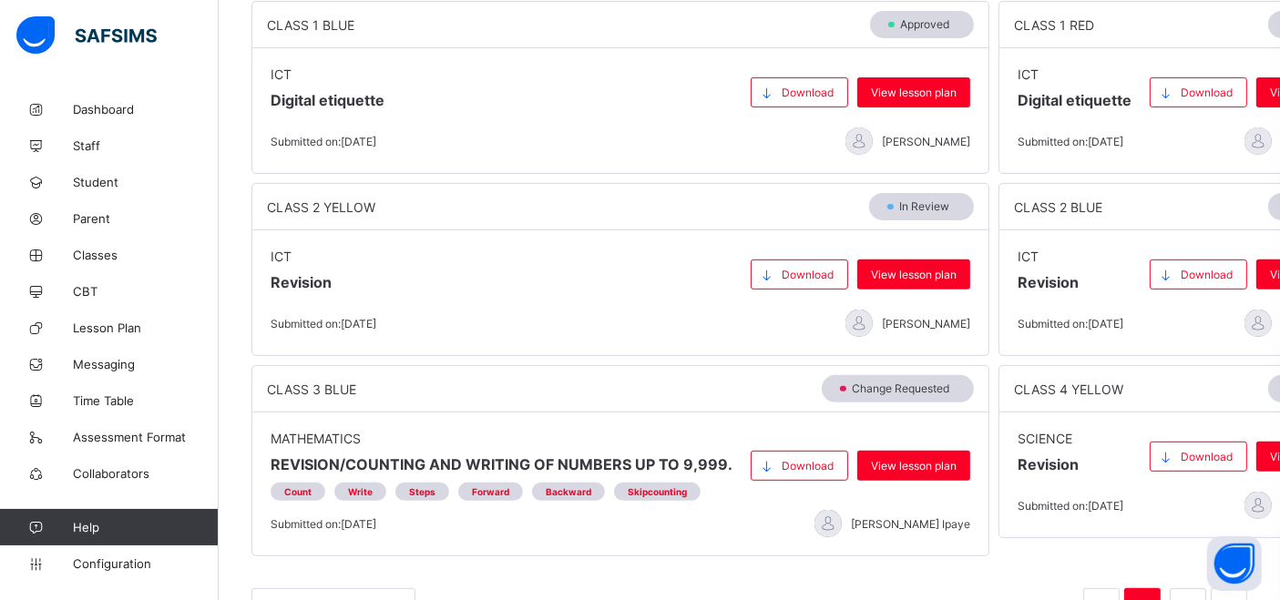
scroll to position [685, 0]
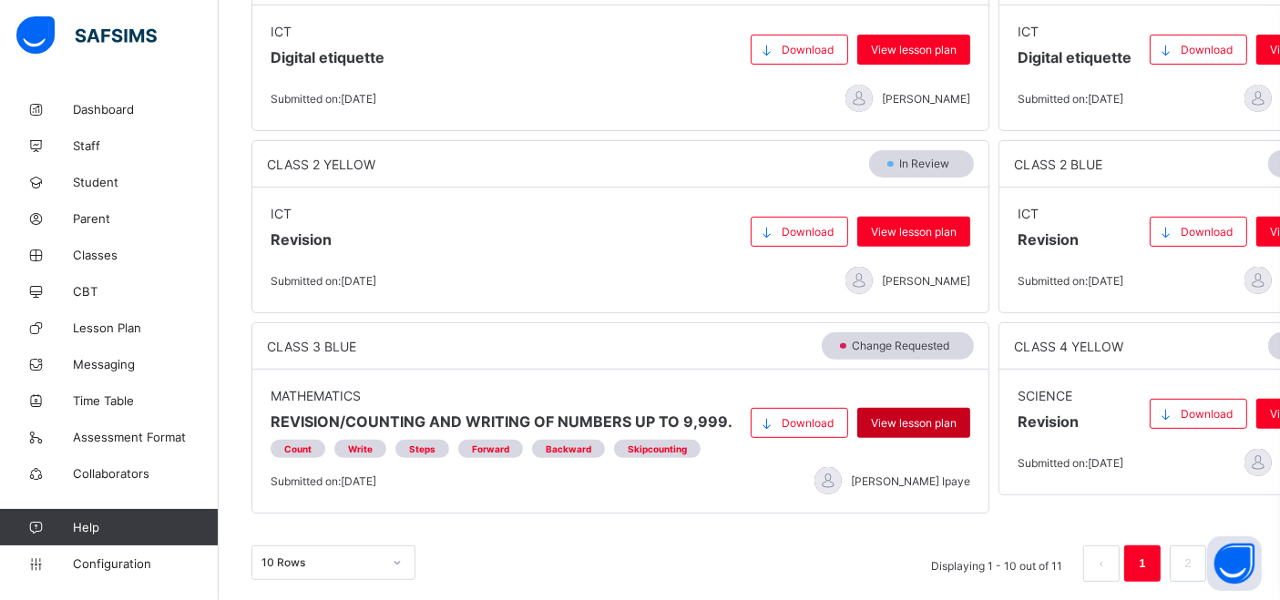
click at [879, 416] on span "View lesson plan" at bounding box center [914, 423] width 86 height 14
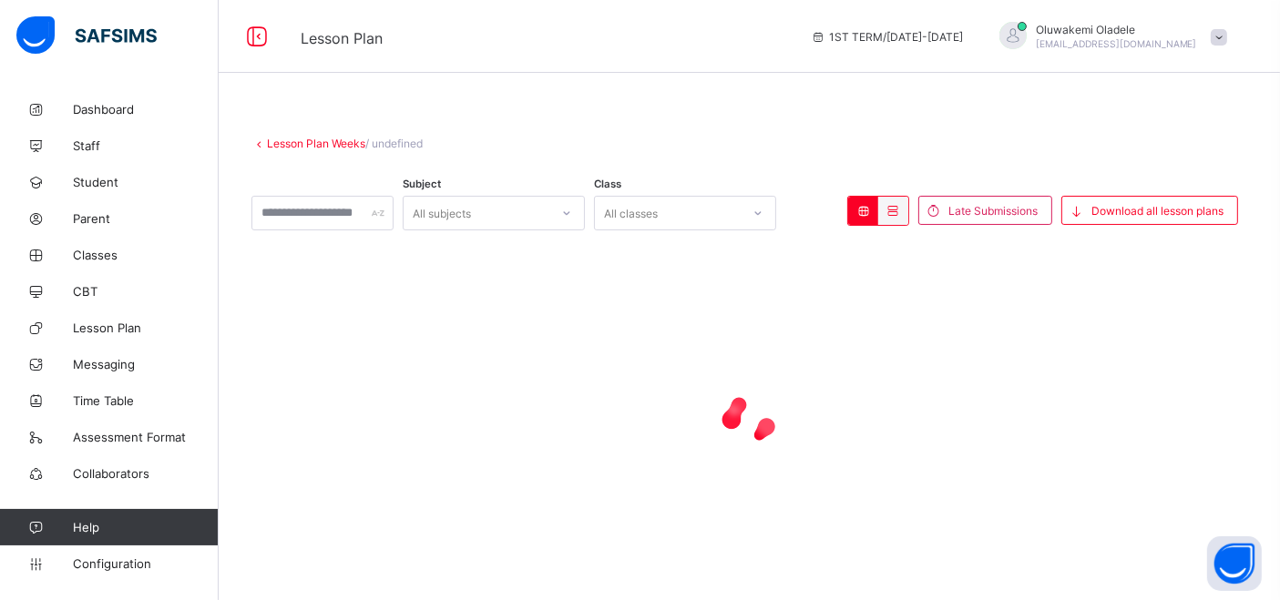
scroll to position [19, 0]
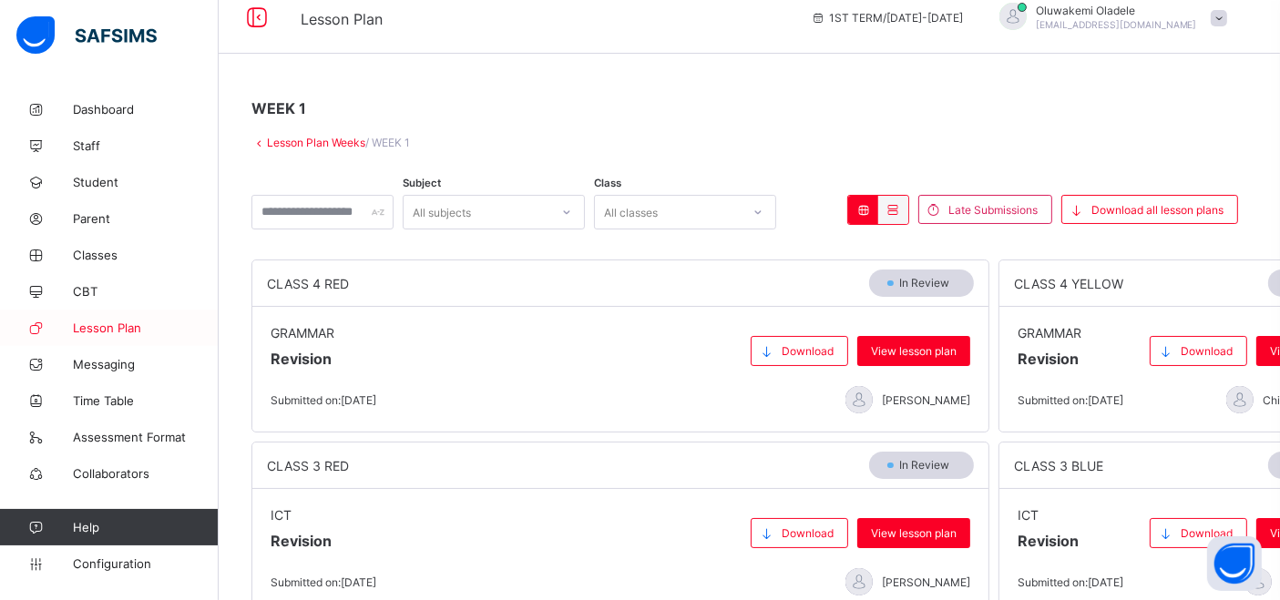
click at [104, 327] on span "Lesson Plan" at bounding box center [146, 328] width 146 height 15
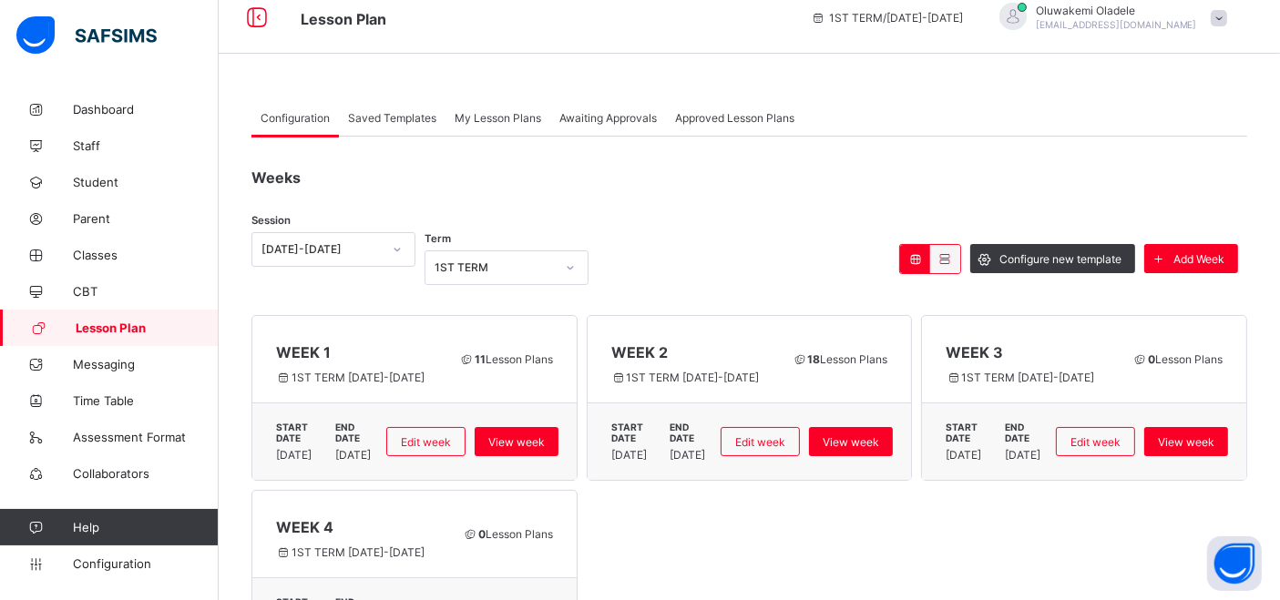
click at [614, 118] on span "Awaiting Approvals" at bounding box center [607, 118] width 97 height 14
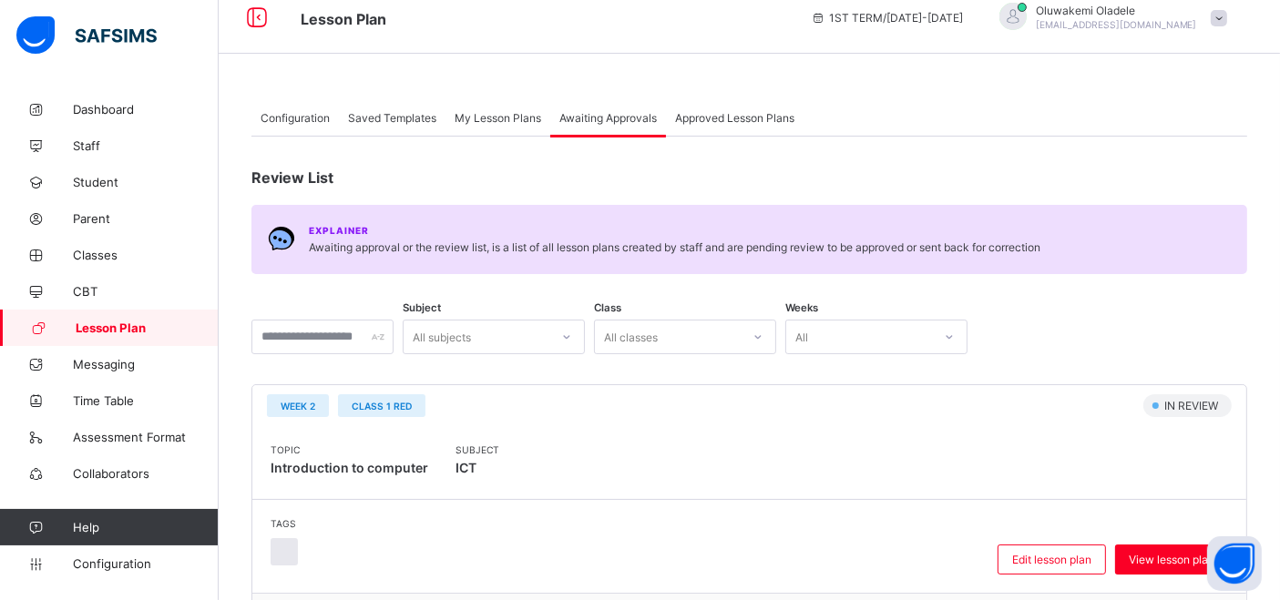
click at [614, 118] on span "Awaiting Approvals" at bounding box center [607, 118] width 97 height 14
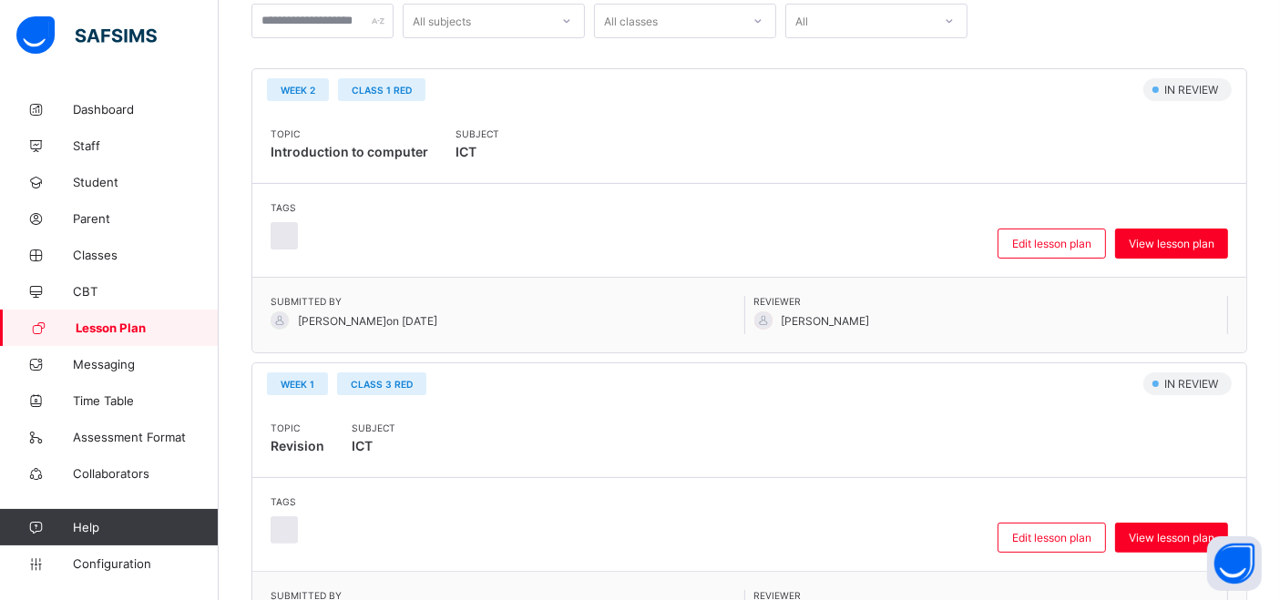
scroll to position [1983, 0]
